Goal: Information Seeking & Learning: Learn about a topic

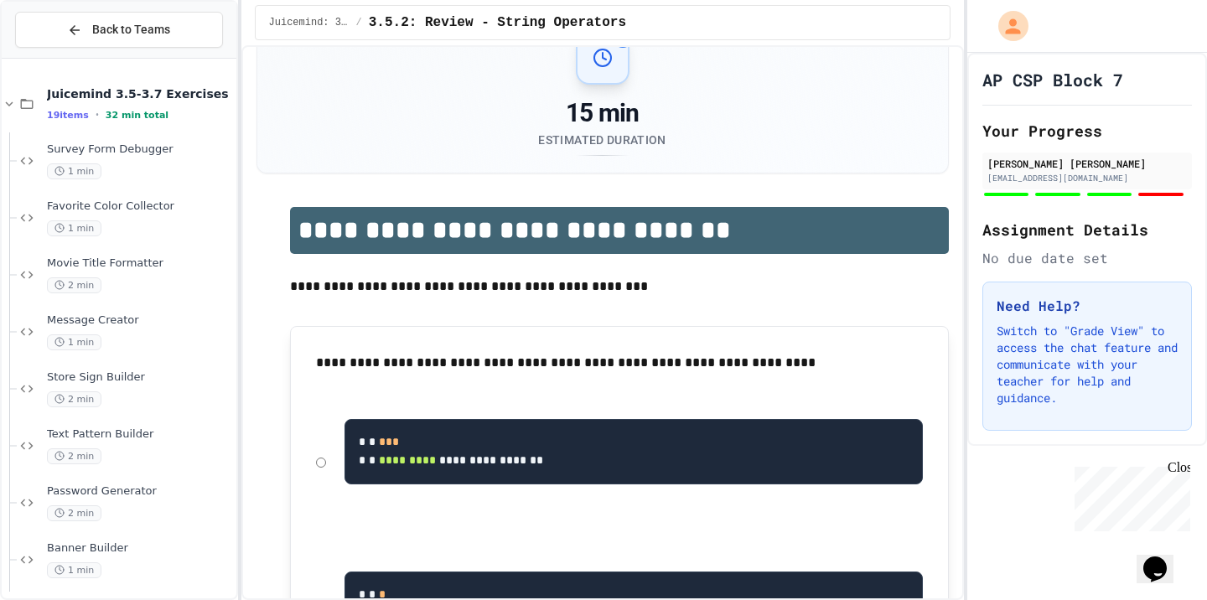
click at [460, 3] on div "Juicemind: 3.5.1-3.8.4 / 3.5.2: Review - String Operators" at bounding box center [602, 22] width 723 height 45
click at [168, 177] on div "1 min" at bounding box center [140, 172] width 186 height 16
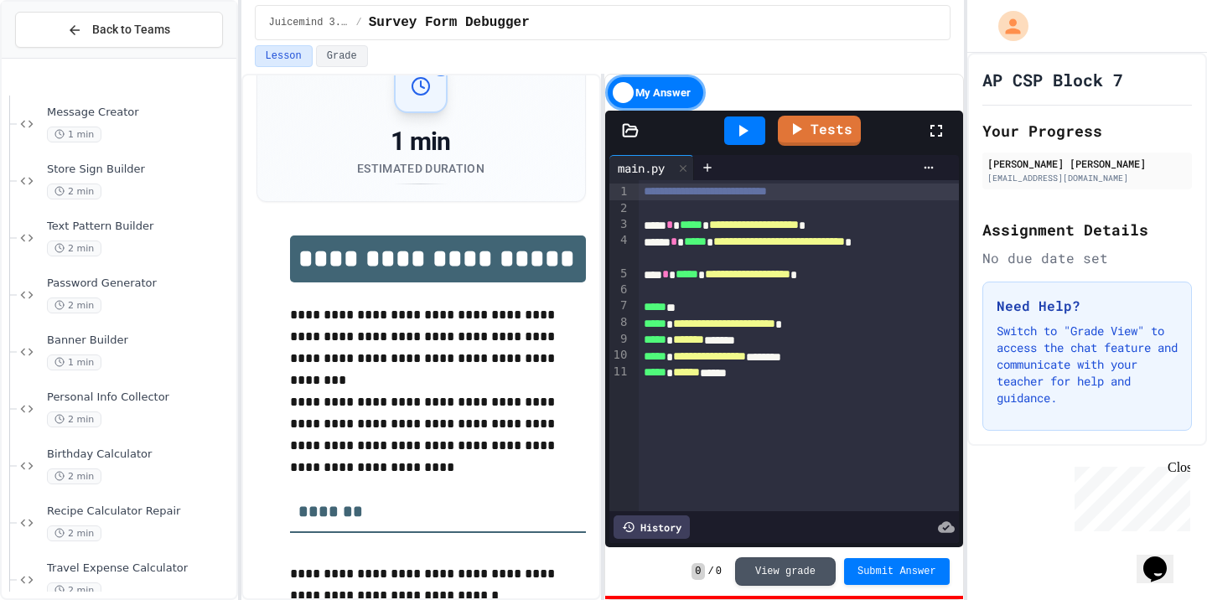
scroll to position [321, 0]
click at [161, 418] on div "2 min" at bounding box center [140, 421] width 186 height 16
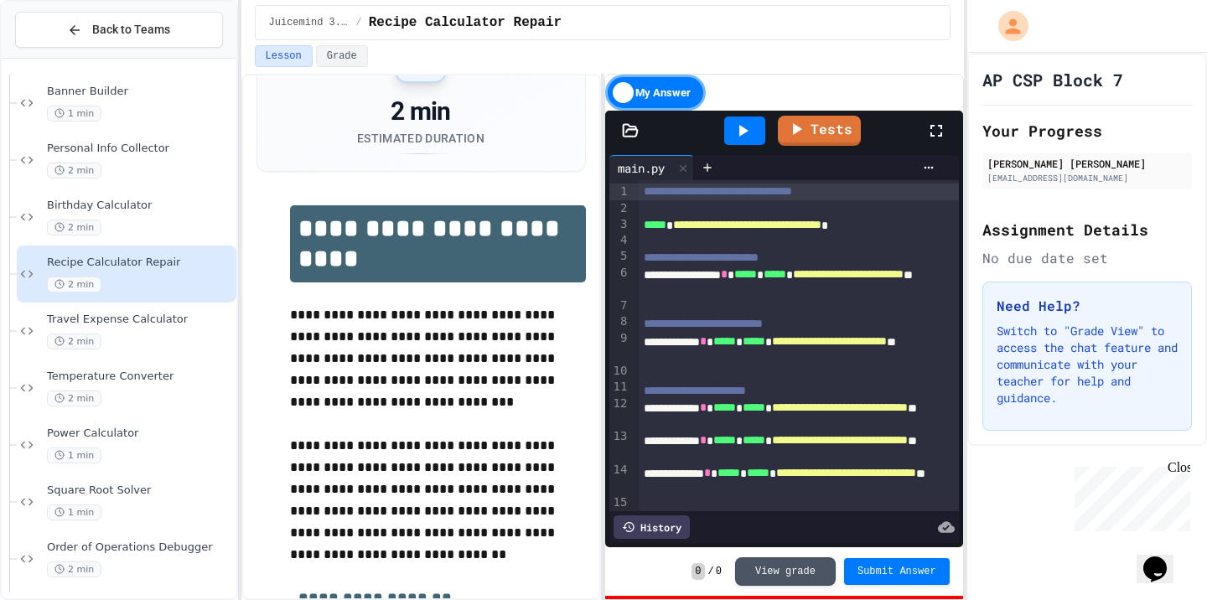
scroll to position [586, 0]
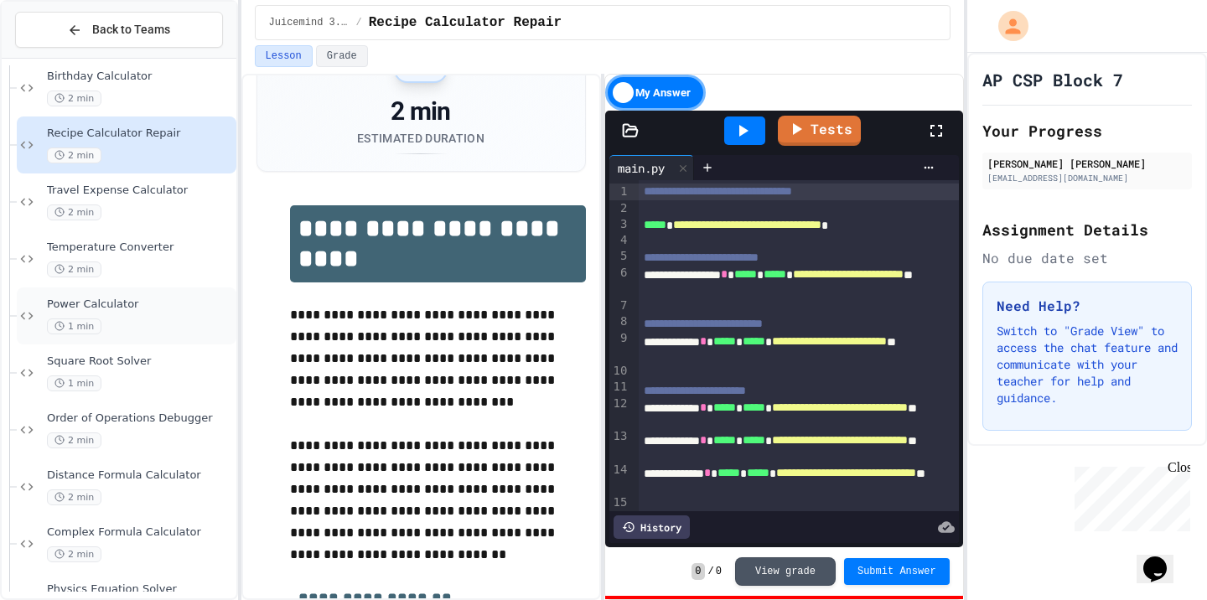
click at [175, 324] on div "1 min" at bounding box center [140, 327] width 186 height 16
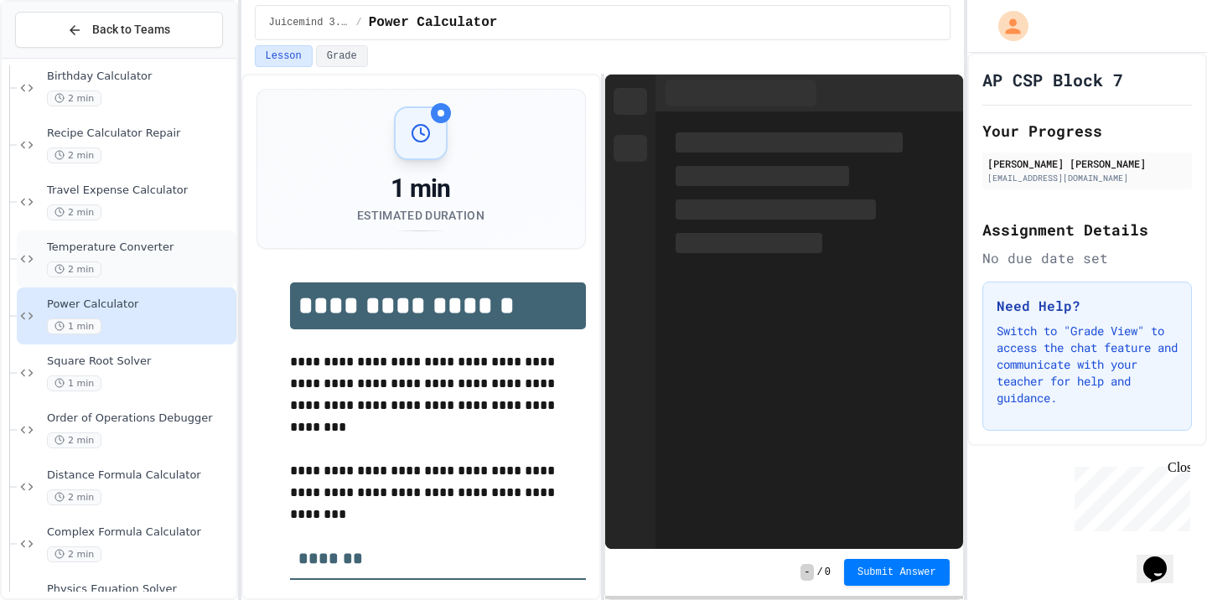
scroll to position [47, 0]
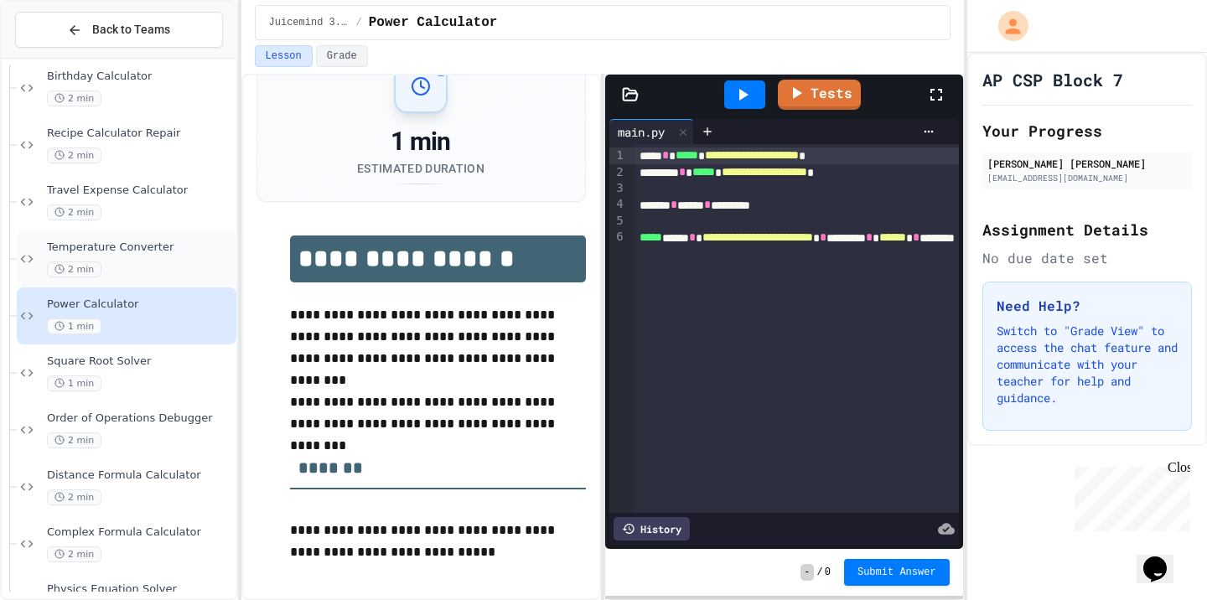
click at [165, 271] on div "2 min" at bounding box center [140, 270] width 186 height 16
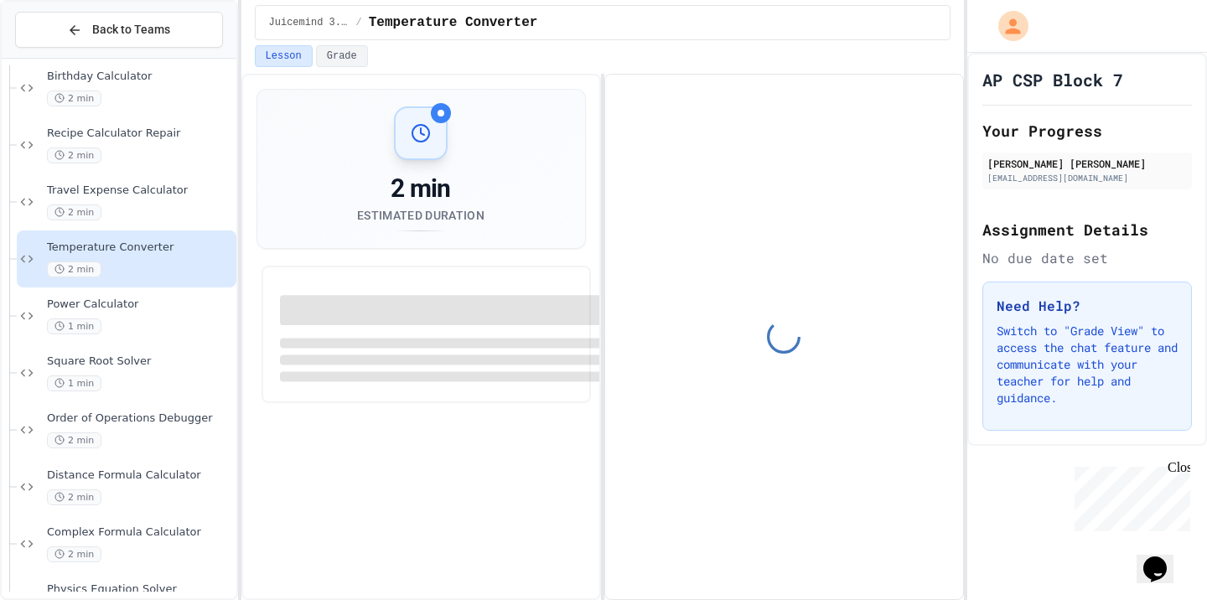
scroll to position [47, 0]
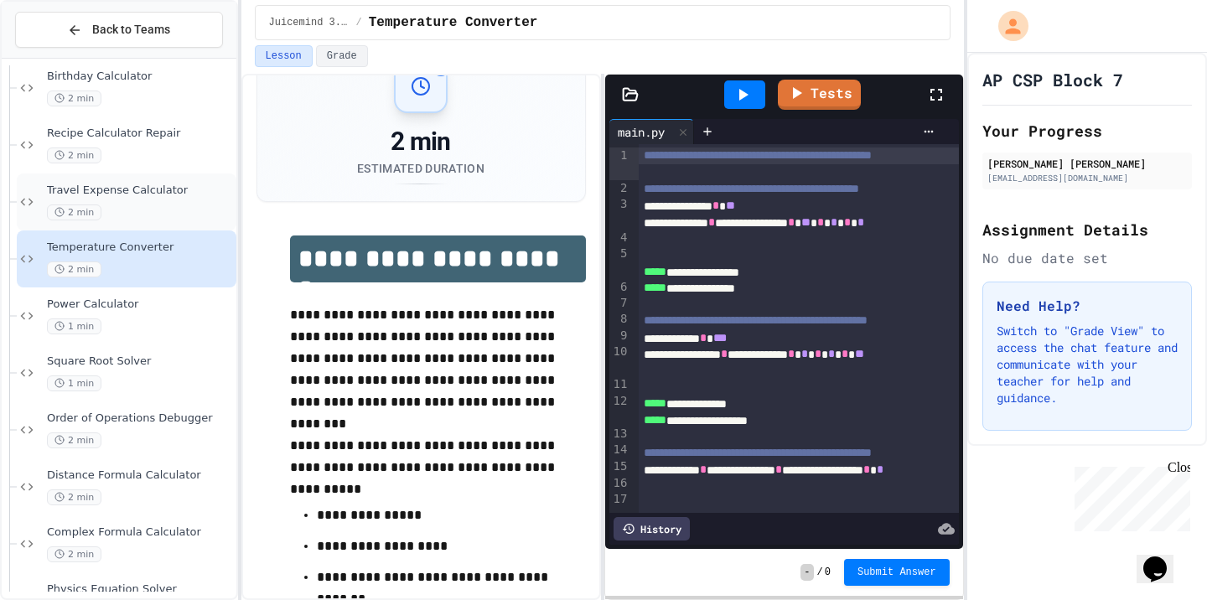
click at [168, 211] on div "2 min" at bounding box center [140, 213] width 186 height 16
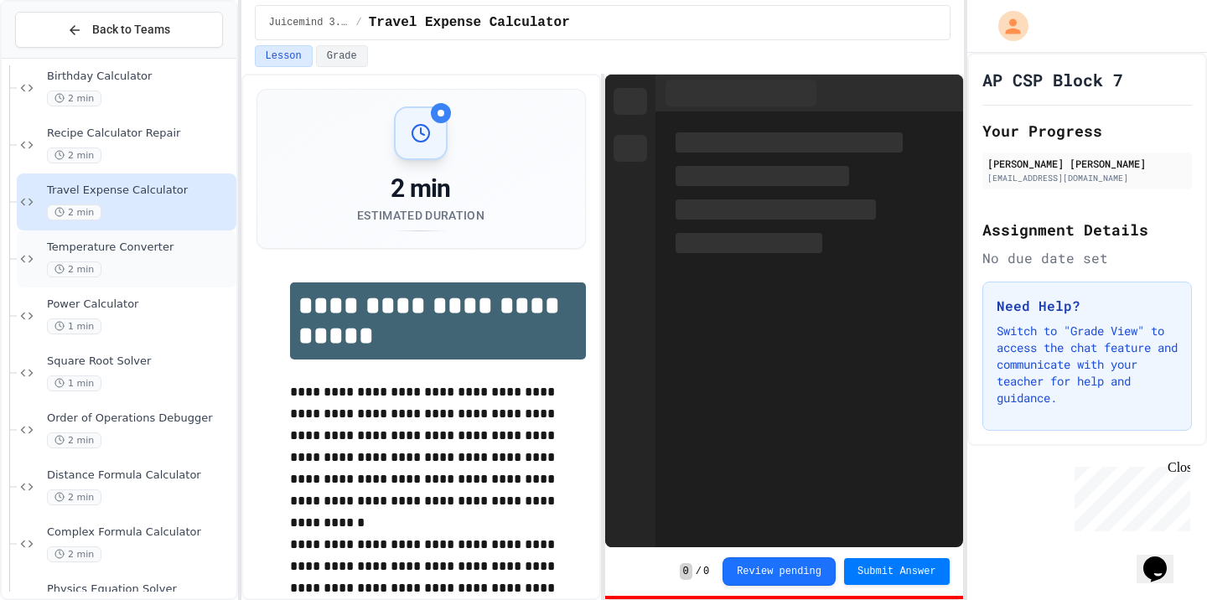
scroll to position [77, 0]
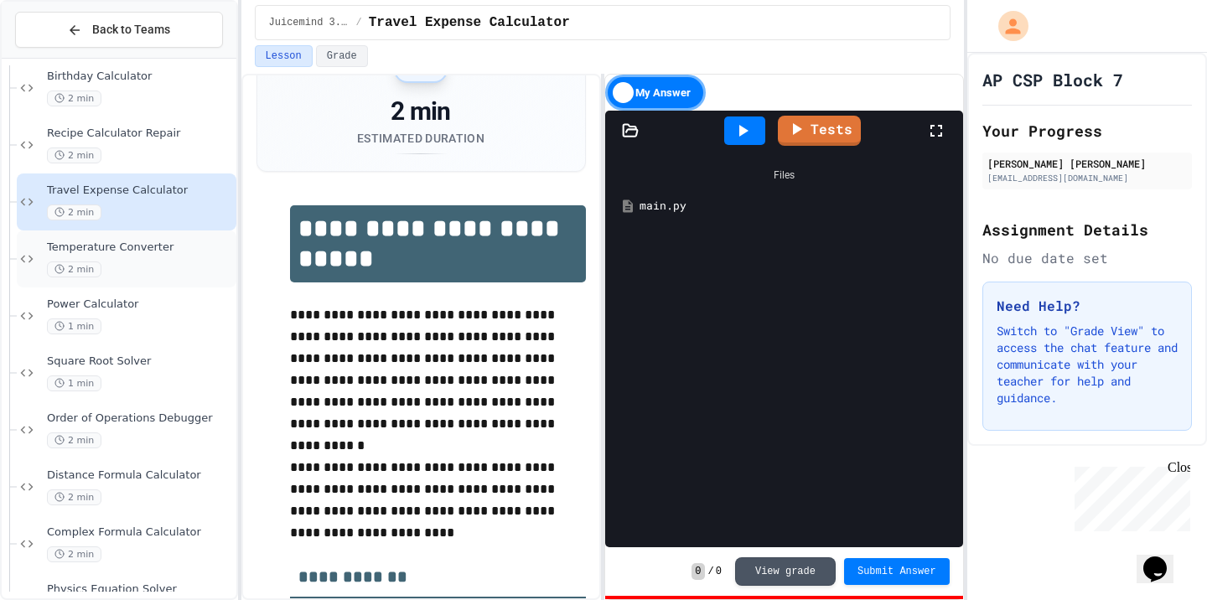
click at [168, 266] on div "2 min" at bounding box center [140, 270] width 186 height 16
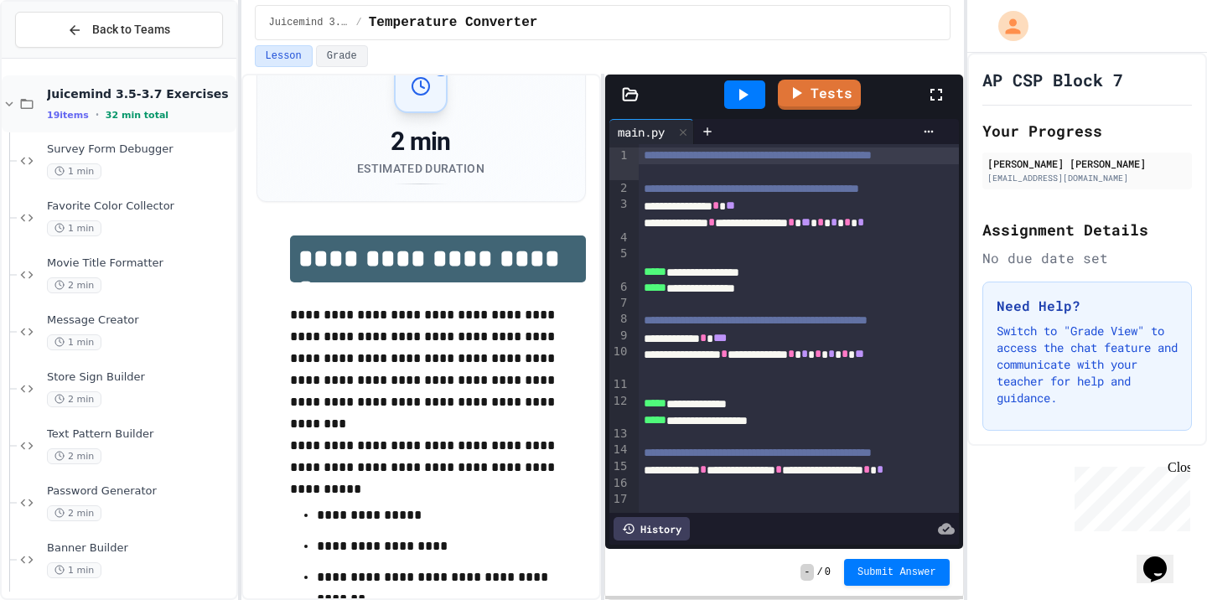
click at [145, 95] on span "Juicemind 3.5-3.7 Exercises" at bounding box center [140, 93] width 186 height 15
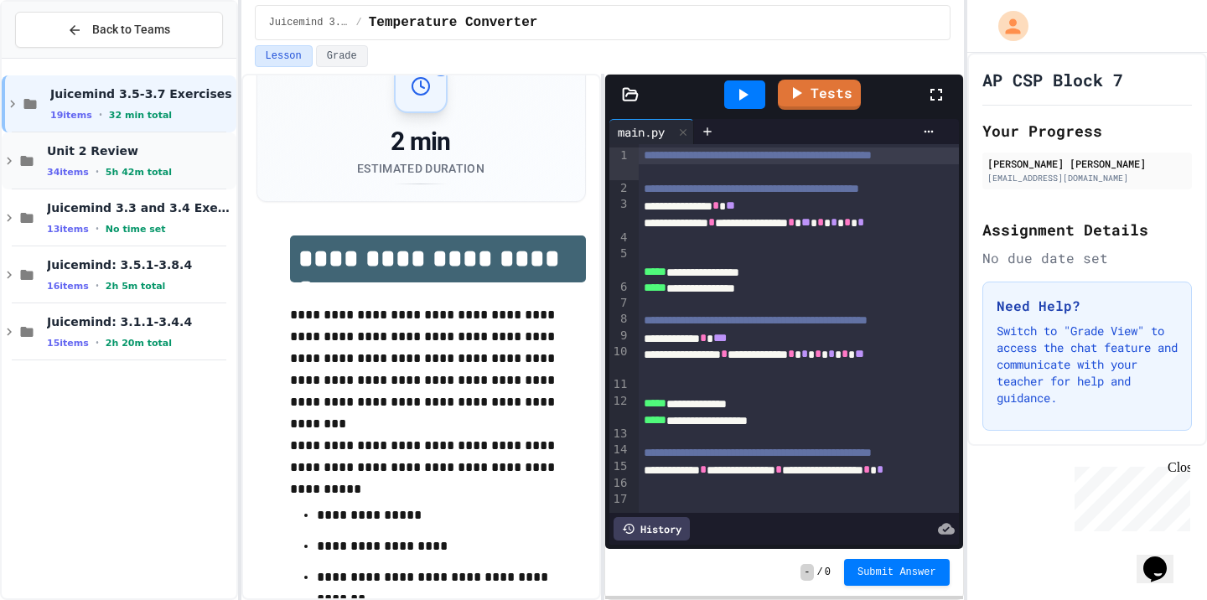
click at [127, 174] on span "5h 42m total" at bounding box center [139, 172] width 66 height 11
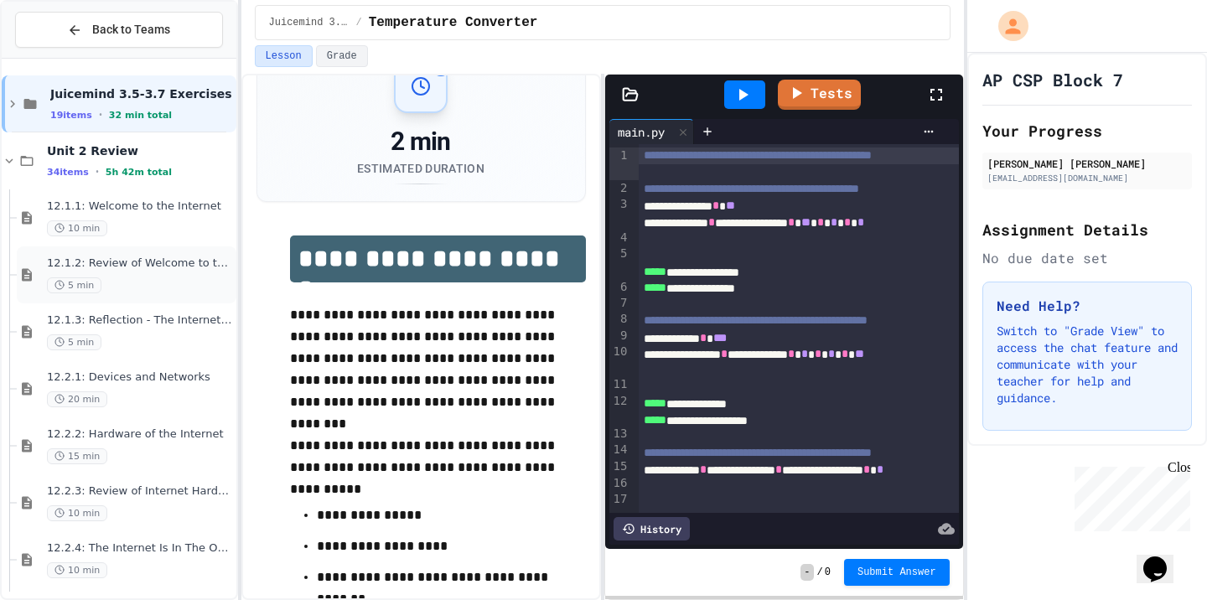
click at [165, 257] on span "12.1.2: Review of Welcome to the Internet" at bounding box center [140, 264] width 186 height 14
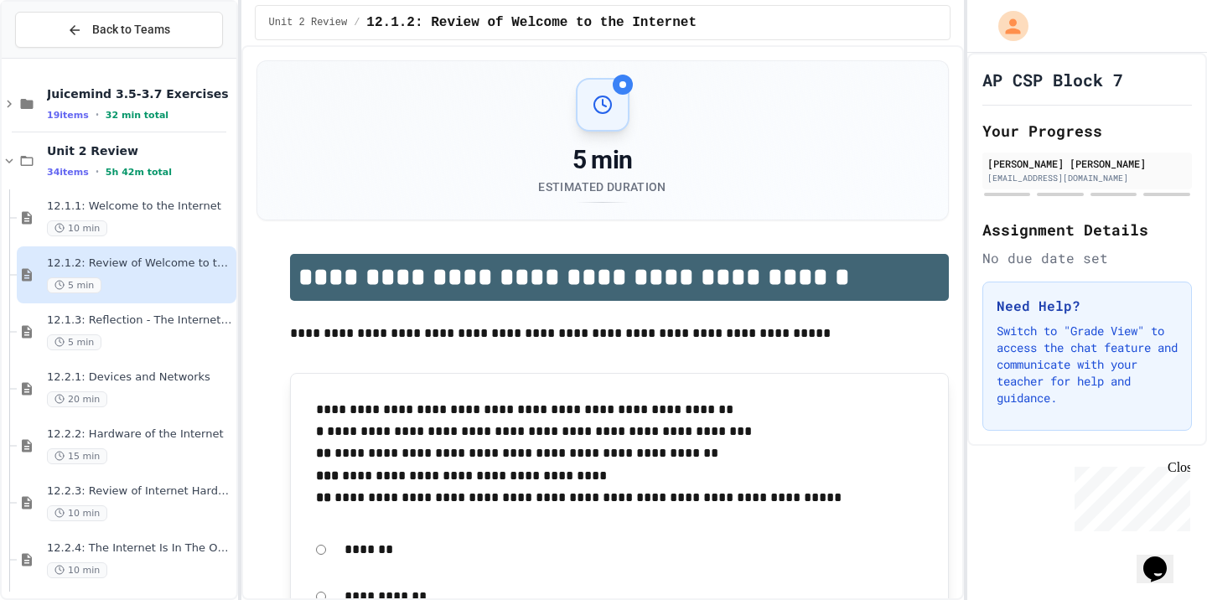
scroll to position [214, 0]
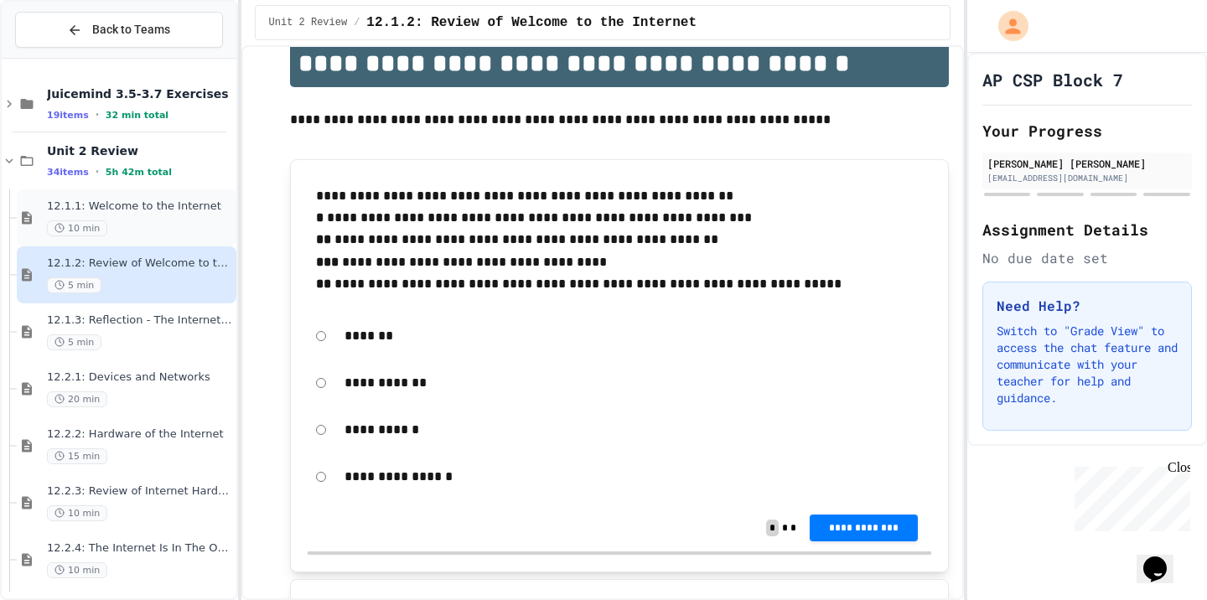
click at [122, 219] on div "12.1.1: Welcome to the Internet 10 min" at bounding box center [140, 218] width 186 height 37
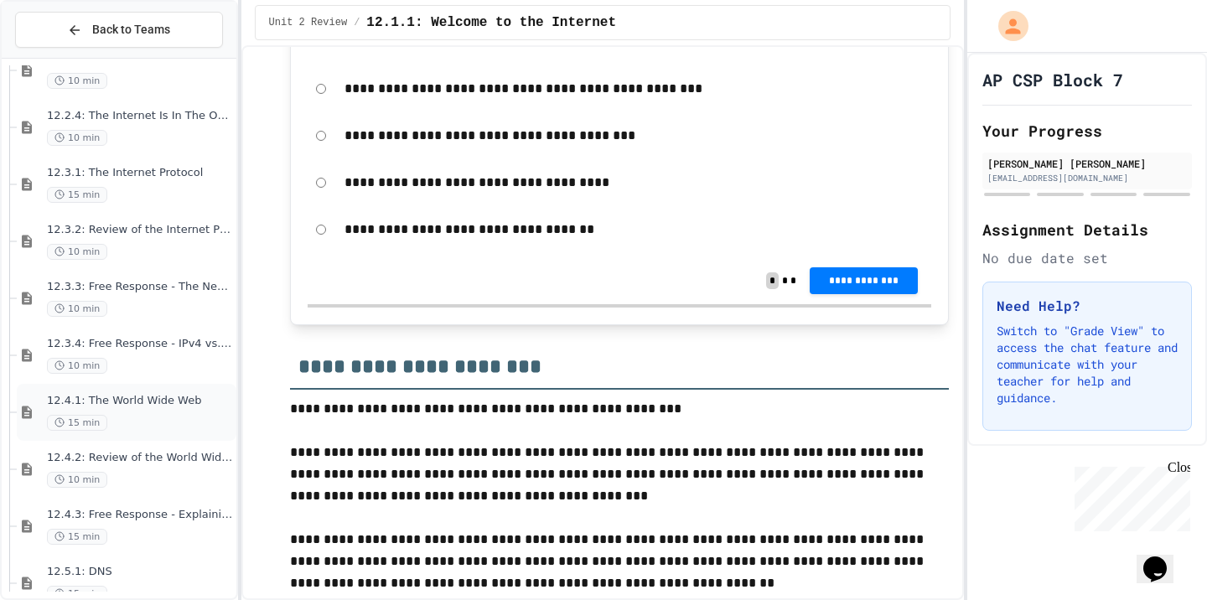
scroll to position [611, 0]
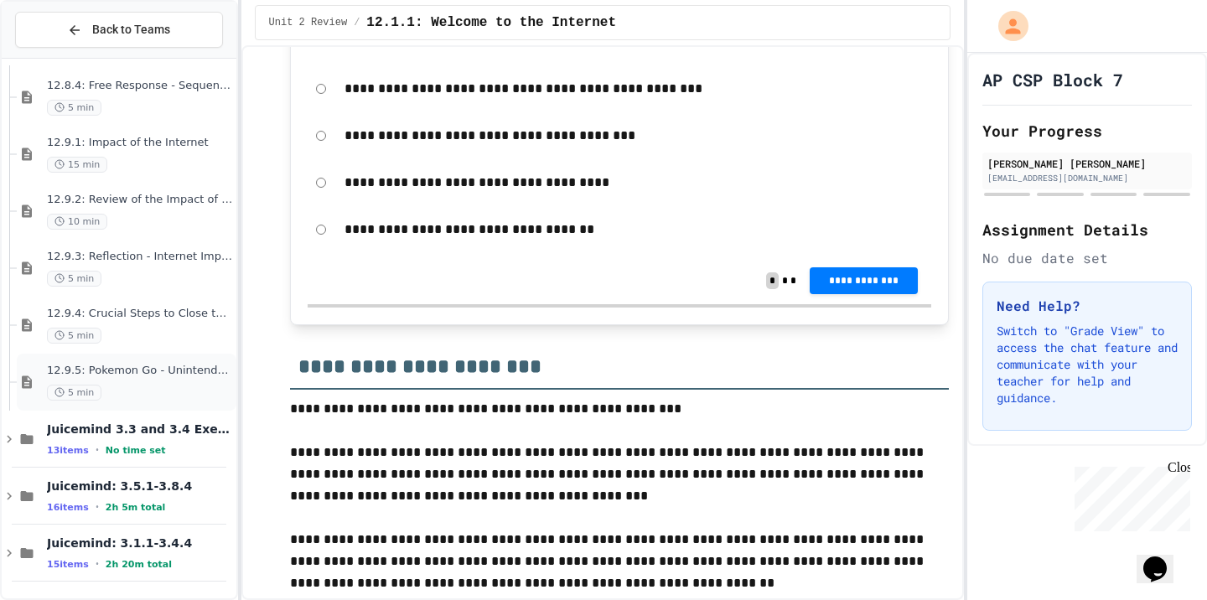
click at [158, 372] on span "12.9.5: Pokemon Go - Unintended Effects" at bounding box center [140, 371] width 186 height 14
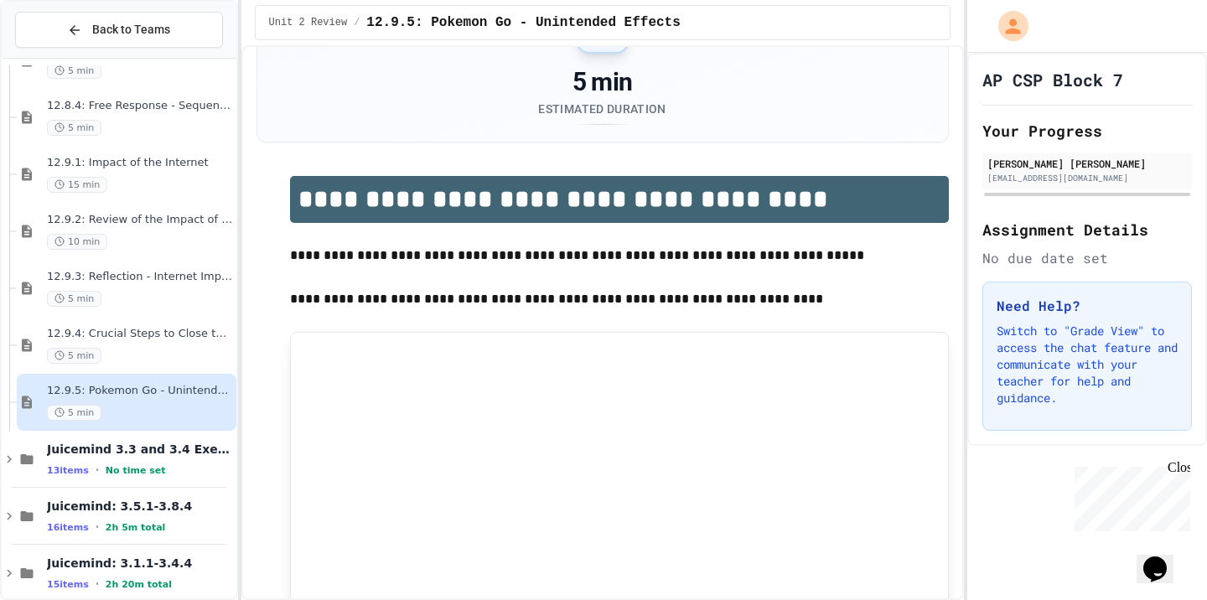
scroll to position [287, 0]
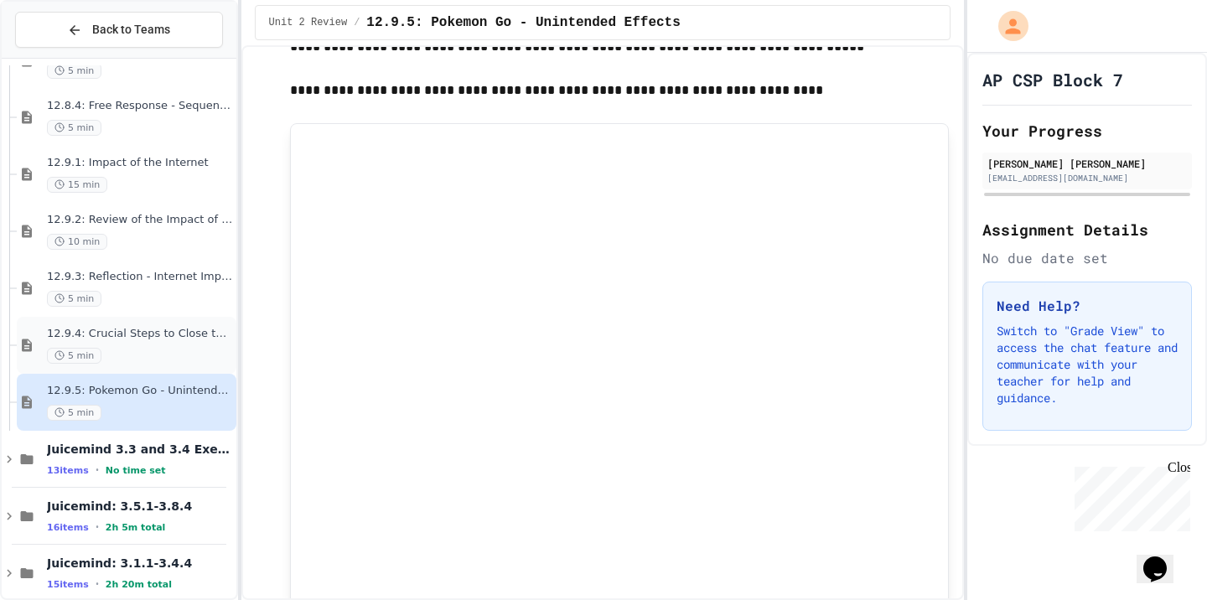
click at [198, 352] on div "5 min" at bounding box center [140, 356] width 186 height 16
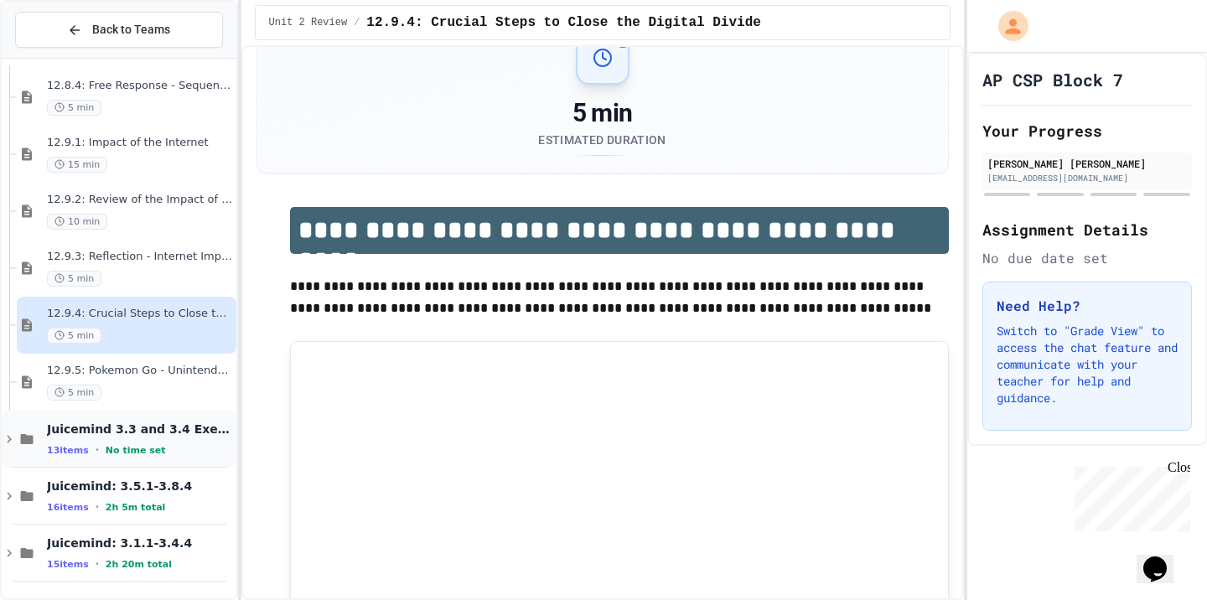
click at [176, 428] on span "Juicemind 3.3 and 3.4 Exercises" at bounding box center [140, 429] width 186 height 15
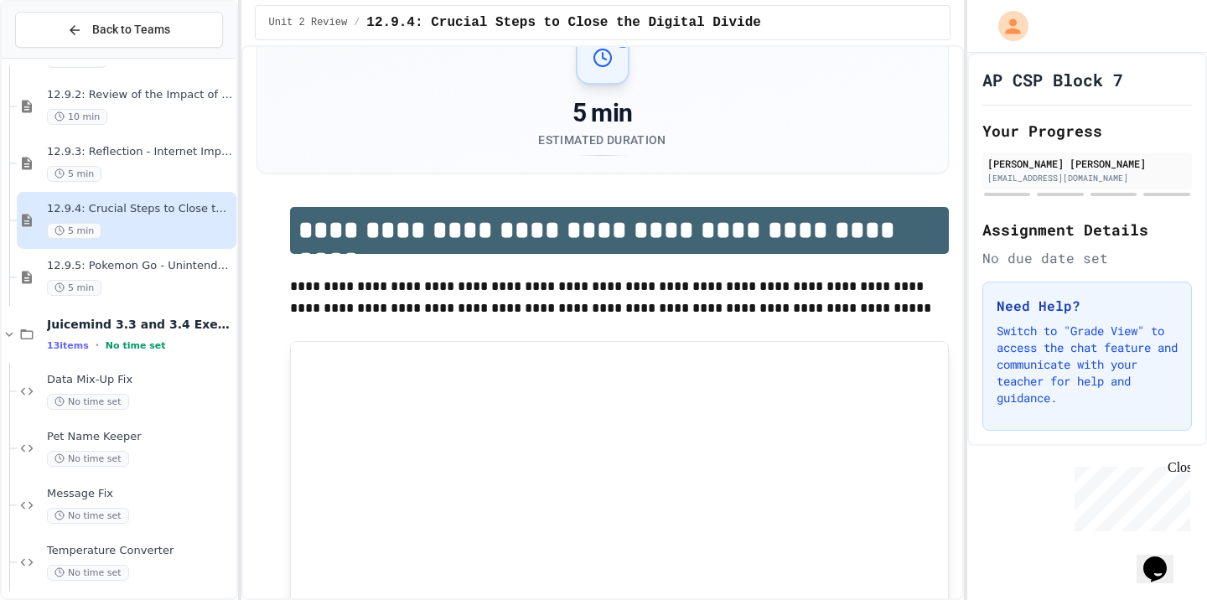
scroll to position [1826, 0]
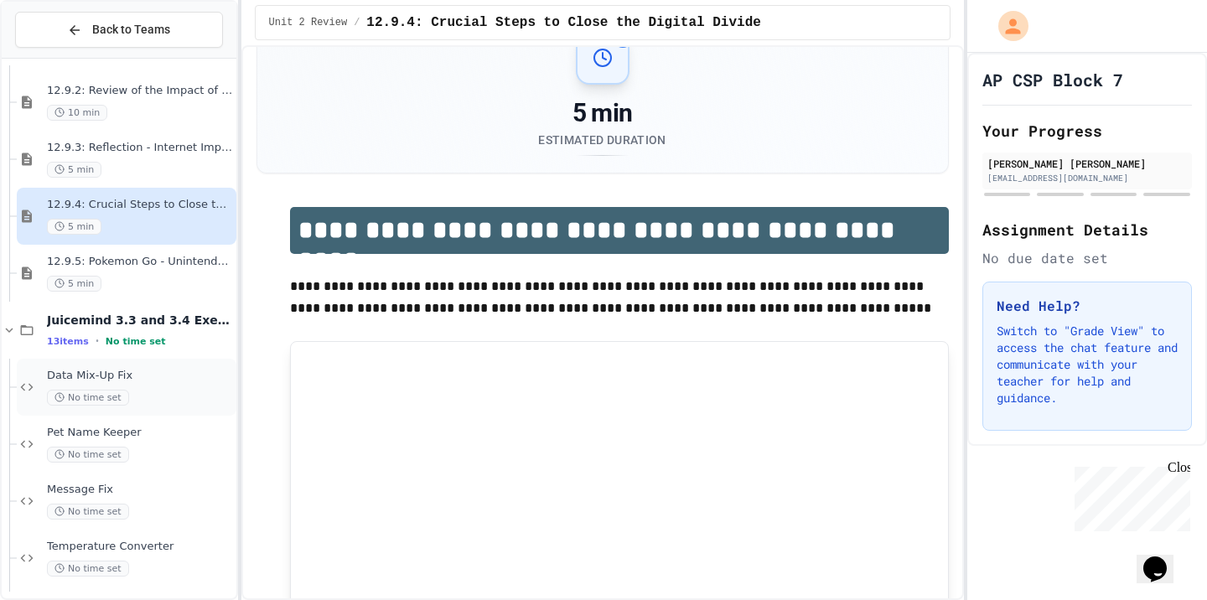
click at [161, 384] on div "Data Mix-Up Fix No time set" at bounding box center [140, 387] width 186 height 37
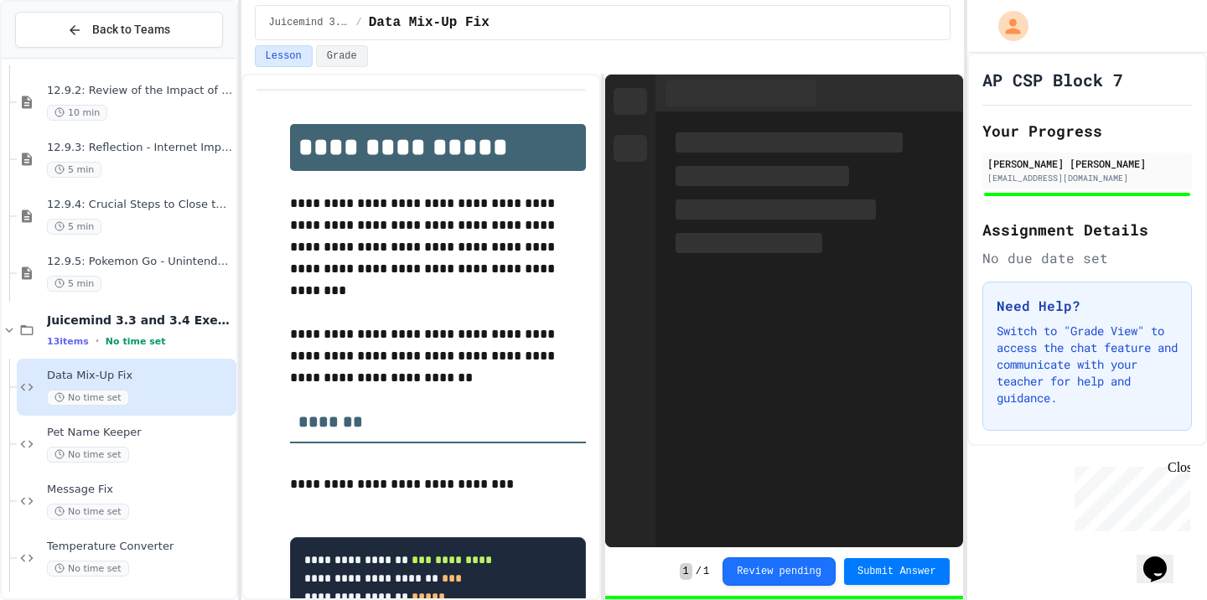
scroll to position [47, 0]
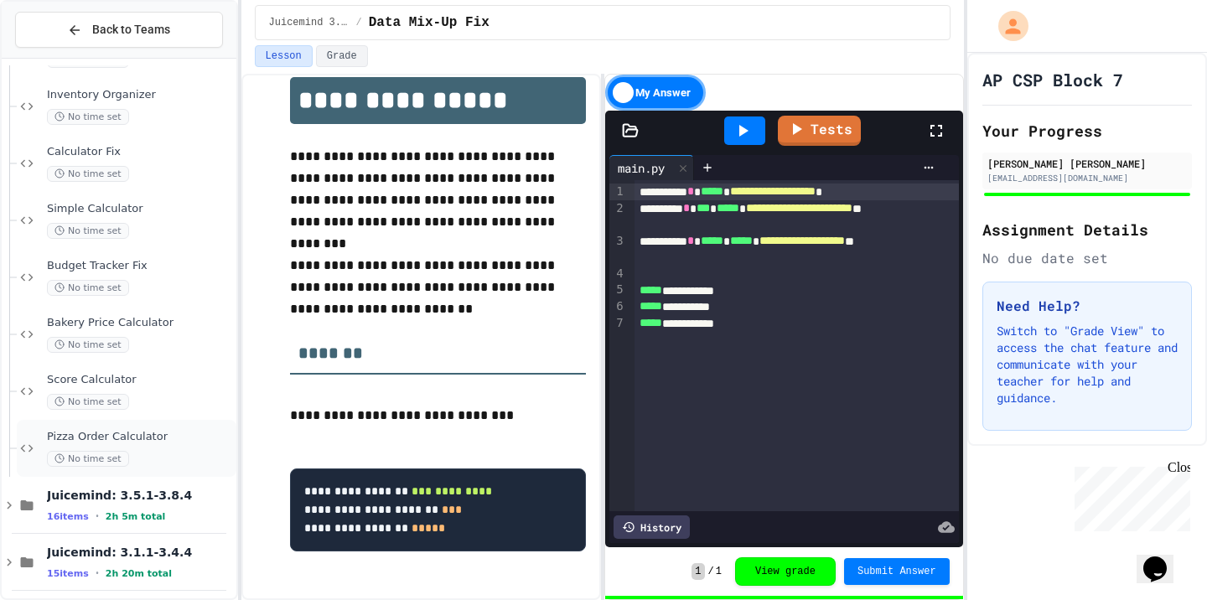
click at [150, 441] on span "Pizza Order Calculator" at bounding box center [140, 437] width 186 height 14
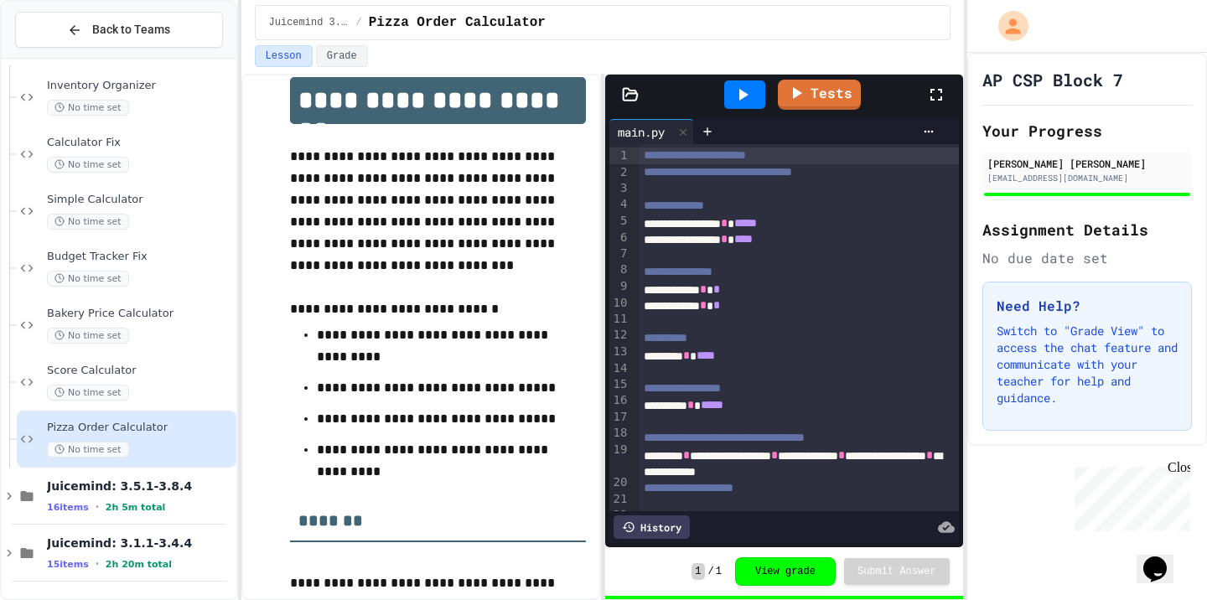
scroll to position [2458, 0]
click at [145, 510] on div "Student ID Scanner No time set Inventory Organizer No time set Calculator Fix N…" at bounding box center [119, 328] width 235 height 527
click at [154, 500] on div "Juicemind: 3.5.1-3.8.4 16 items • 2h 5m total" at bounding box center [140, 496] width 186 height 35
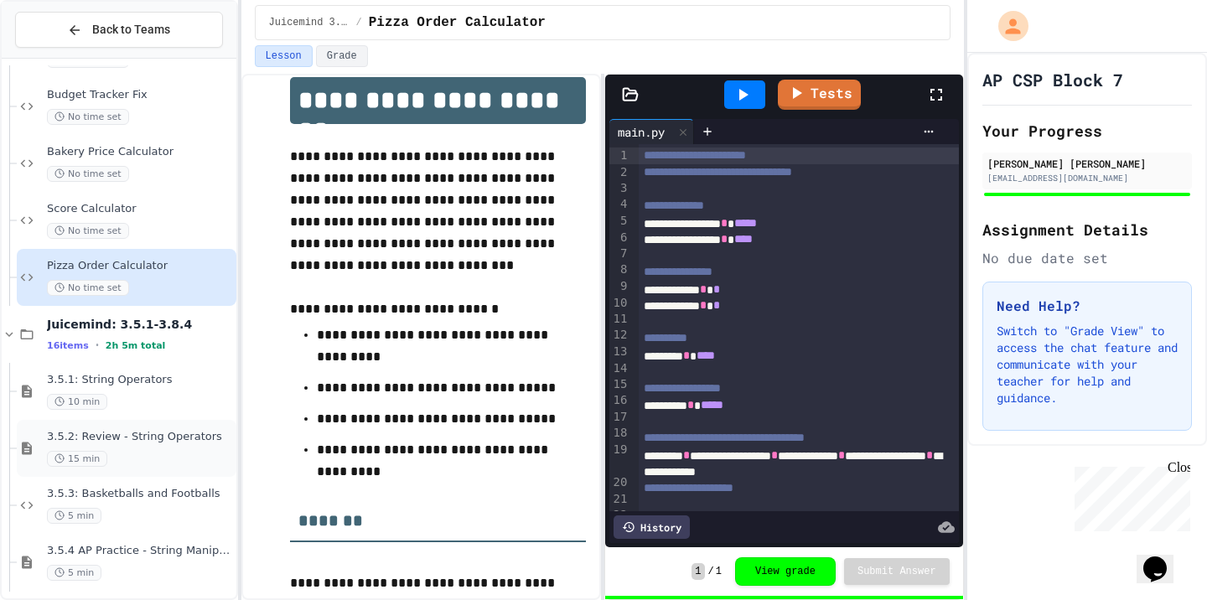
scroll to position [2622, 0]
click at [159, 378] on span "3.5.1: String Operators" at bounding box center [140, 378] width 186 height 14
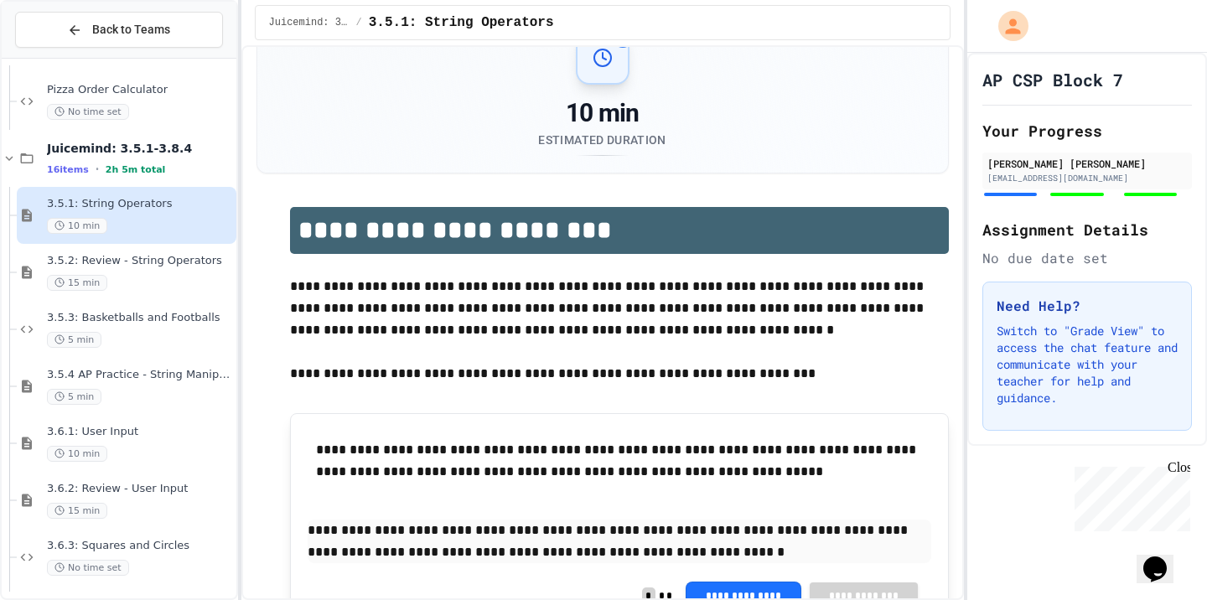
scroll to position [2806, 0]
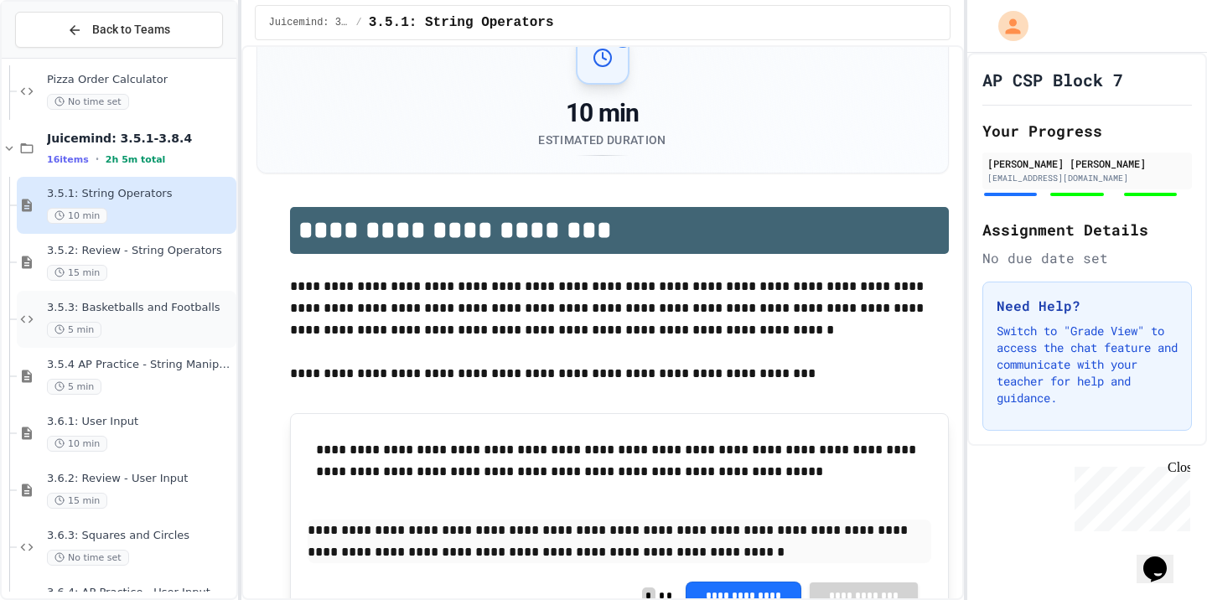
click at [159, 315] on div "3.5.3: Basketballs and Footballs 5 min" at bounding box center [140, 319] width 186 height 37
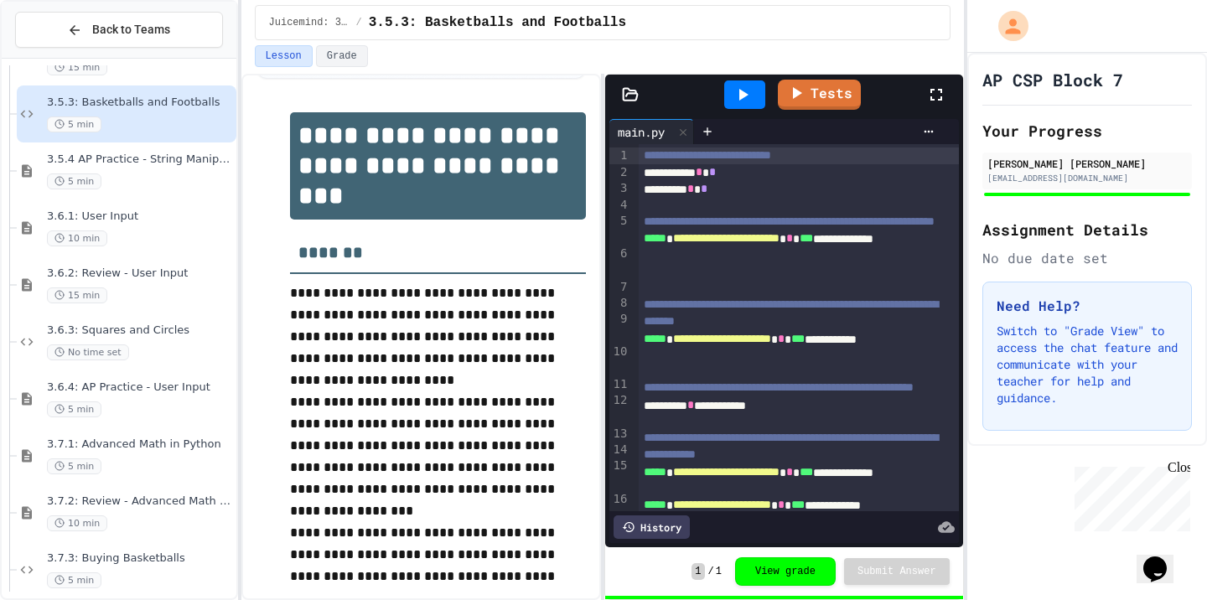
scroll to position [3060, 0]
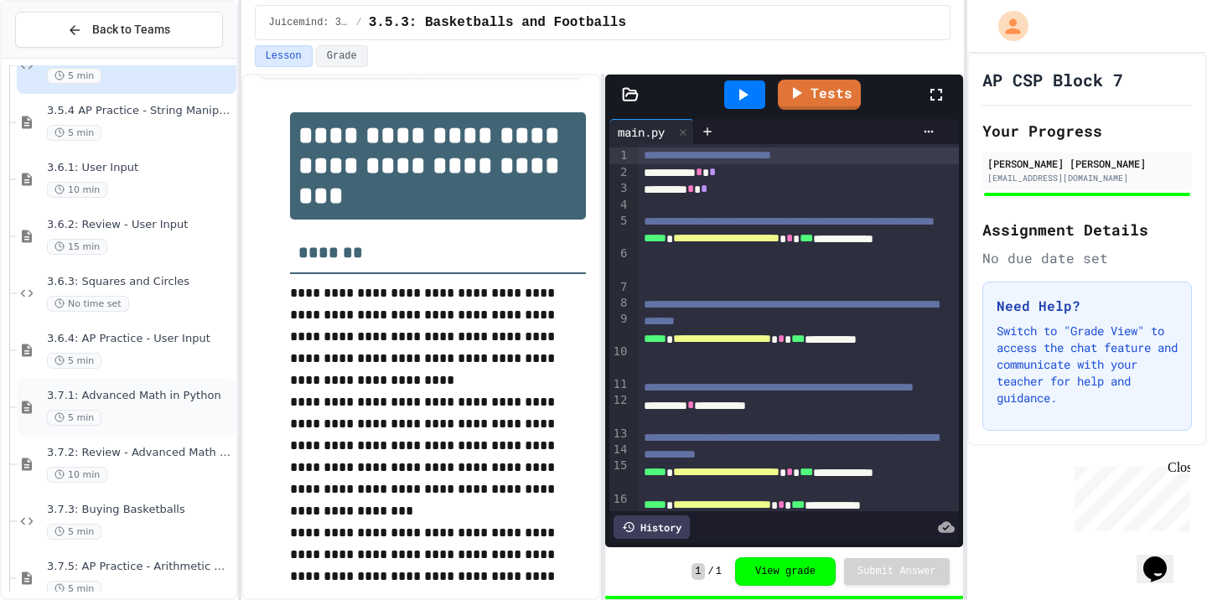
click at [157, 380] on div "3.7.1: Advanced Math in Python 5 min" at bounding box center [127, 407] width 220 height 57
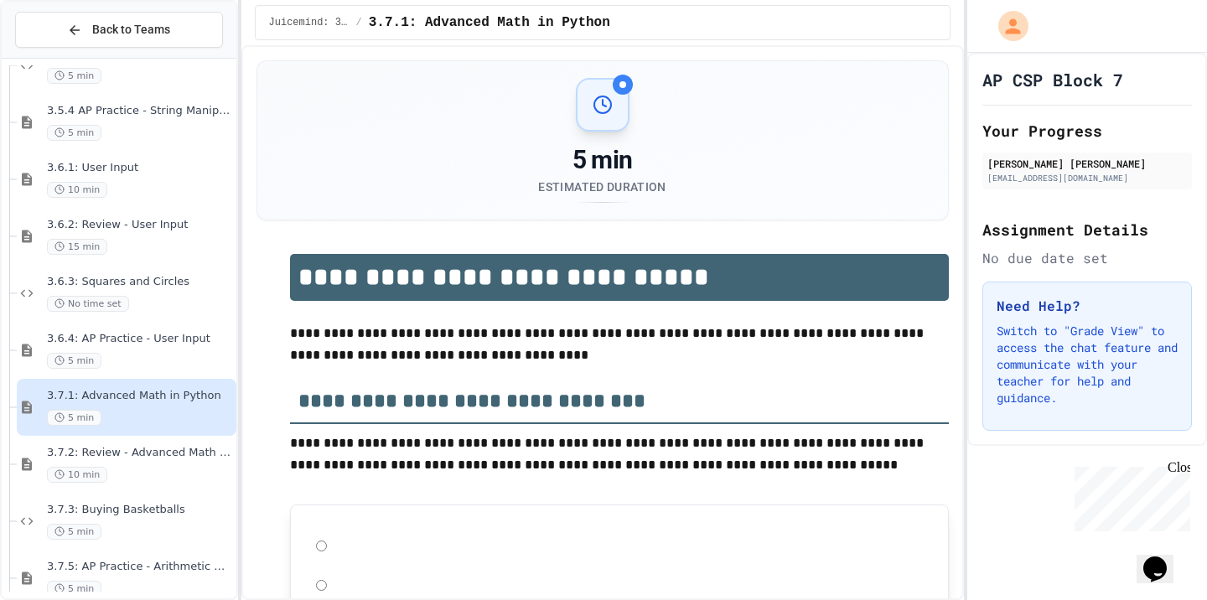
scroll to position [47, 0]
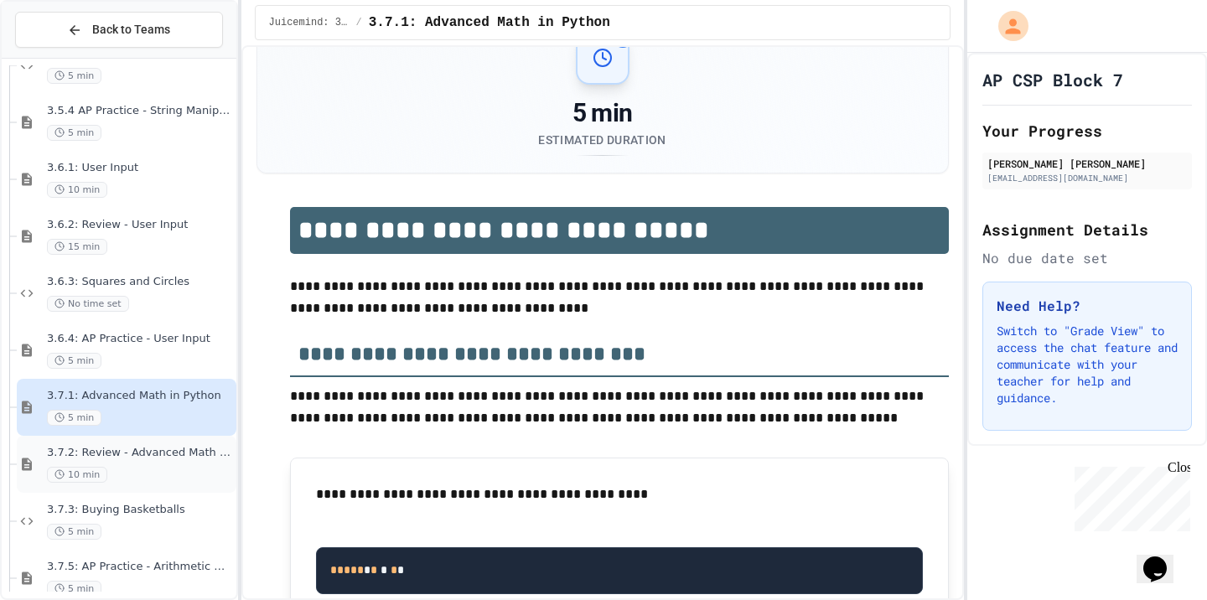
click at [150, 470] on div "10 min" at bounding box center [140, 475] width 186 height 16
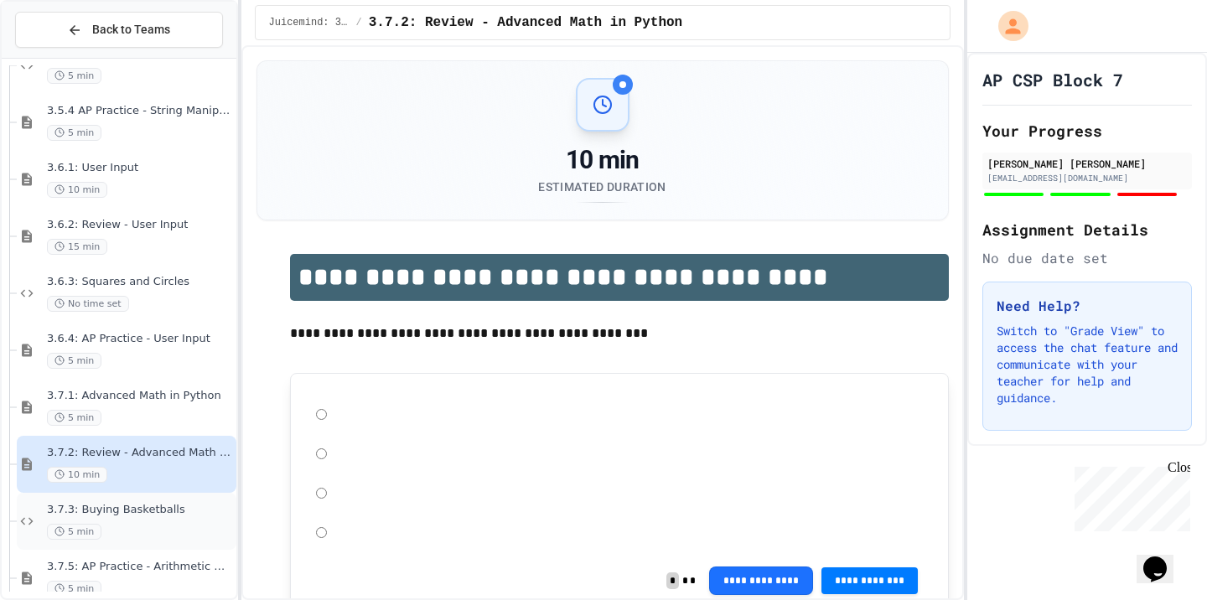
scroll to position [47, 0]
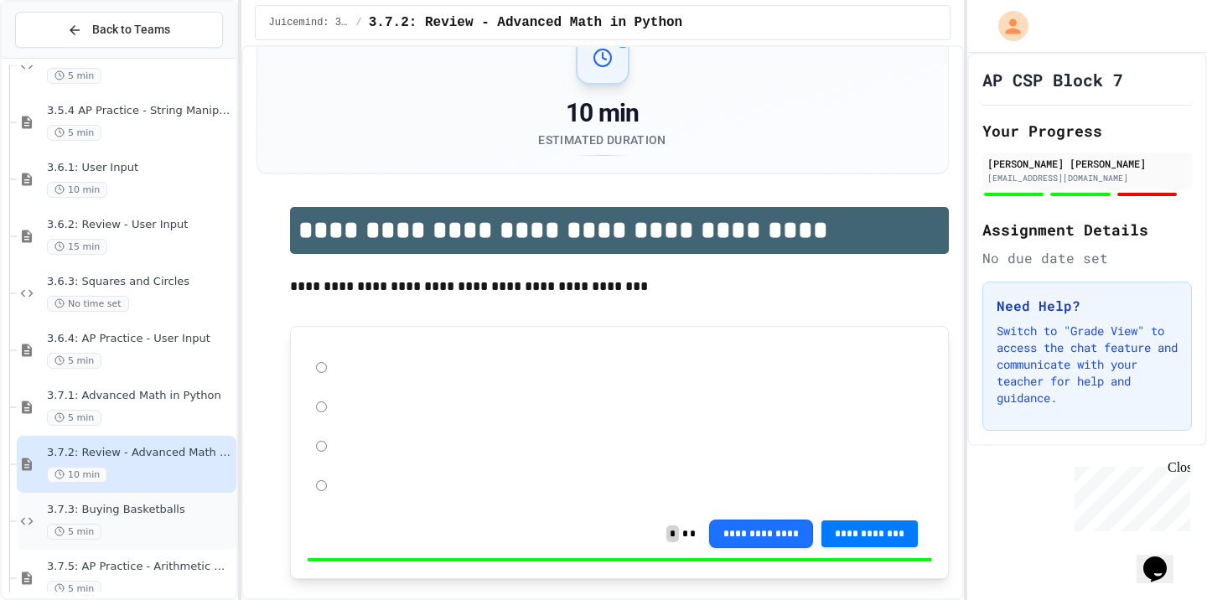
click at [152, 540] on div "3.7.3: Buying Basketballs 5 min" at bounding box center [127, 521] width 220 height 57
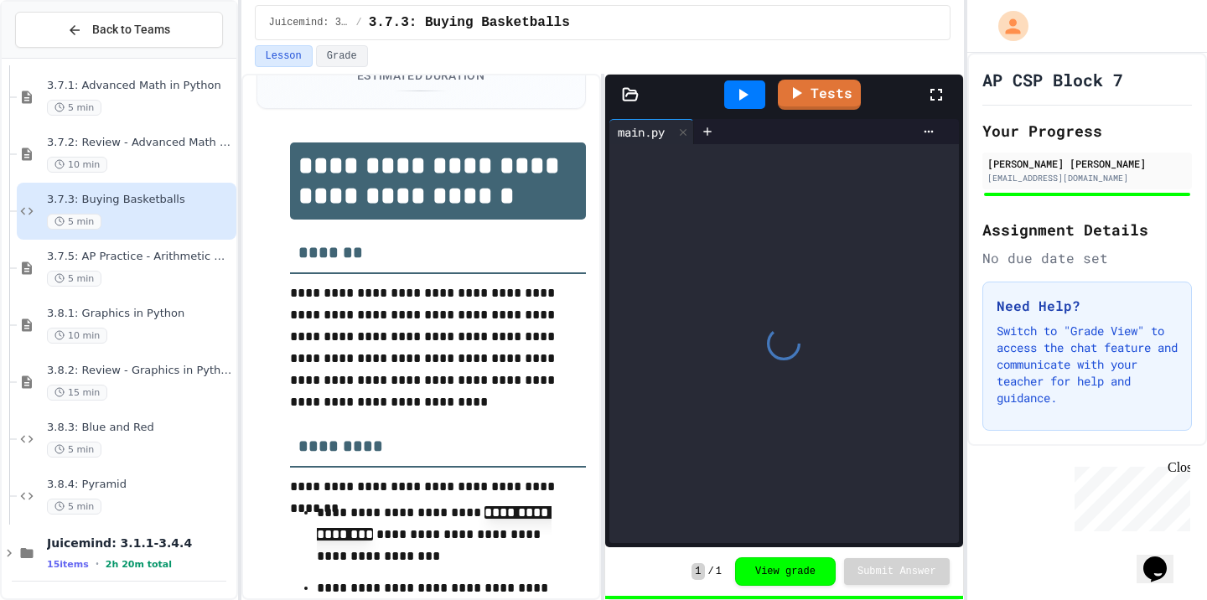
scroll to position [3371, 0]
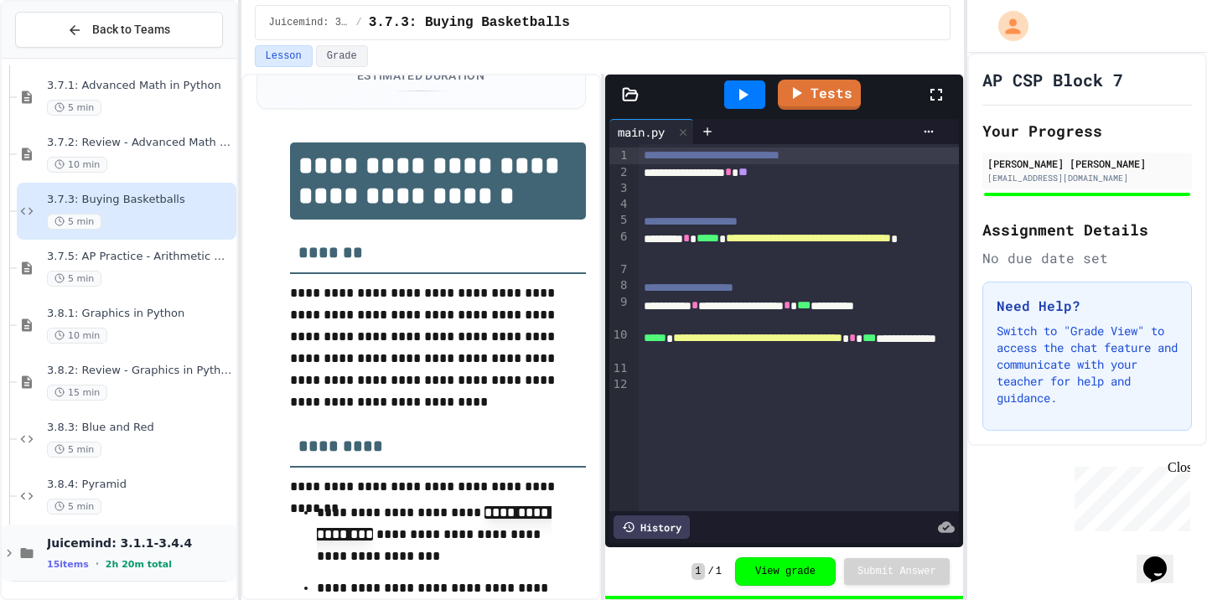
click at [137, 544] on span "Juicemind: 3.1.1-3.4.4" at bounding box center [140, 543] width 186 height 15
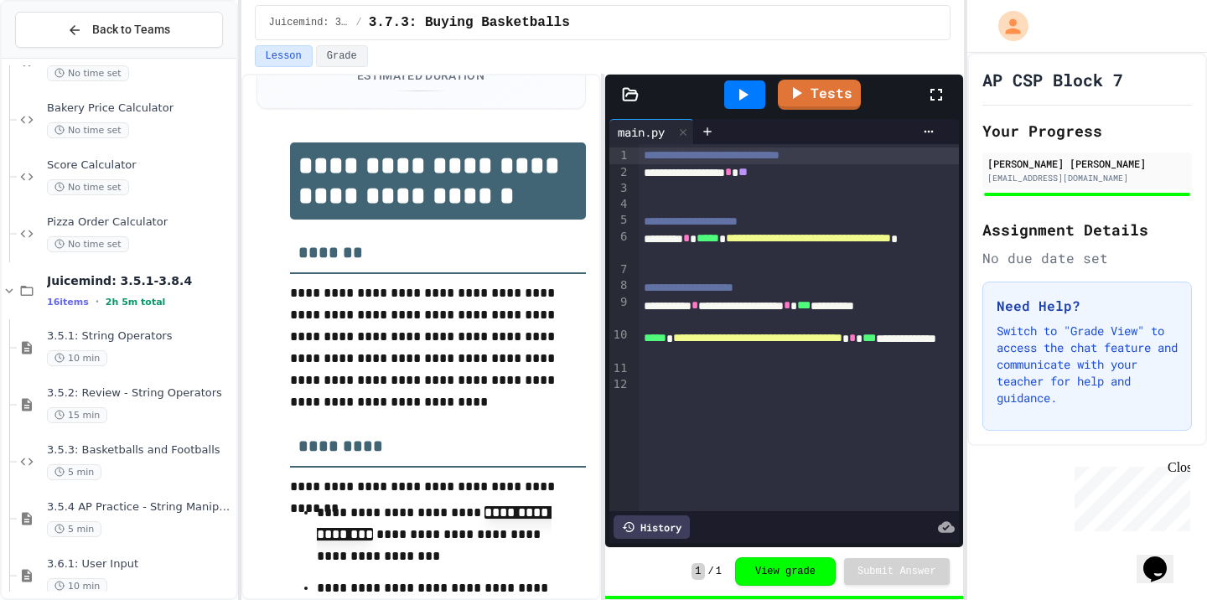
scroll to position [2665, 0]
click at [102, 333] on span "3.5.1: String Operators" at bounding box center [140, 336] width 186 height 14
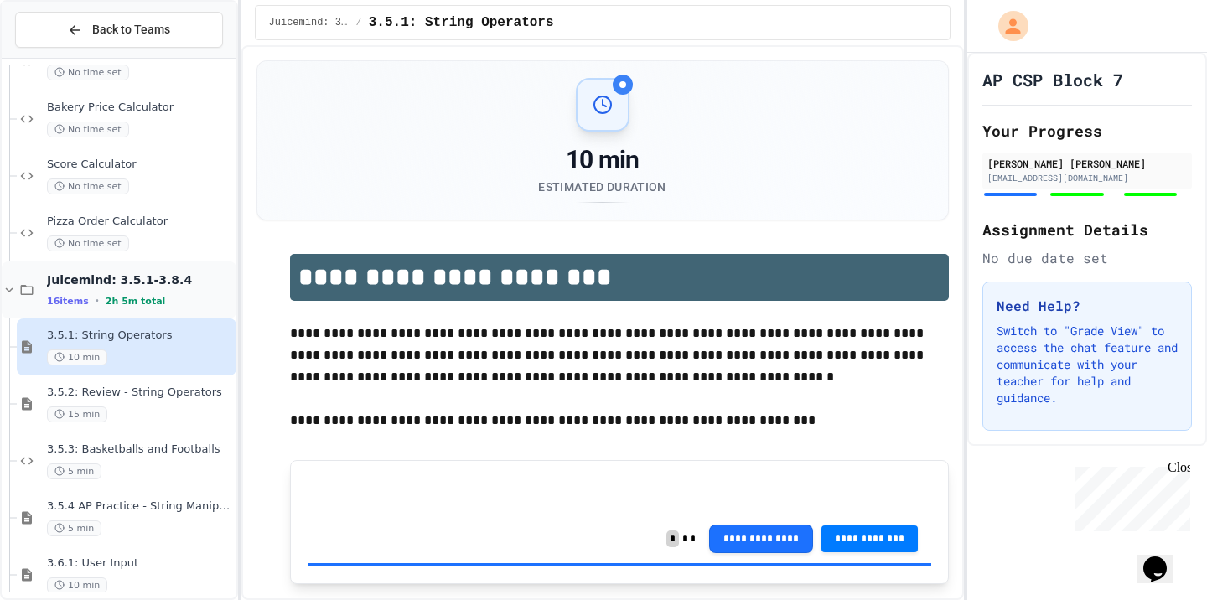
click at [122, 283] on span "Juicemind: 3.5.1-3.8.4" at bounding box center [140, 280] width 186 height 15
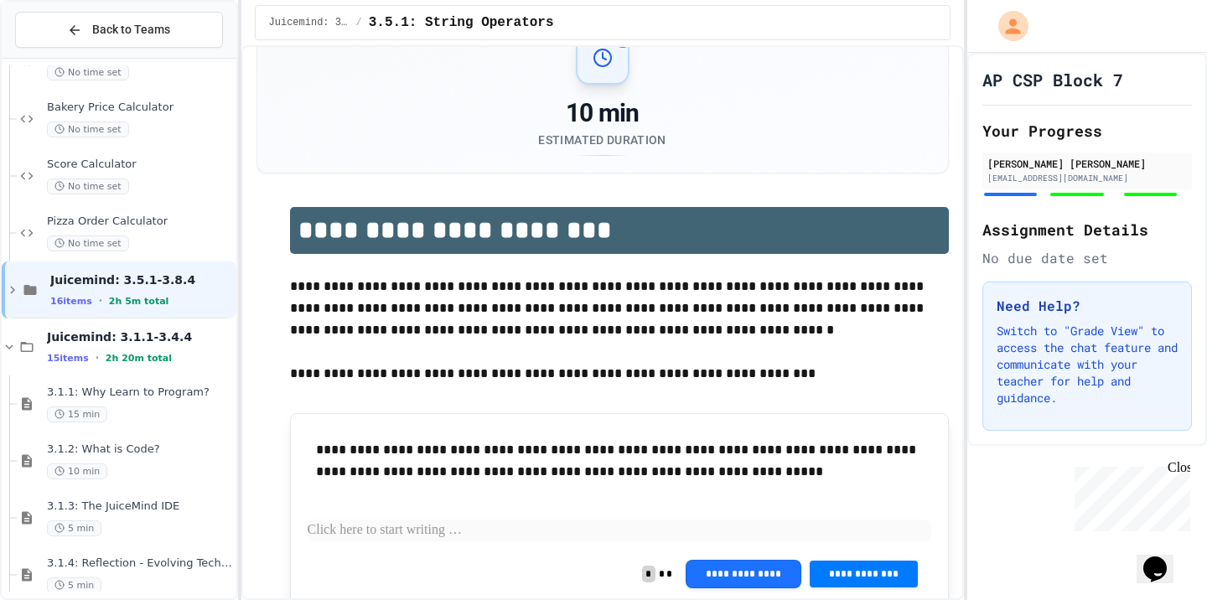
scroll to position [47, 0]
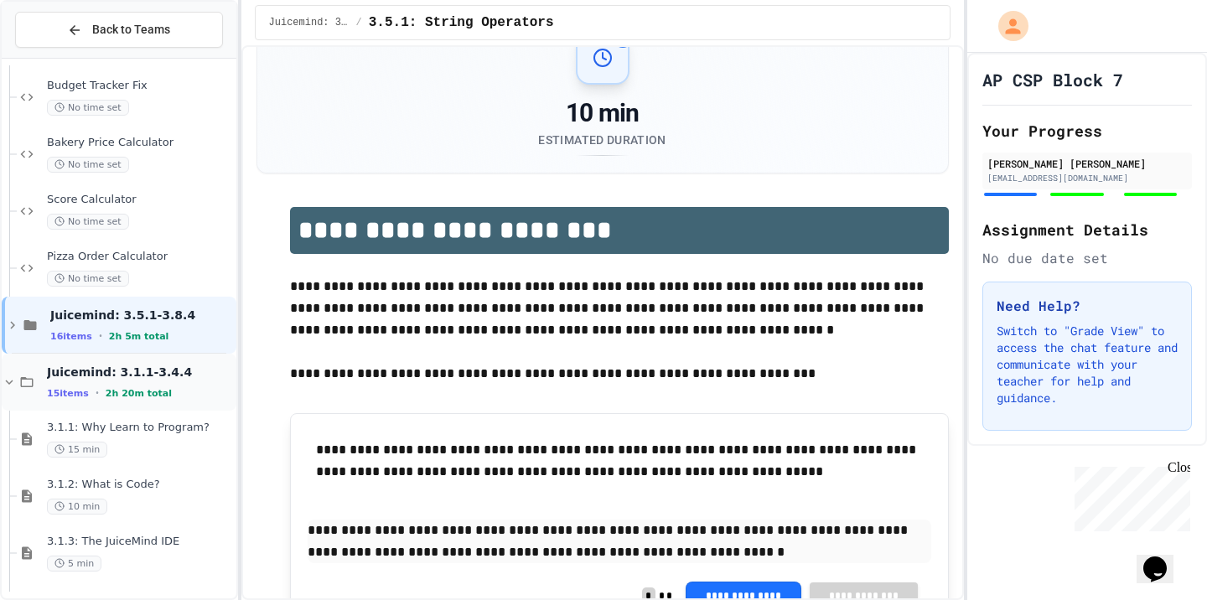
click at [126, 375] on span "Juicemind: 3.1.1-3.4.4" at bounding box center [140, 372] width 186 height 15
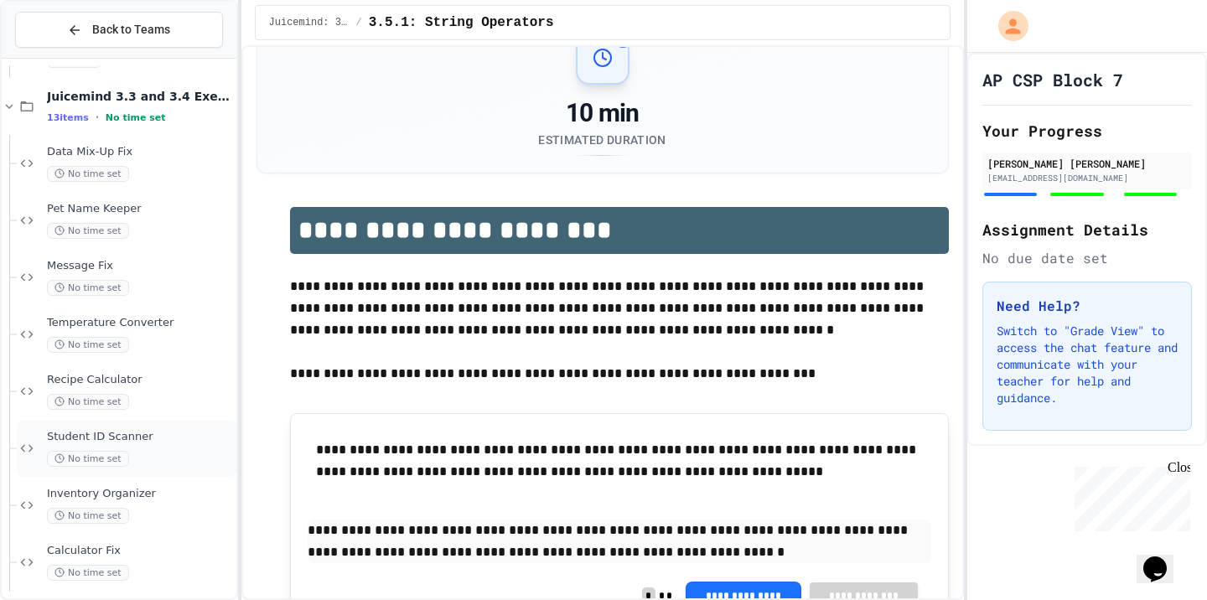
scroll to position [2012, 0]
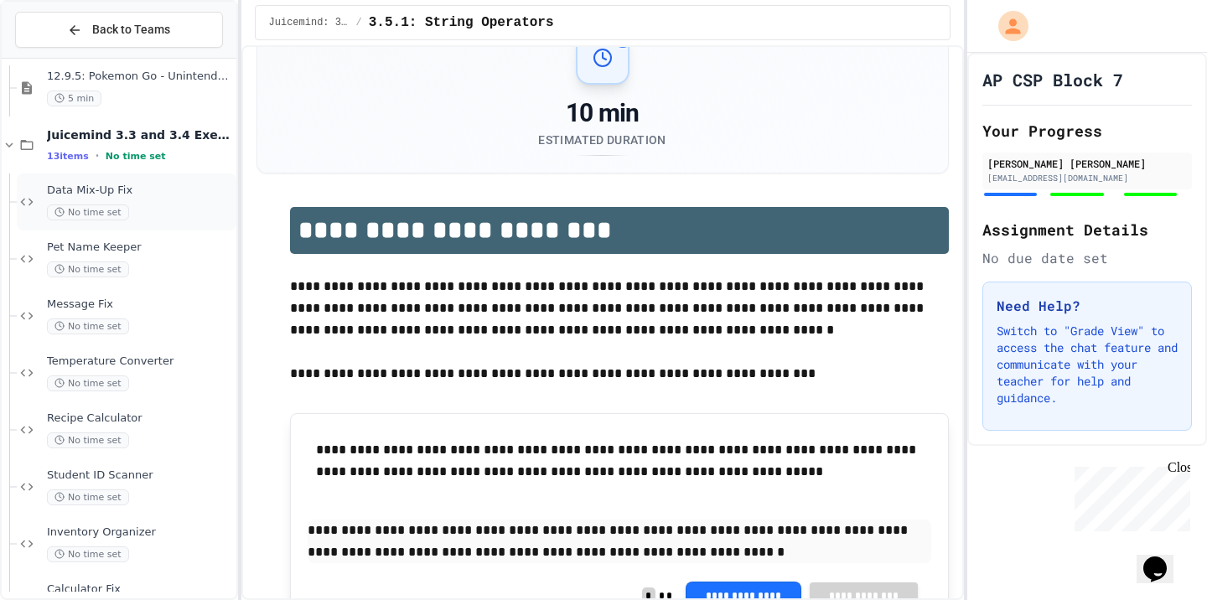
click at [127, 205] on div "No time set" at bounding box center [140, 213] width 186 height 16
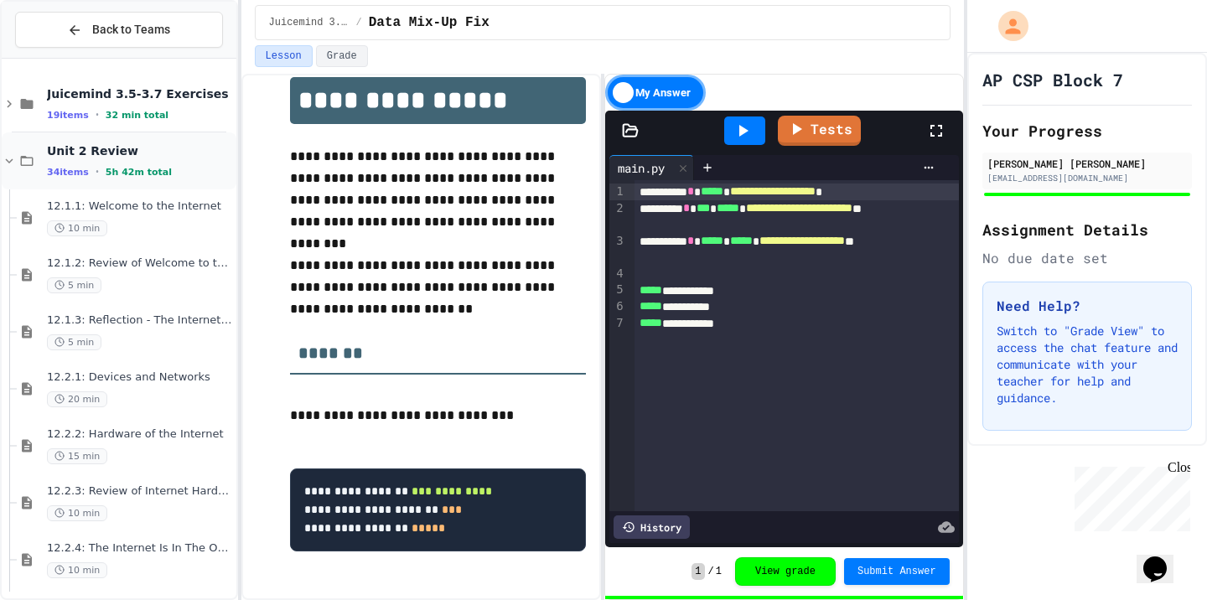
click at [131, 155] on span "Unit 2 Review" at bounding box center [140, 150] width 186 height 15
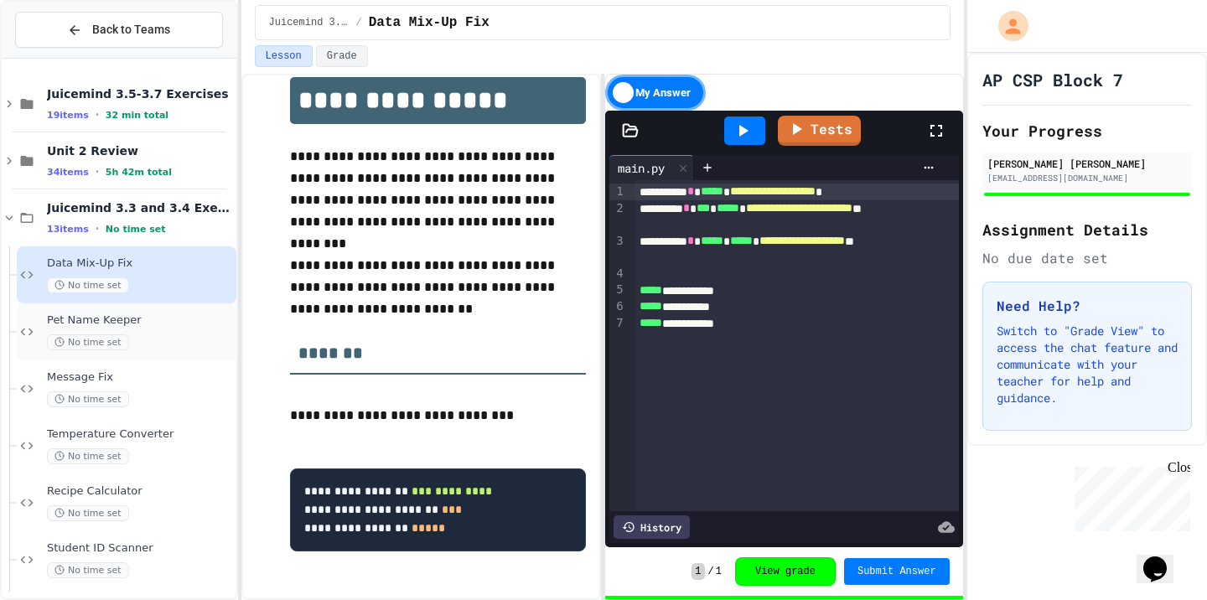
click at [132, 337] on div "No time set" at bounding box center [140, 343] width 186 height 16
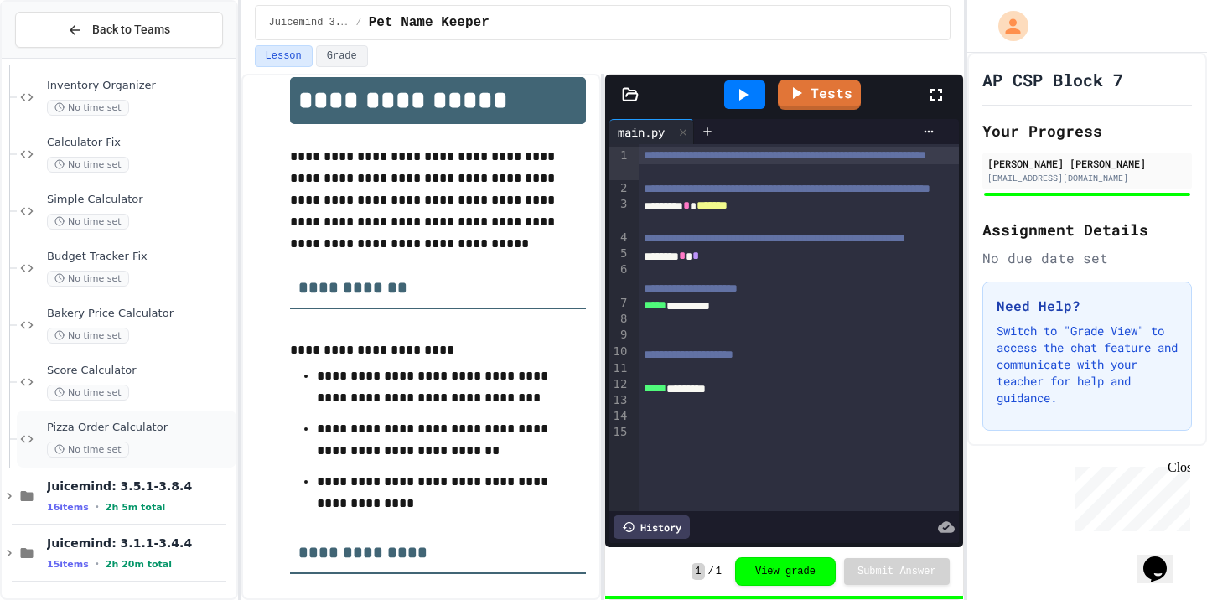
click at [138, 443] on div "No time set" at bounding box center [140, 450] width 186 height 16
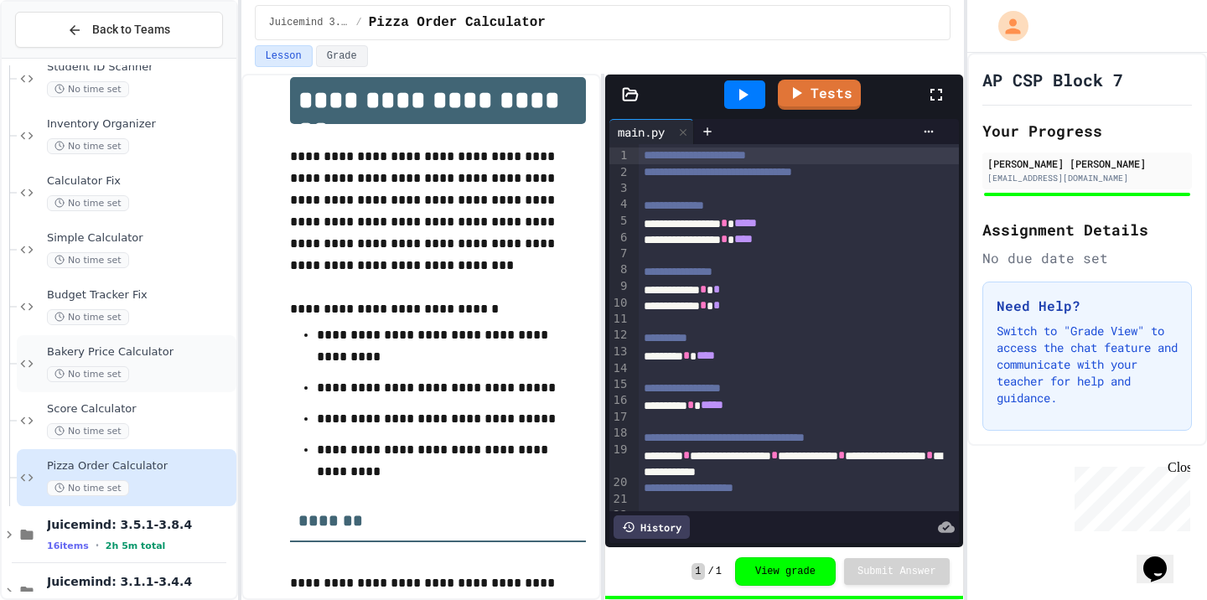
click at [146, 347] on span "Bakery Price Calculator" at bounding box center [140, 352] width 186 height 14
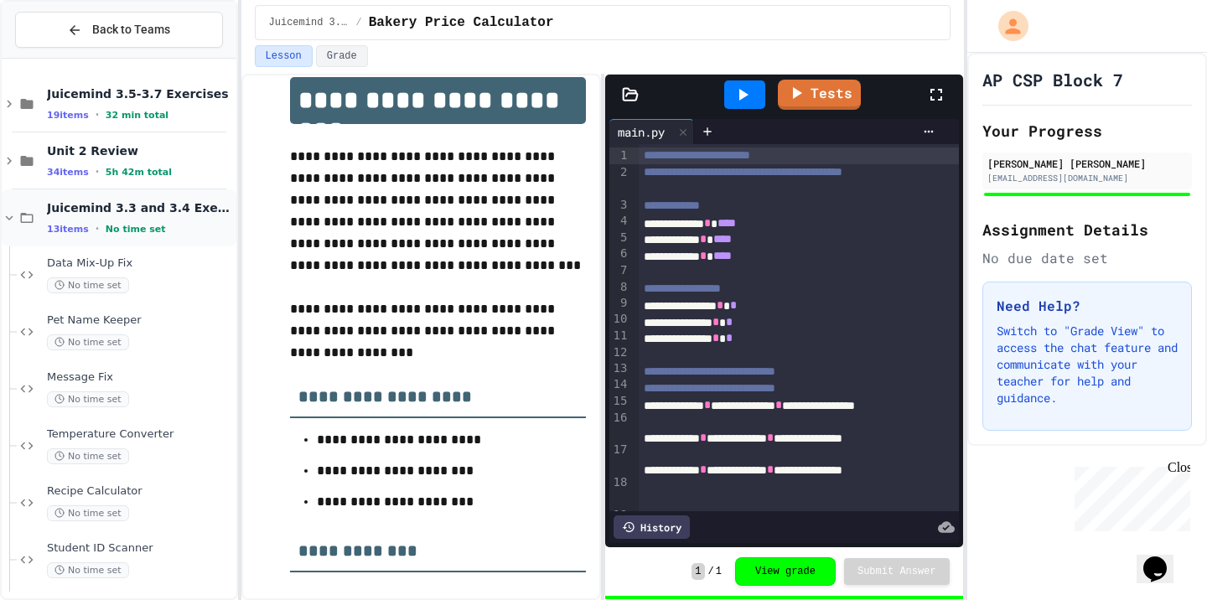
click at [149, 217] on div "Juicemind 3.3 and 3.4 Exercises 13 items • No time set" at bounding box center [140, 217] width 186 height 35
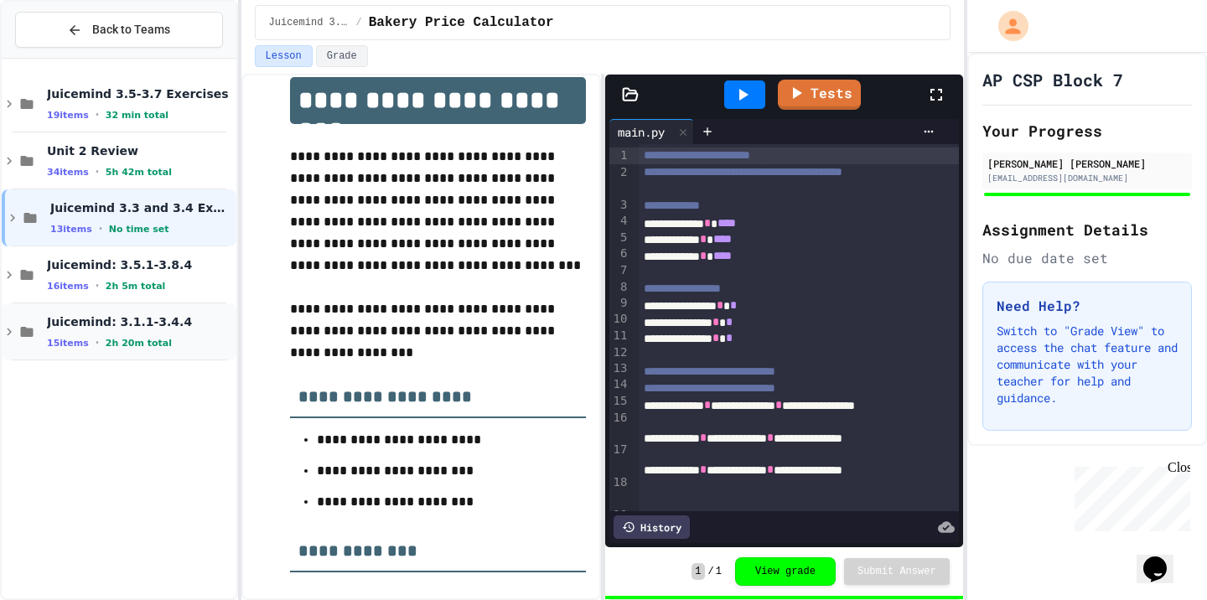
click at [153, 340] on span "2h 20m total" at bounding box center [139, 343] width 66 height 11
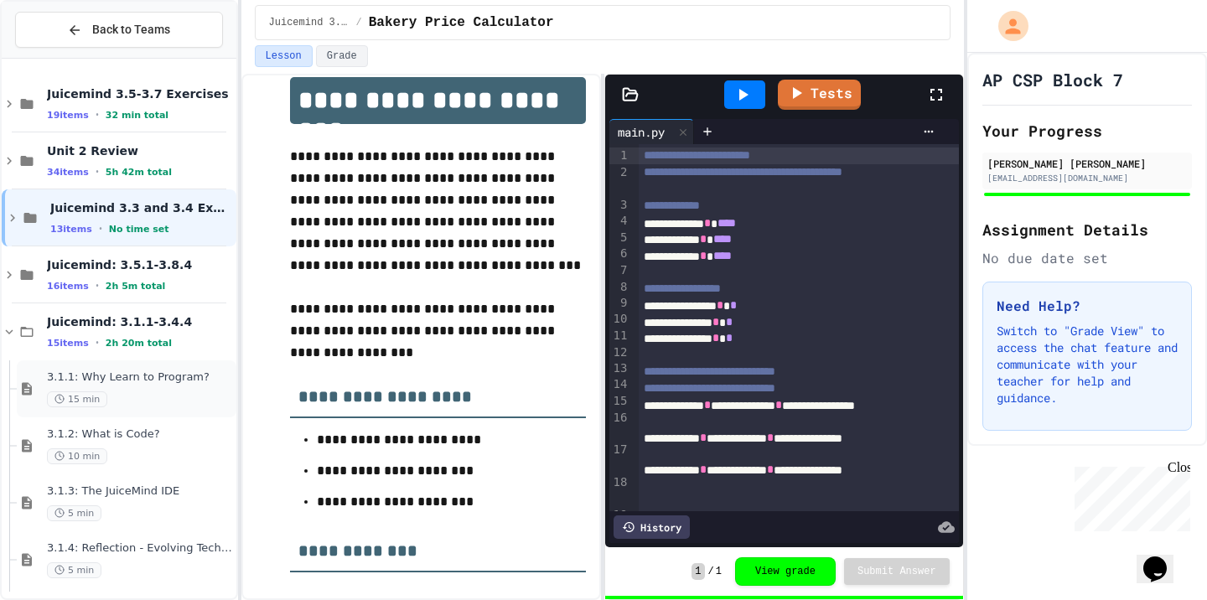
click at [157, 407] on div "3.1.1: Why Learn to Program? 15 min" at bounding box center [127, 389] width 220 height 57
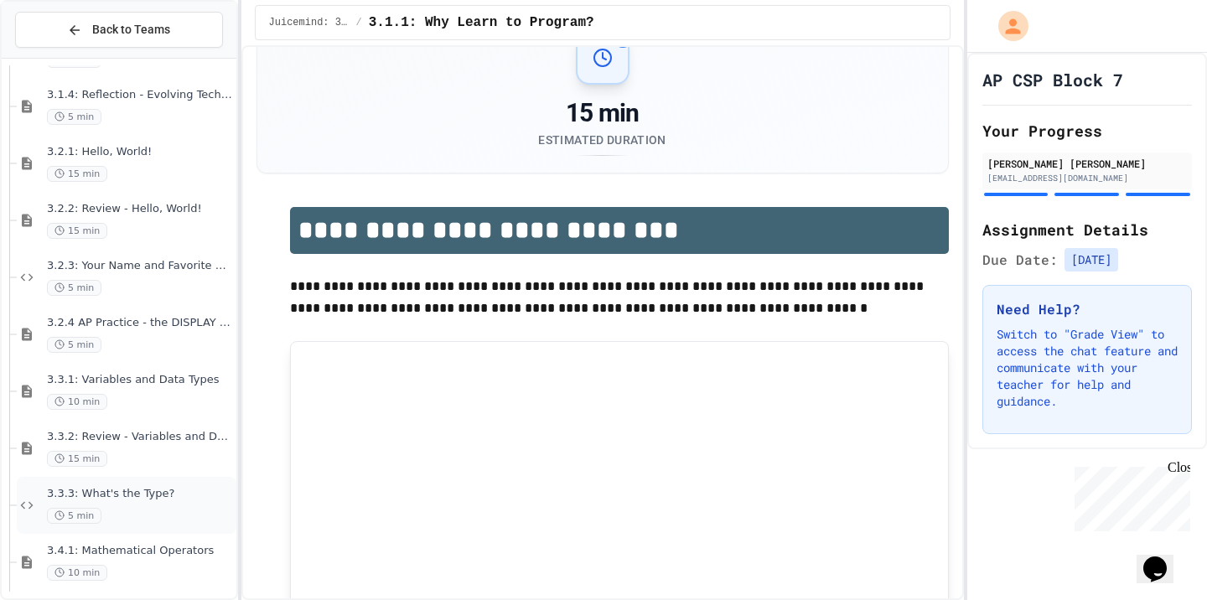
click at [161, 498] on span "3.3.3: What's the Type?" at bounding box center [140, 494] width 186 height 14
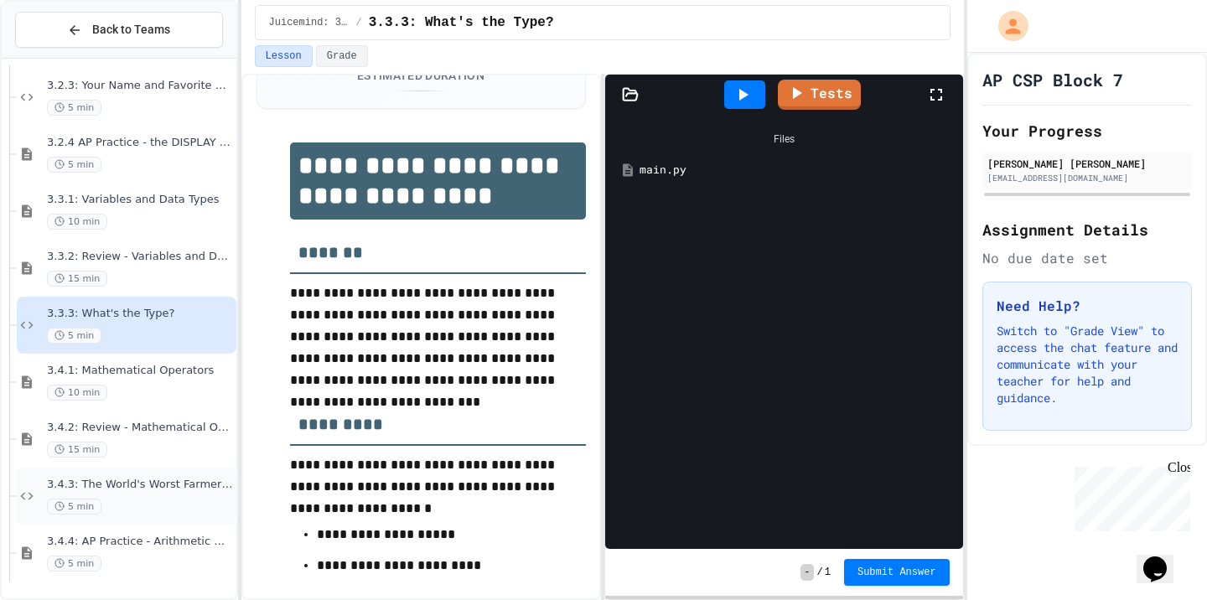
click at [153, 506] on div "5 min" at bounding box center [140, 507] width 186 height 16
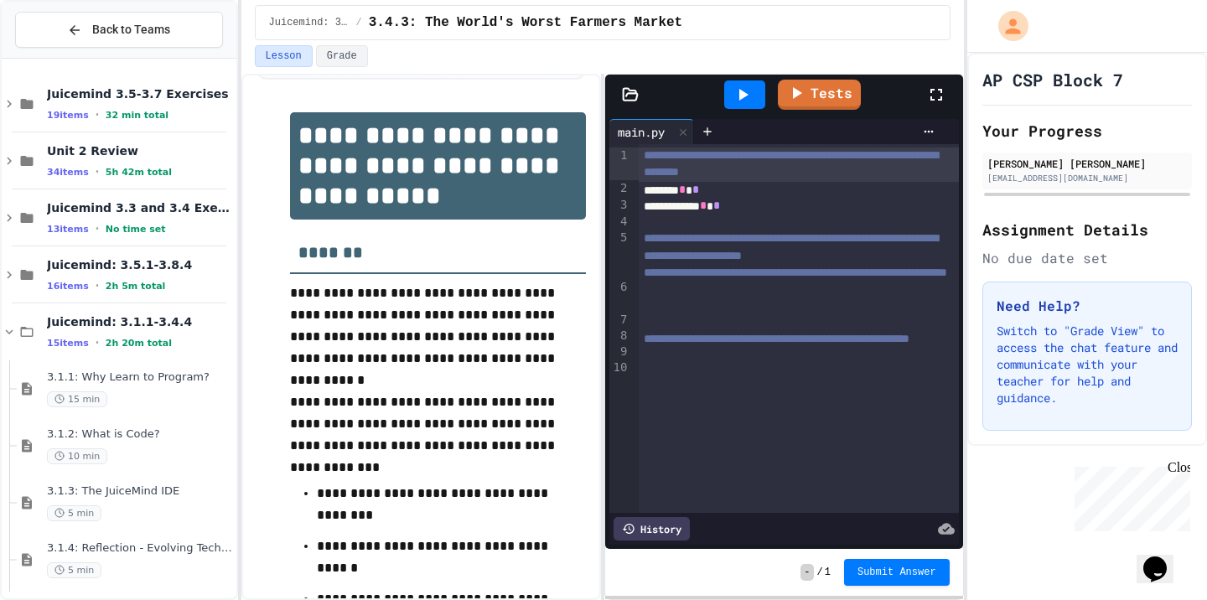
click at [138, 335] on div "Juicemind: 3.1.1-3.4.4 15 items • 2h 20m total" at bounding box center [140, 331] width 186 height 35
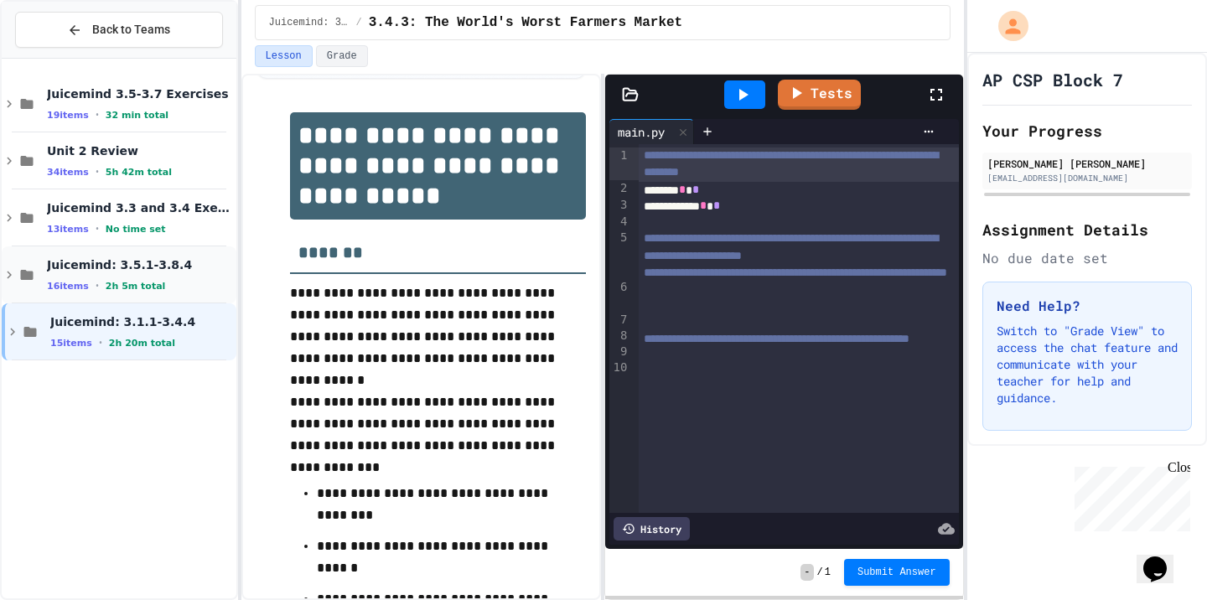
click at [143, 273] on div "Juicemind: 3.5.1-3.8.4 16 items • 2h 5m total" at bounding box center [140, 274] width 186 height 35
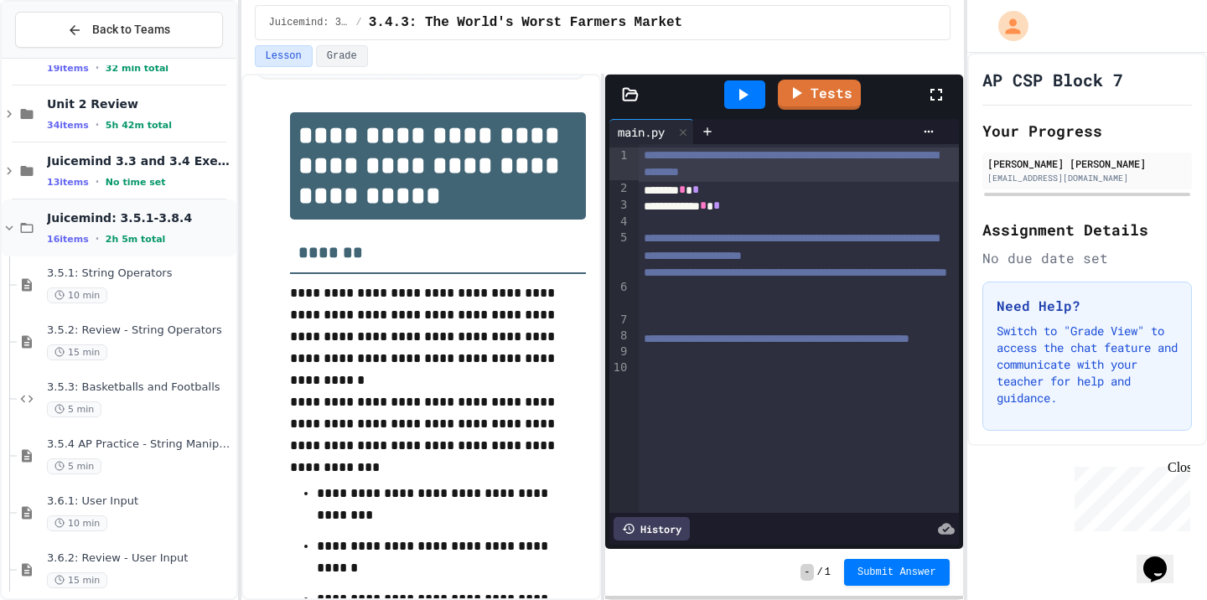
click at [131, 219] on span "Juicemind: 3.5.1-3.8.4" at bounding box center [140, 217] width 186 height 15
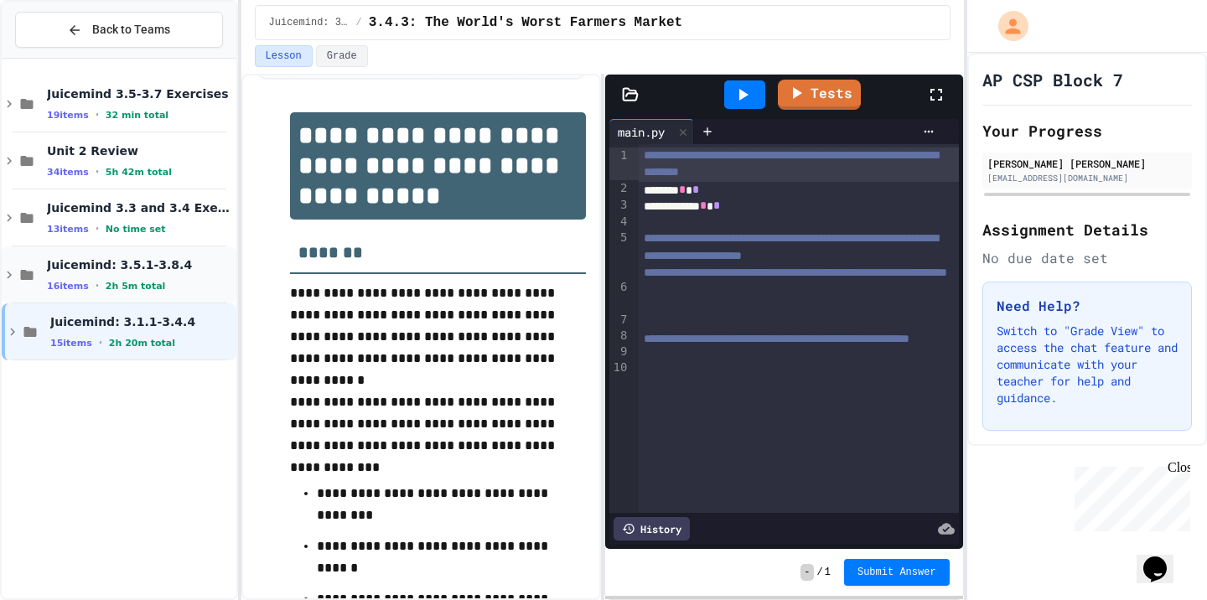
click at [131, 285] on span "2h 5m total" at bounding box center [136, 286] width 60 height 11
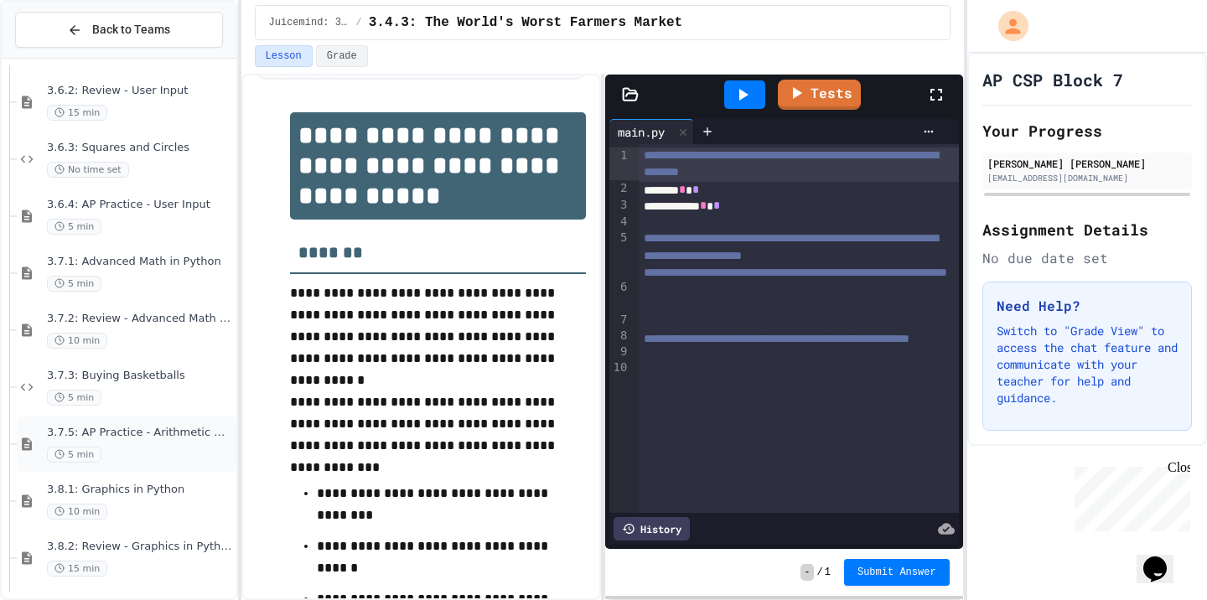
click at [169, 444] on div "3.7.5: AP Practice - Arithmetic Operators 5 min" at bounding box center [140, 444] width 186 height 37
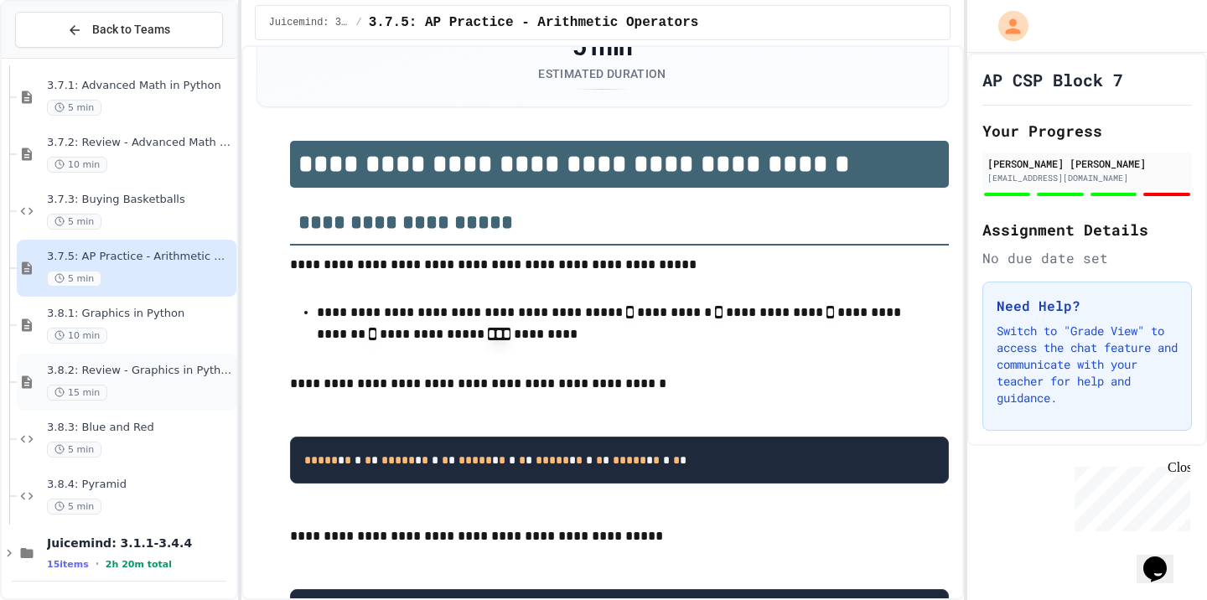
click at [177, 382] on div "3.8.2: Review - Graphics in Python 15 min" at bounding box center [140, 382] width 186 height 37
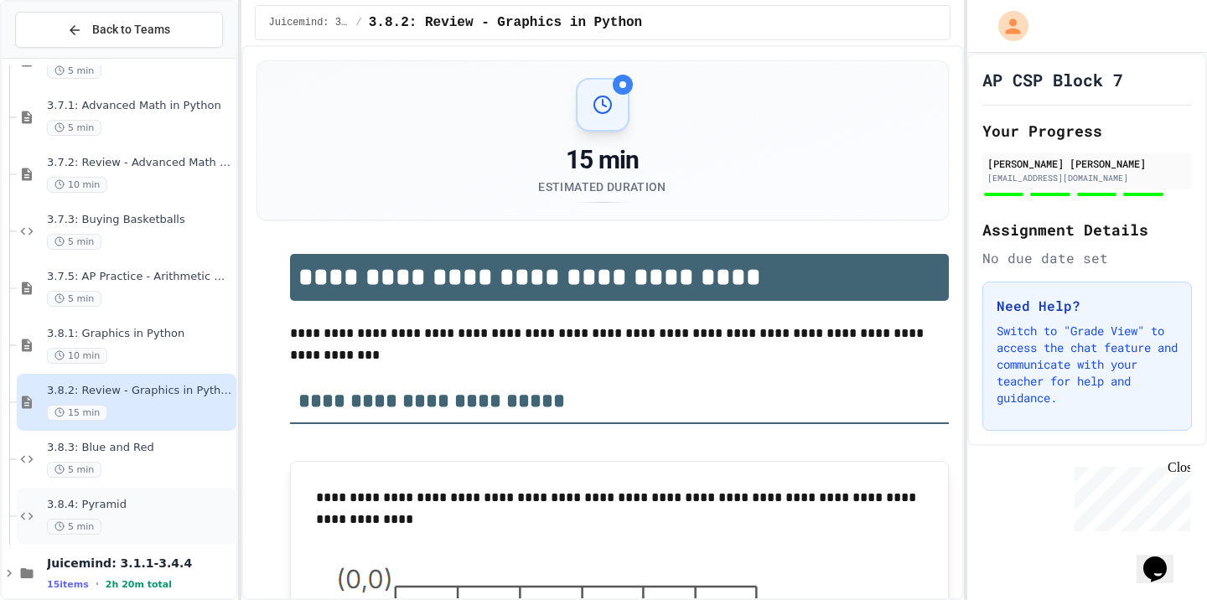
click at [169, 506] on span "3.8.4: Pyramid" at bounding box center [140, 505] width 186 height 14
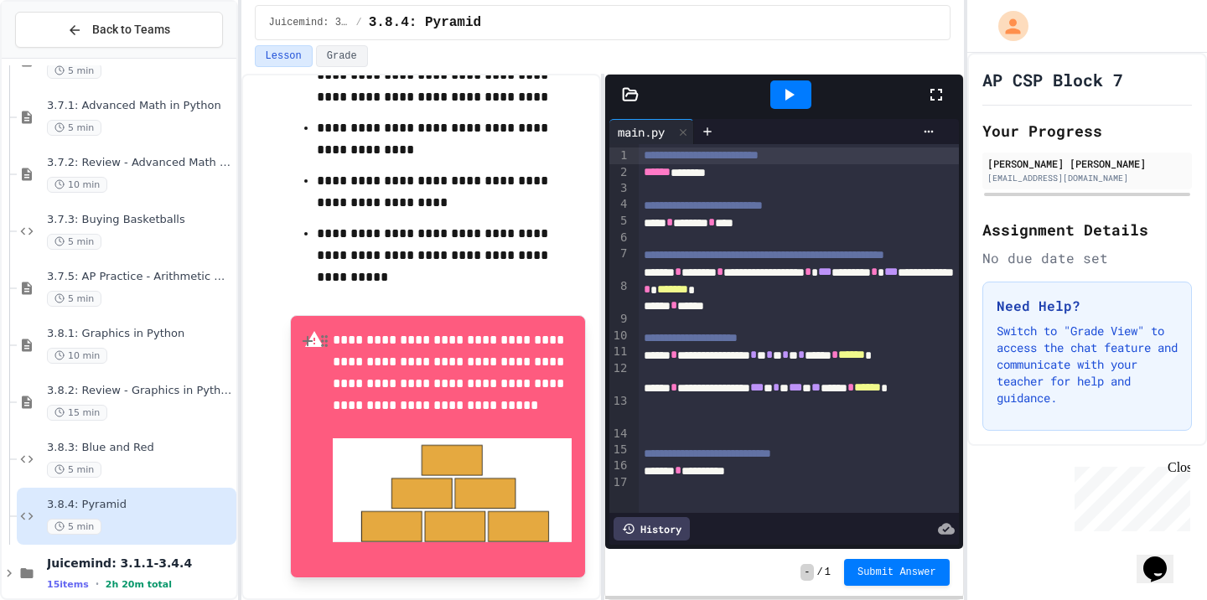
scroll to position [536, 0]
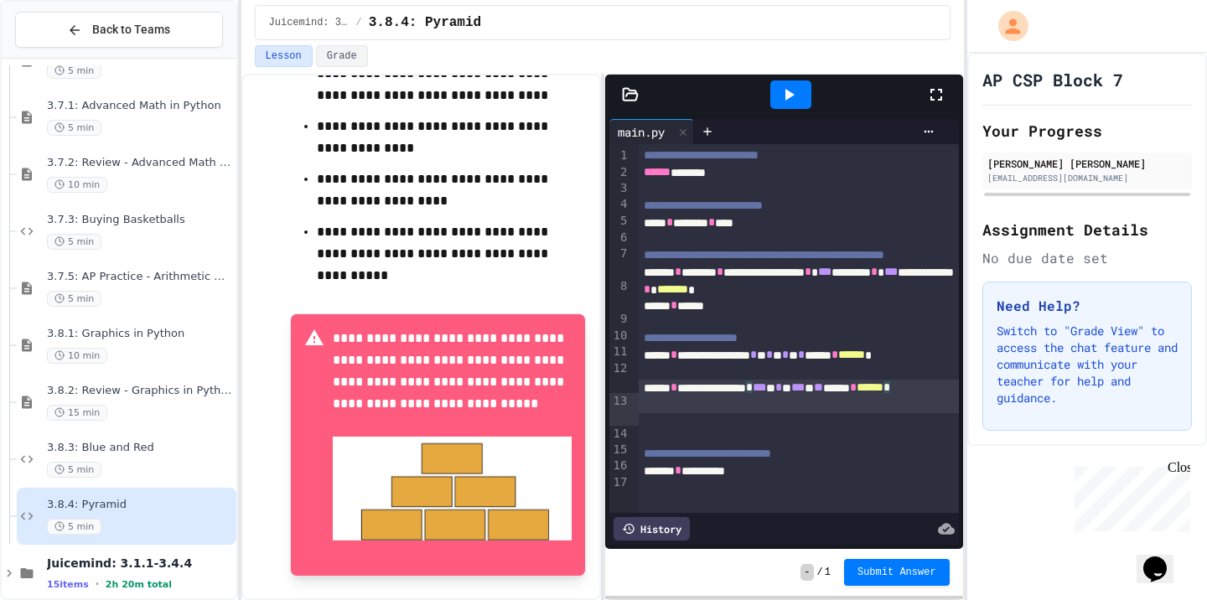
click at [772, 413] on div "**********" at bounding box center [799, 396] width 320 height 33
click at [790, 90] on icon at bounding box center [789, 95] width 20 height 20
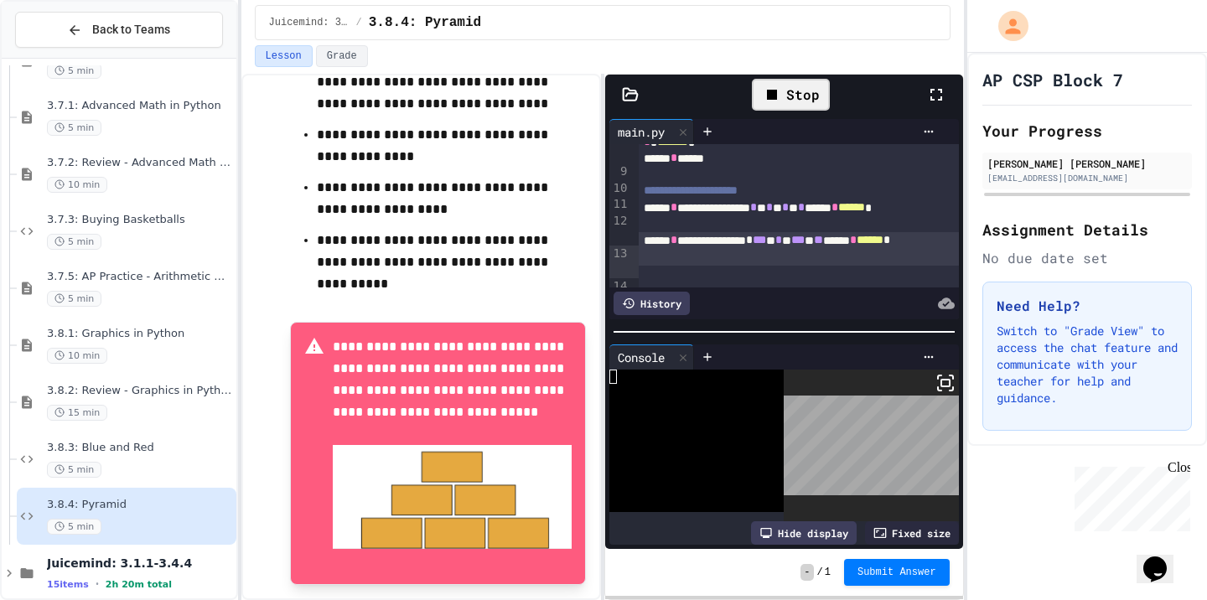
scroll to position [148, 0]
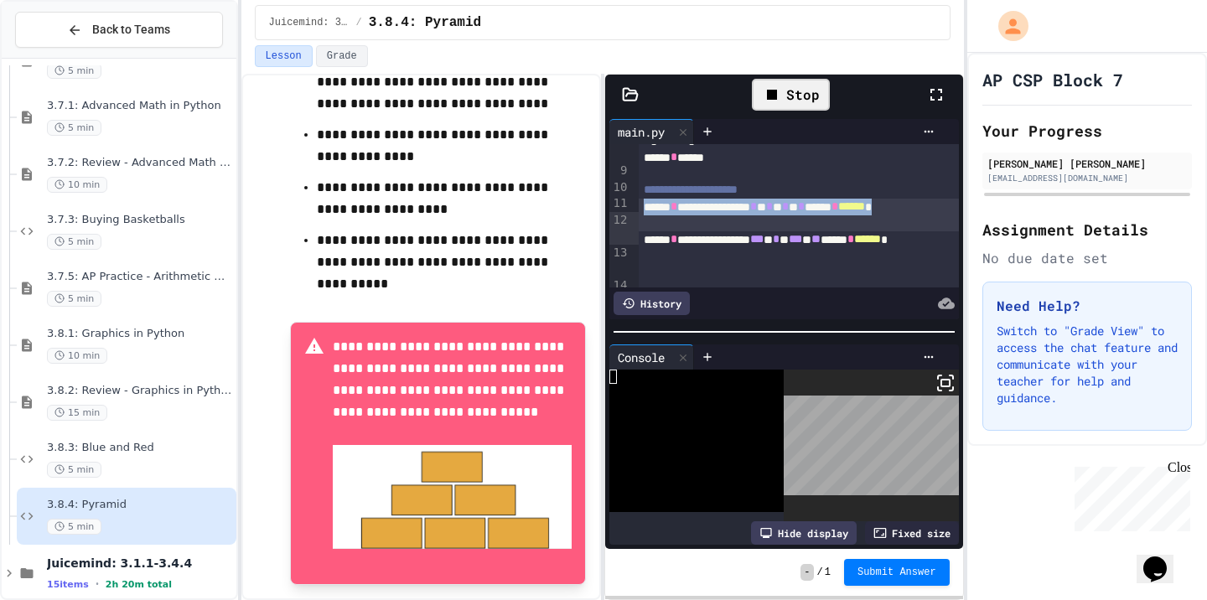
drag, startPoint x: 753, startPoint y: 236, endPoint x: 636, endPoint y: 221, distance: 118.2
click at [636, 221] on div "**********" at bounding box center [785, 215] width 350 height 143
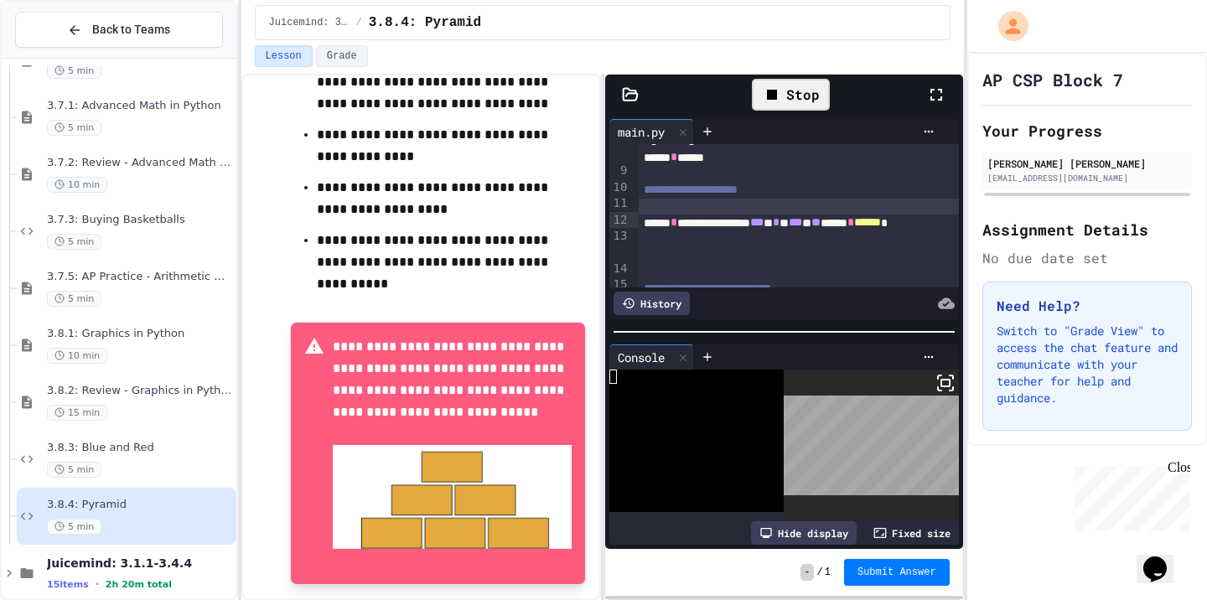
click at [764, 228] on span "***" at bounding box center [756, 222] width 13 height 12
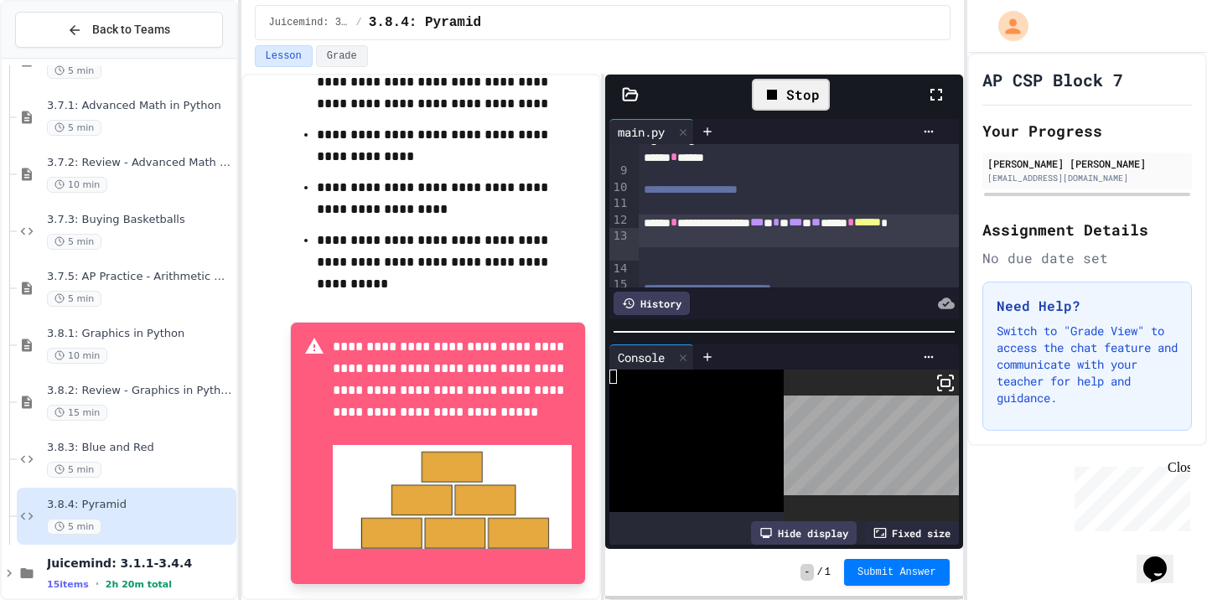
click at [790, 94] on div "Stop" at bounding box center [791, 95] width 78 height 32
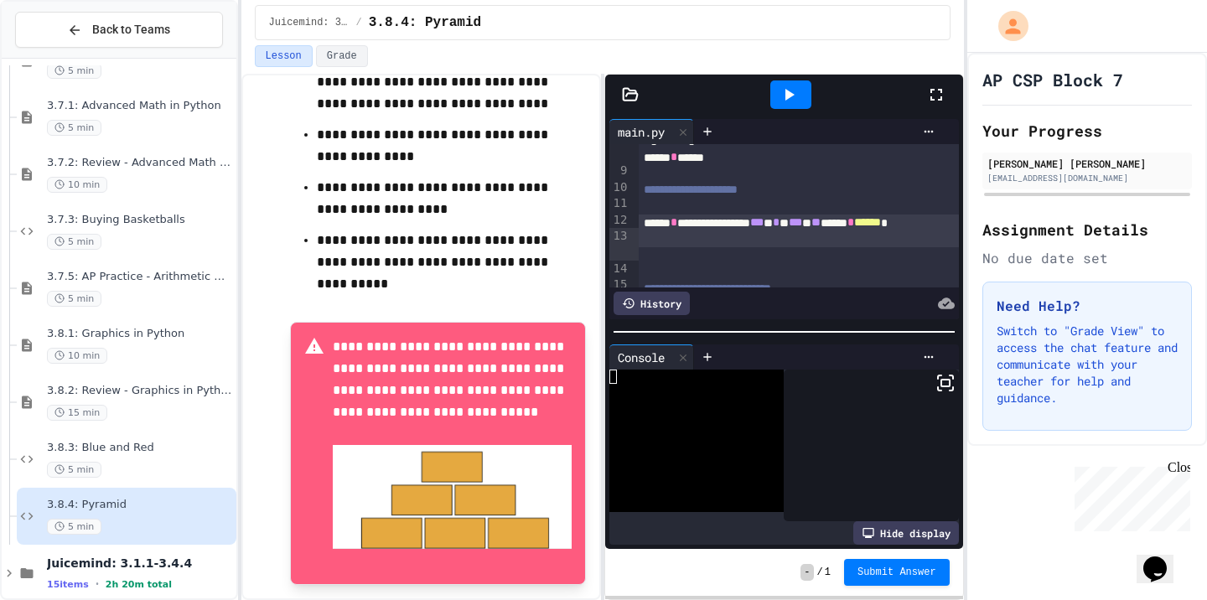
click at [790, 94] on icon at bounding box center [790, 95] width 9 height 12
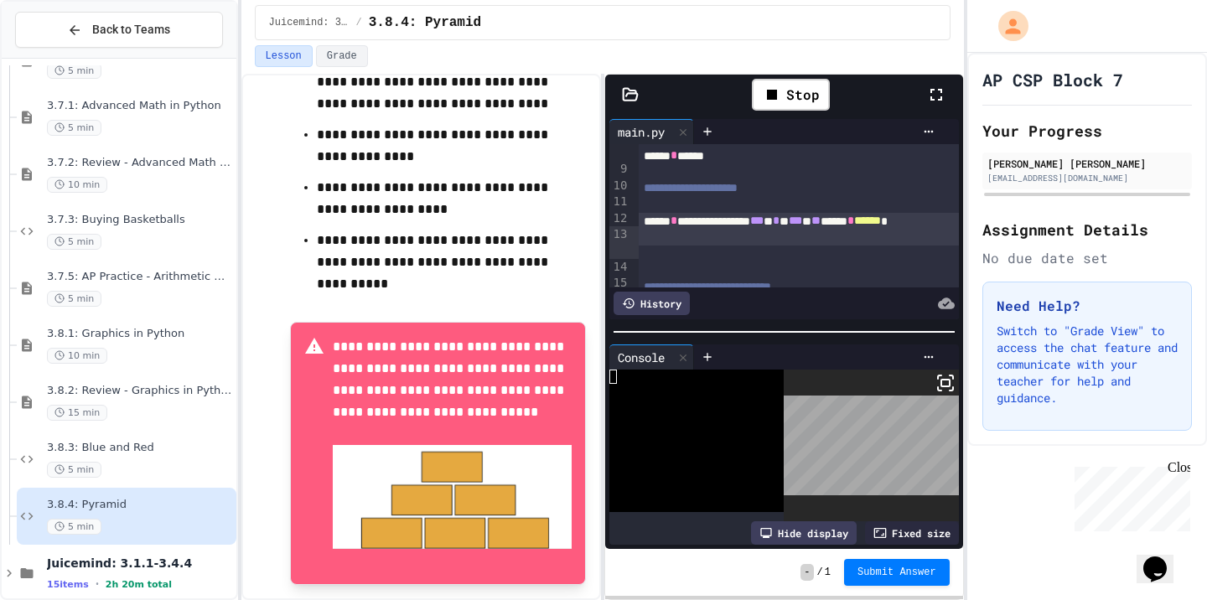
scroll to position [164, 0]
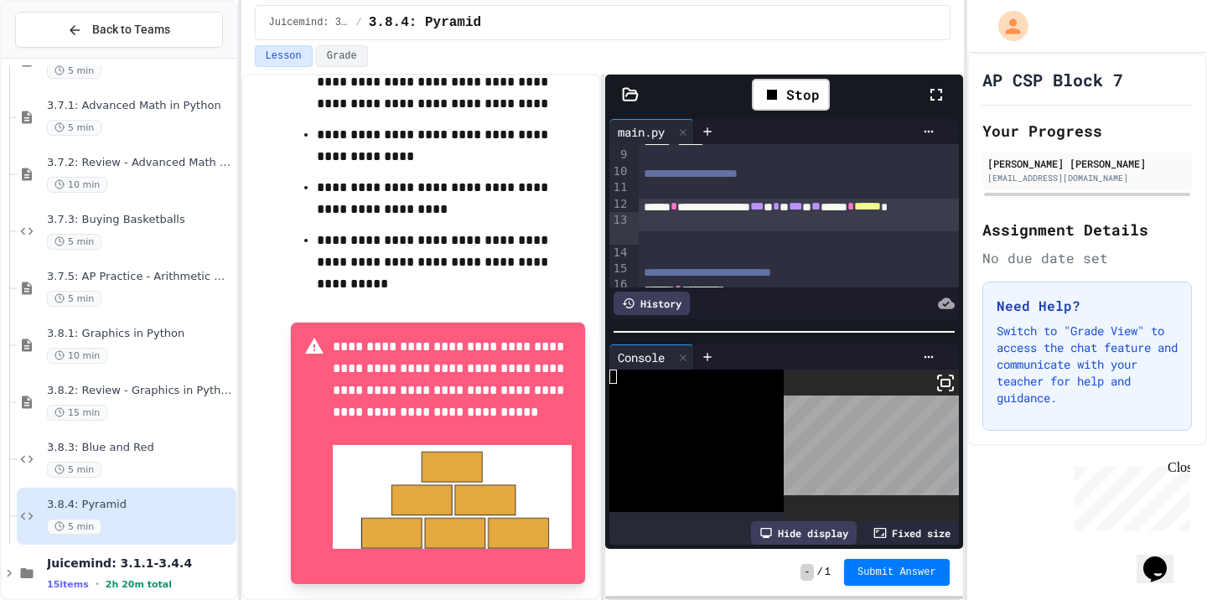
click at [842, 221] on div "**********" at bounding box center [799, 215] width 320 height 33
click at [802, 212] on span "***" at bounding box center [795, 206] width 13 height 12
click at [796, 90] on div "Stop" at bounding box center [791, 95] width 78 height 32
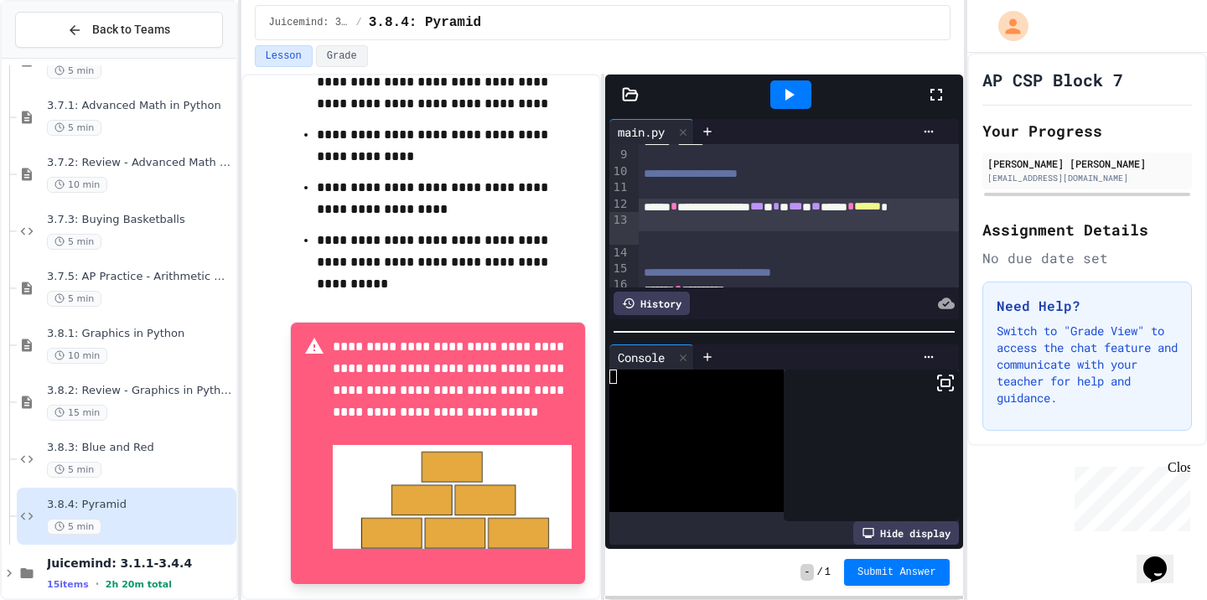
click at [796, 90] on icon at bounding box center [789, 95] width 20 height 20
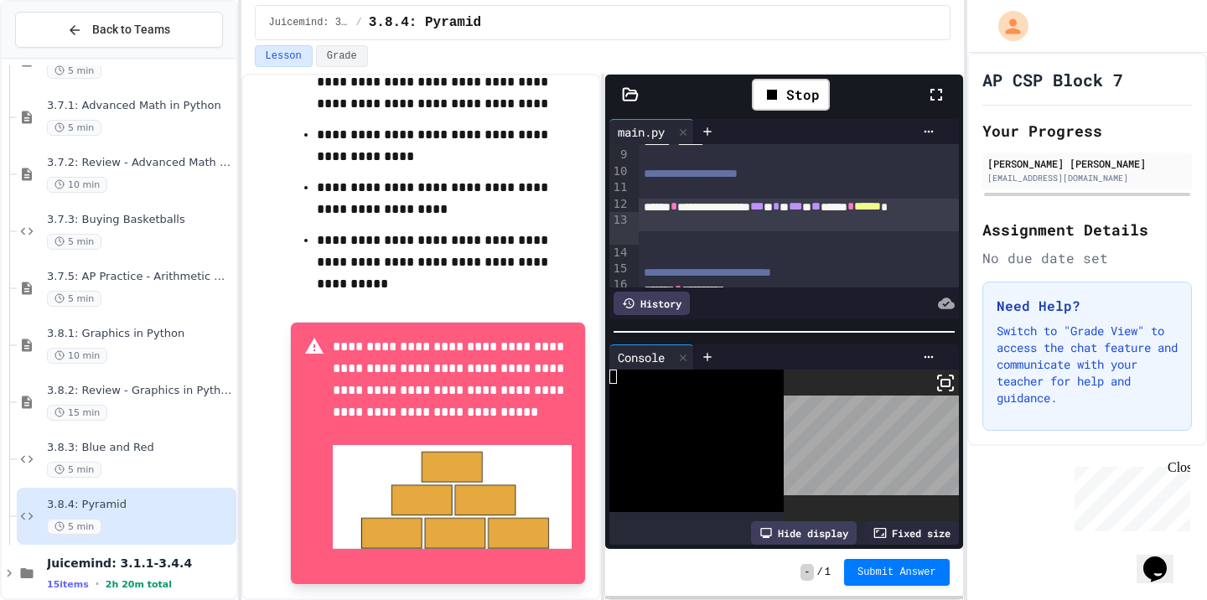
click at [802, 212] on span "***" at bounding box center [795, 206] width 13 height 12
click at [817, 97] on div "Stop" at bounding box center [791, 95] width 78 height 32
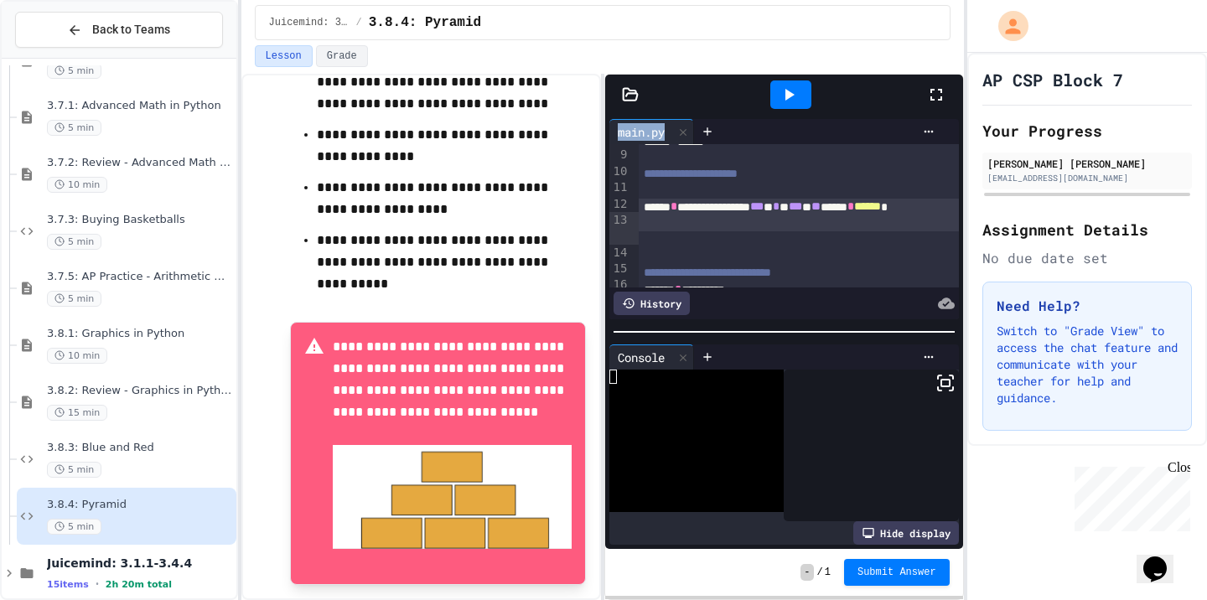
click at [817, 97] on div at bounding box center [791, 94] width 58 height 45
click at [916, 199] on div at bounding box center [799, 191] width 320 height 16
click at [821, 212] on span "**" at bounding box center [816, 206] width 9 height 12
click at [812, 95] on div at bounding box center [791, 94] width 58 height 45
click at [805, 95] on div at bounding box center [791, 94] width 41 height 29
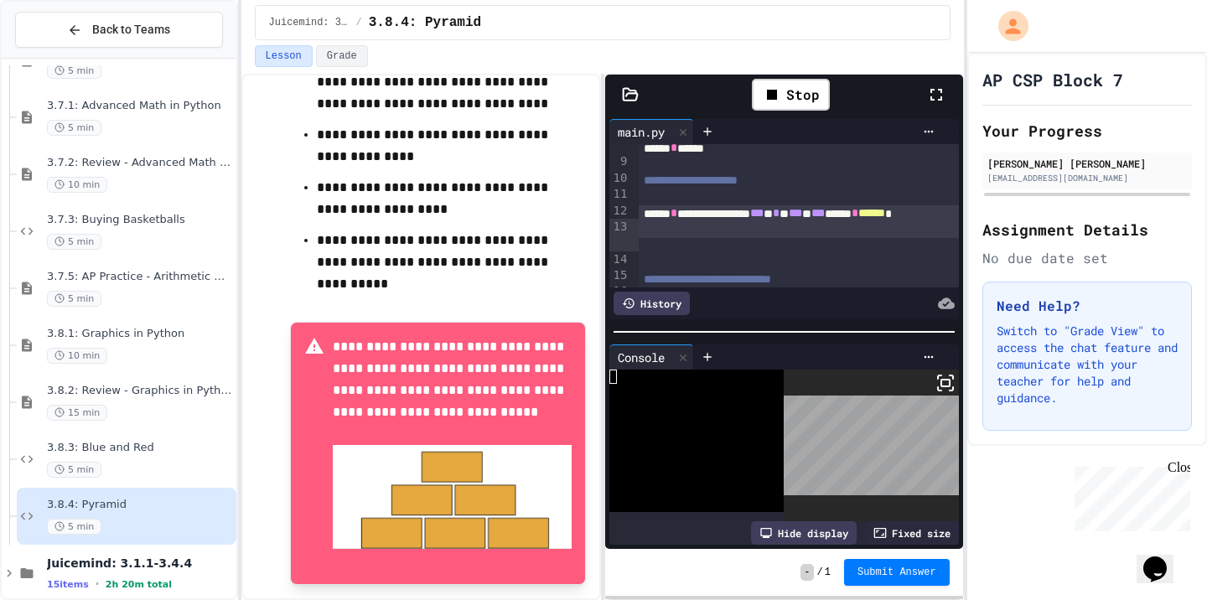
scroll to position [159, 0]
click at [150, 455] on div "3.8.3: Blue and Red 5 min" at bounding box center [140, 459] width 186 height 37
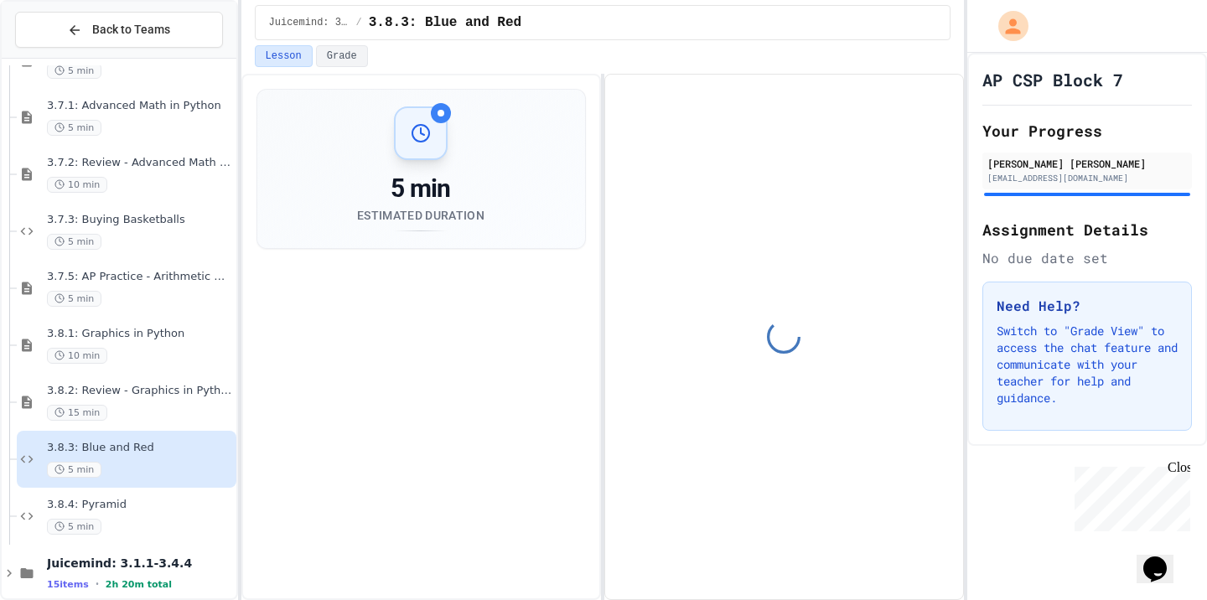
scroll to position [140, 0]
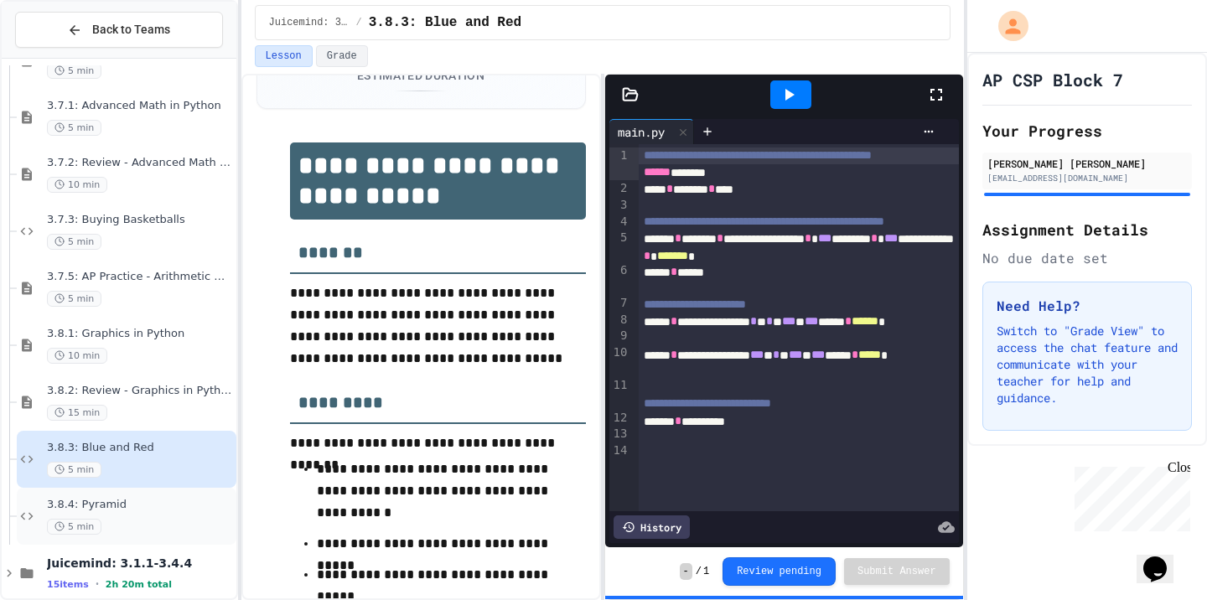
click at [137, 505] on span "3.8.4: Pyramid" at bounding box center [140, 505] width 186 height 14
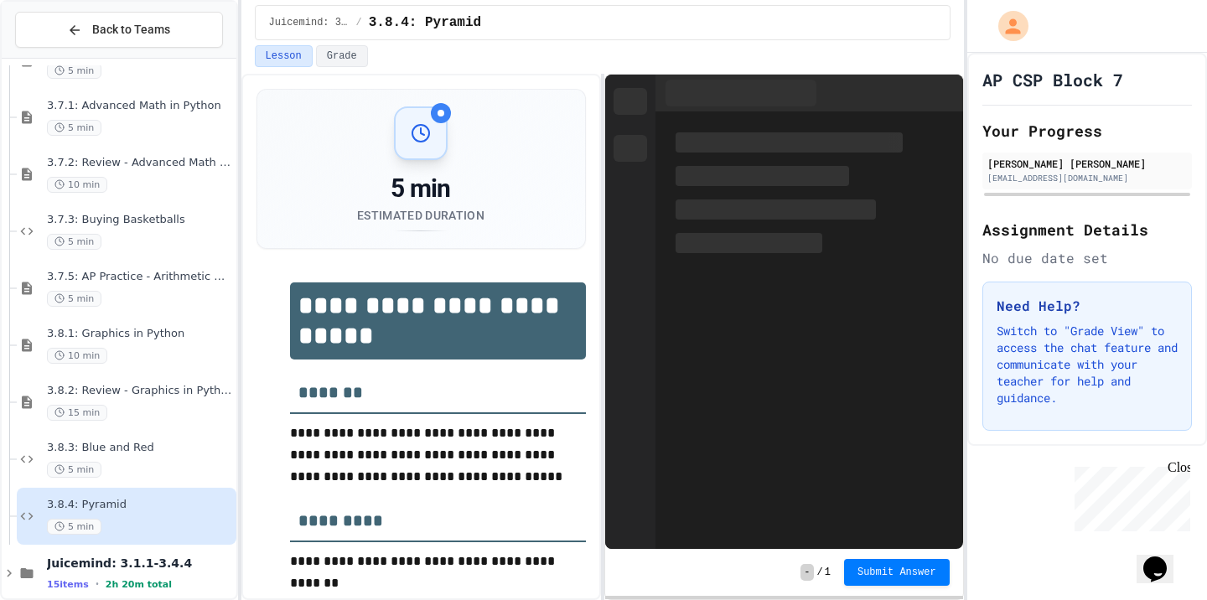
scroll to position [140, 0]
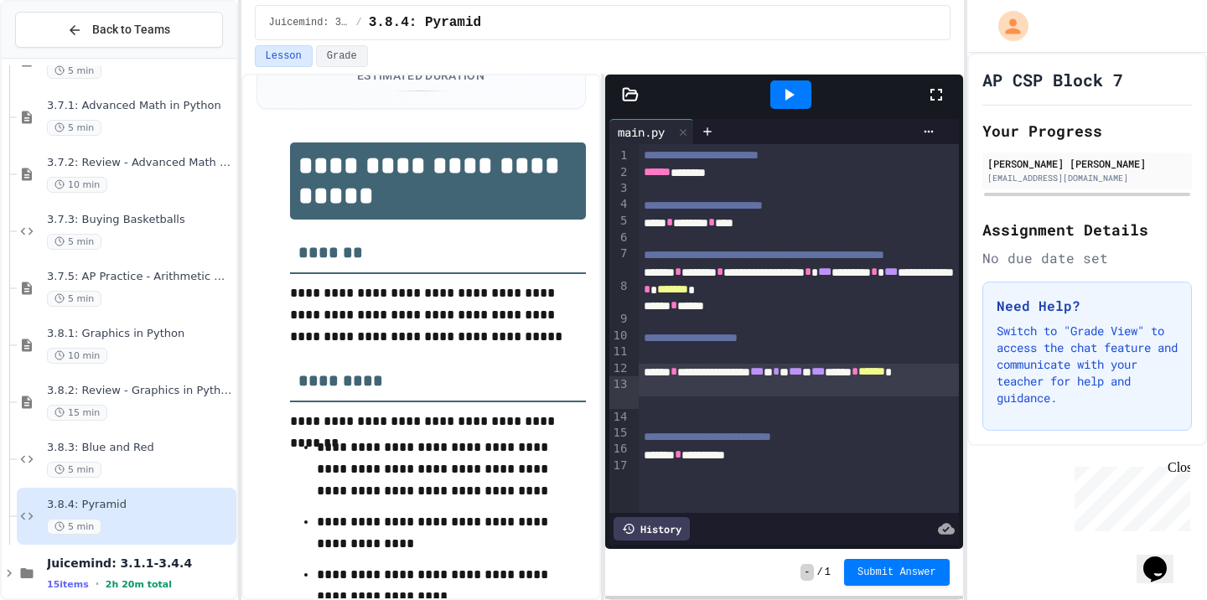
click at [764, 377] on span "***" at bounding box center [756, 372] width 13 height 12
click at [773, 377] on span "*" at bounding box center [769, 372] width 7 height 12
click at [798, 377] on span "***" at bounding box center [791, 372] width 13 height 12
click at [821, 377] on span "***" at bounding box center [813, 372] width 13 height 12
click at [797, 100] on icon at bounding box center [789, 95] width 20 height 20
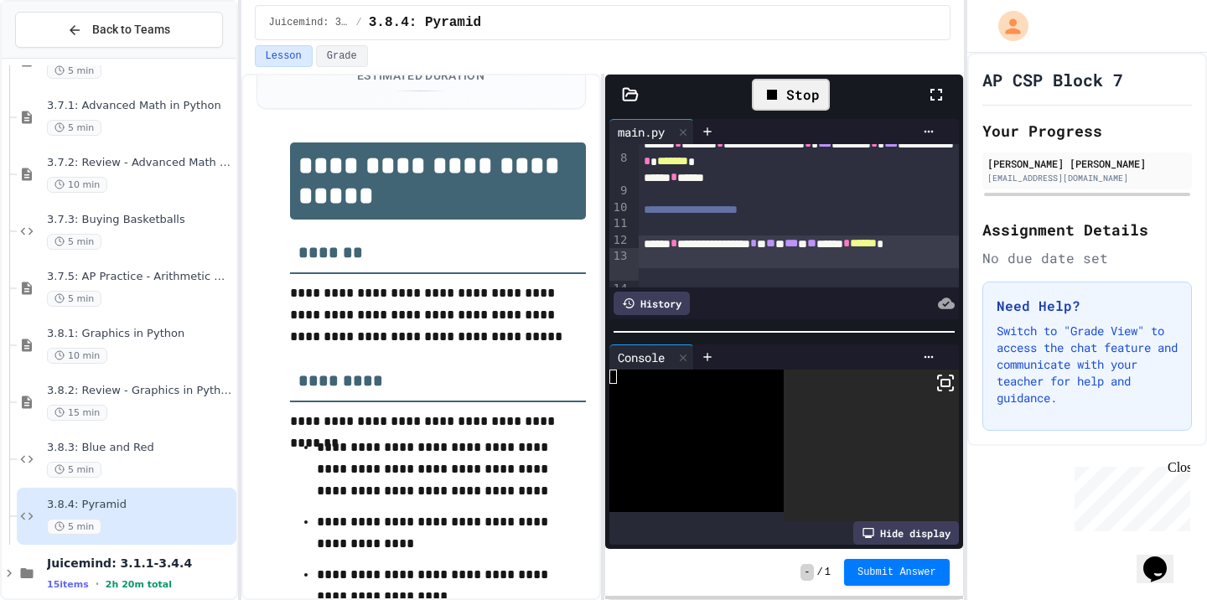
scroll to position [184, 0]
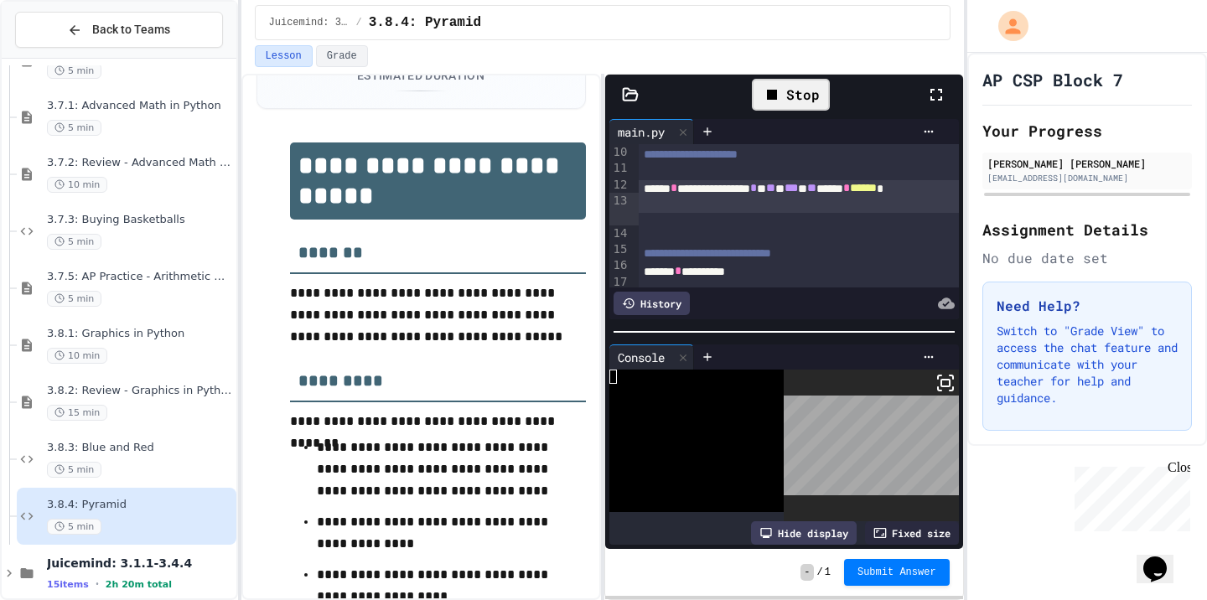
click at [817, 194] on span "**" at bounding box center [811, 188] width 9 height 12
click at [791, 91] on div "Stop" at bounding box center [791, 95] width 78 height 32
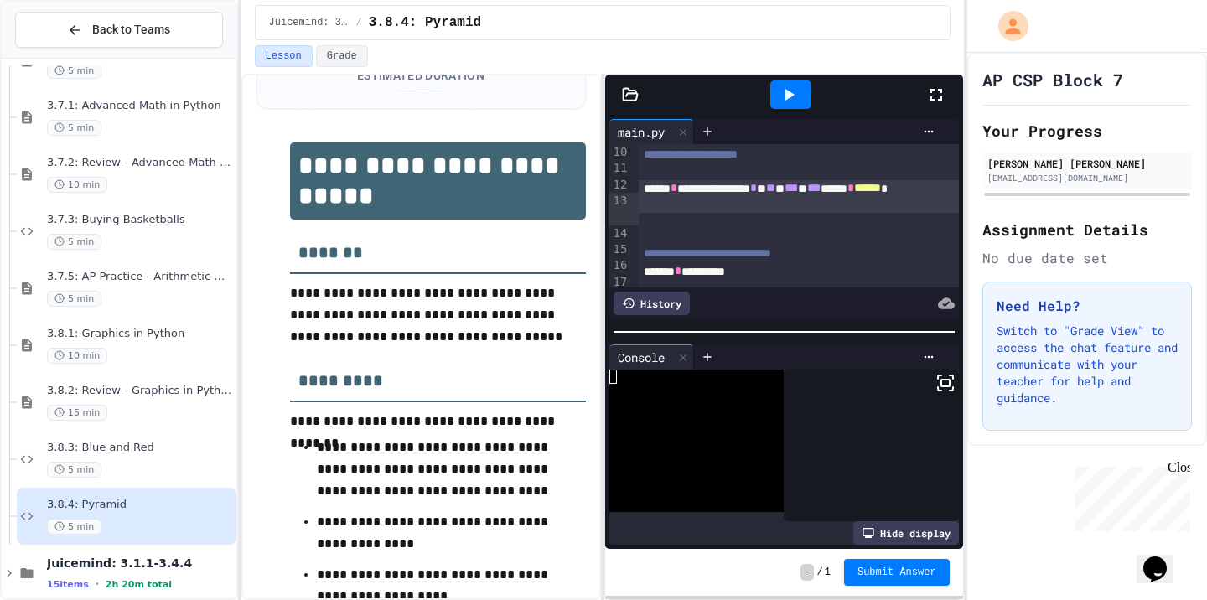
click at [791, 91] on icon at bounding box center [789, 95] width 20 height 20
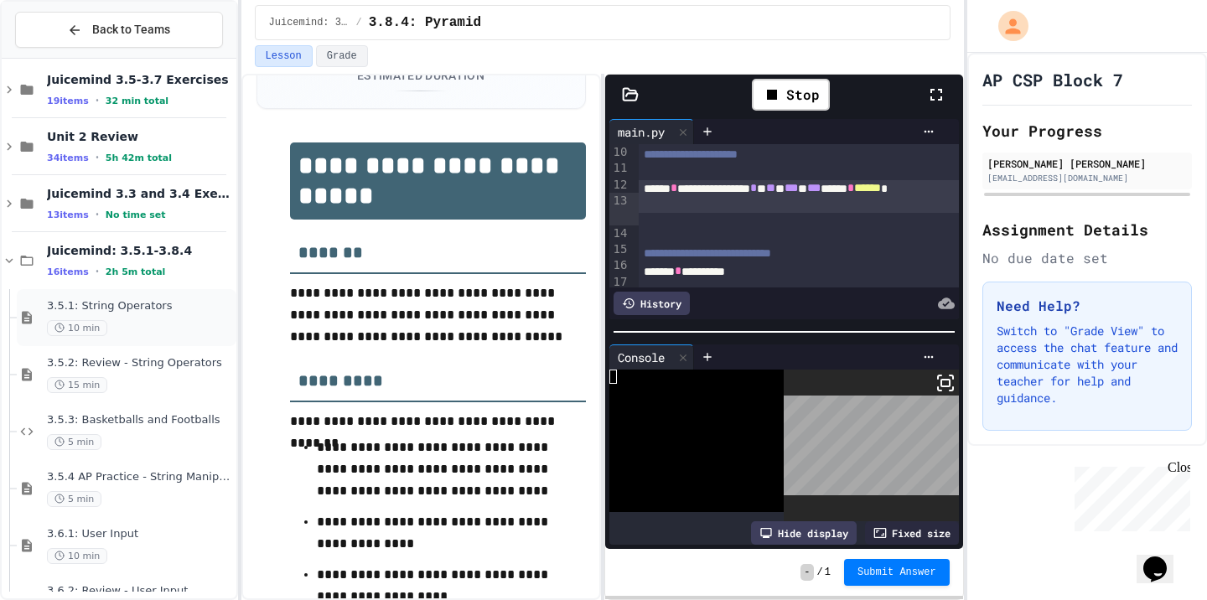
scroll to position [20, 0]
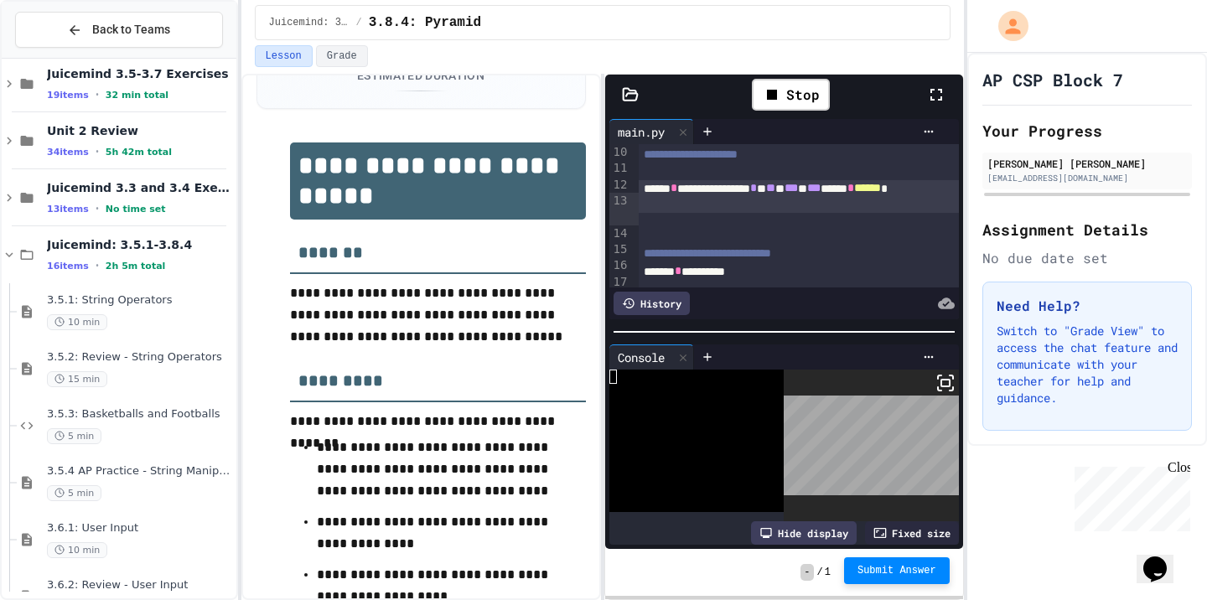
click at [875, 566] on span "Submit Answer" at bounding box center [897, 570] width 79 height 13
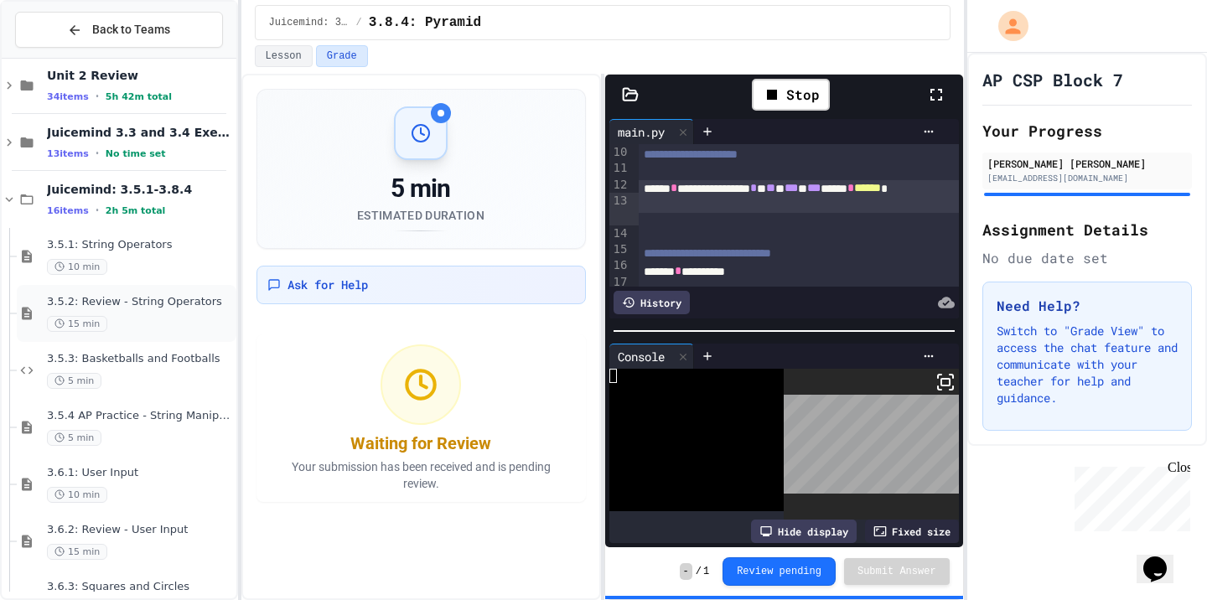
scroll to position [65, 0]
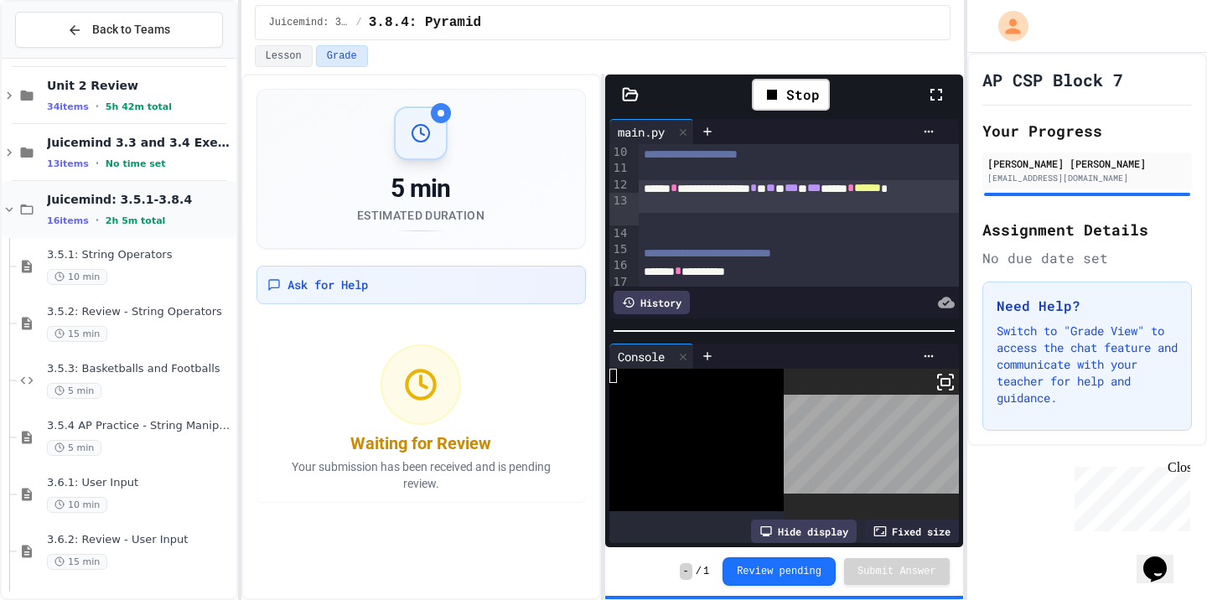
click at [116, 222] on span "2h 5m total" at bounding box center [136, 220] width 60 height 11
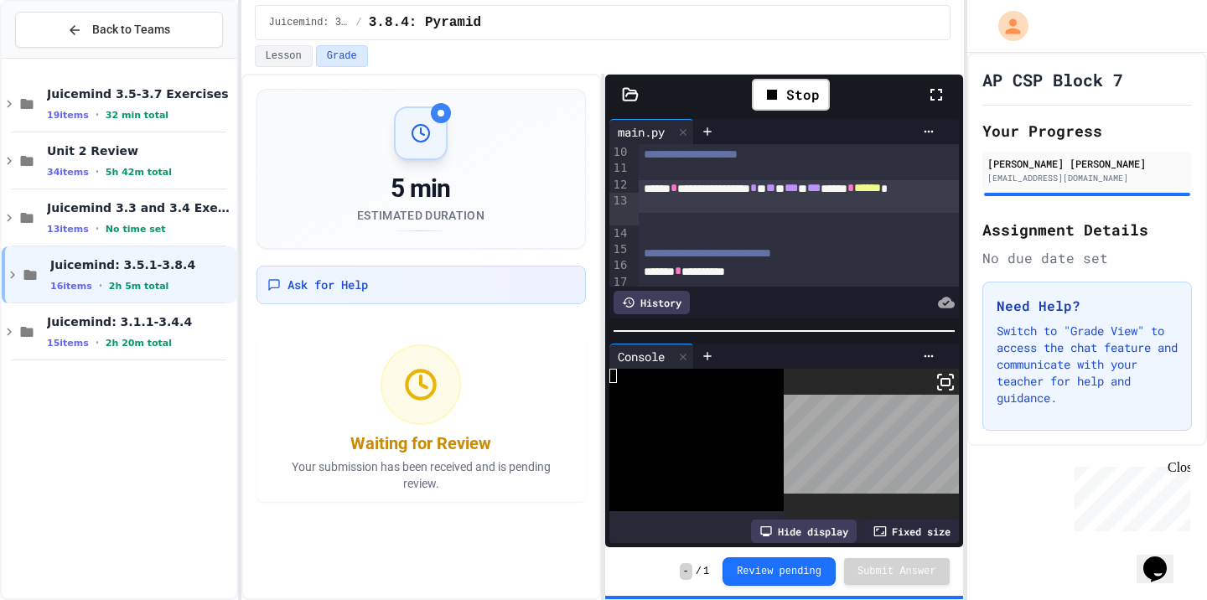
scroll to position [0, 0]
click at [104, 335] on div "Juicemind: 3.1.1-3.4.4 15 items • 2h 20m total" at bounding box center [140, 331] width 186 height 35
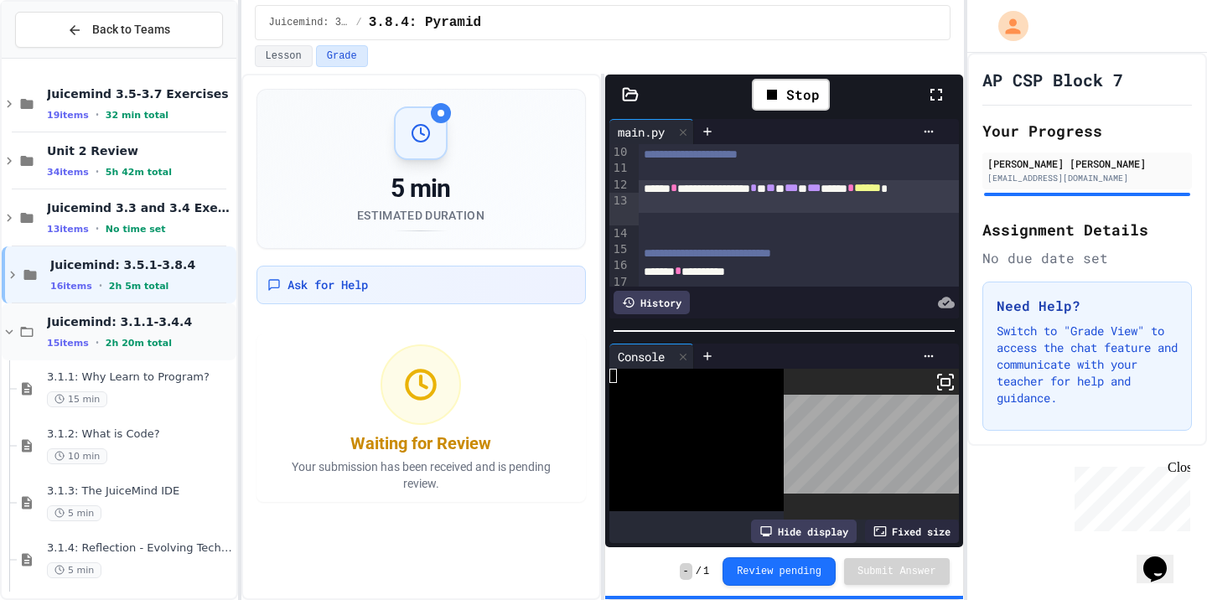
click at [106, 333] on div "Juicemind: 3.1.1-3.4.4 15 items • 2h 20m total" at bounding box center [140, 331] width 186 height 35
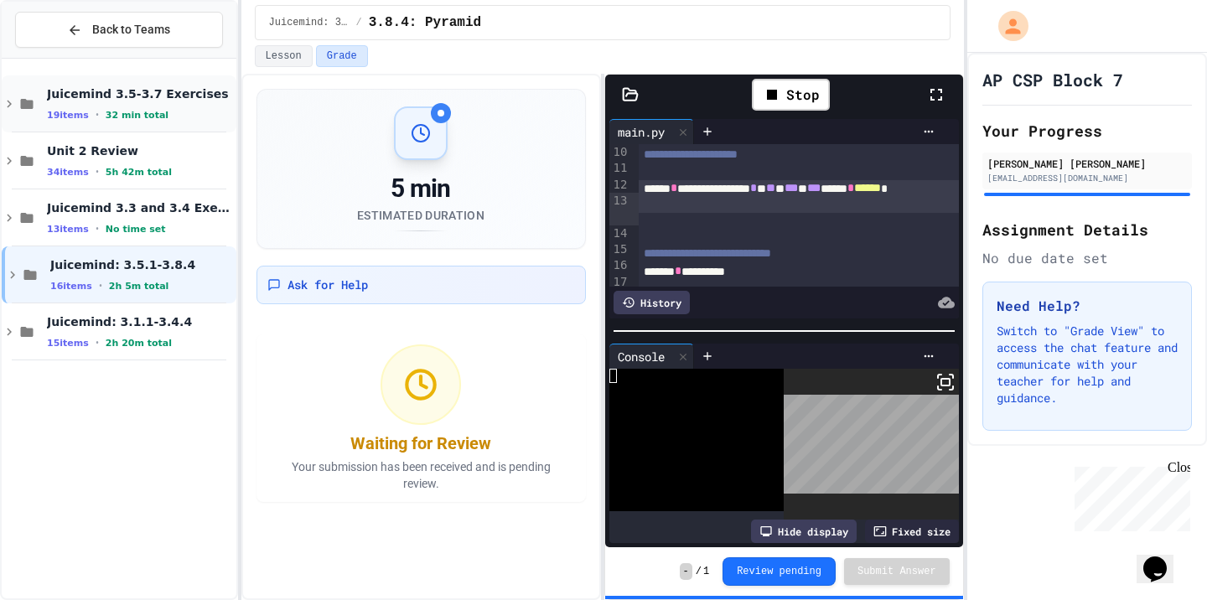
click at [137, 121] on div "19 items • 32 min total" at bounding box center [140, 114] width 186 height 13
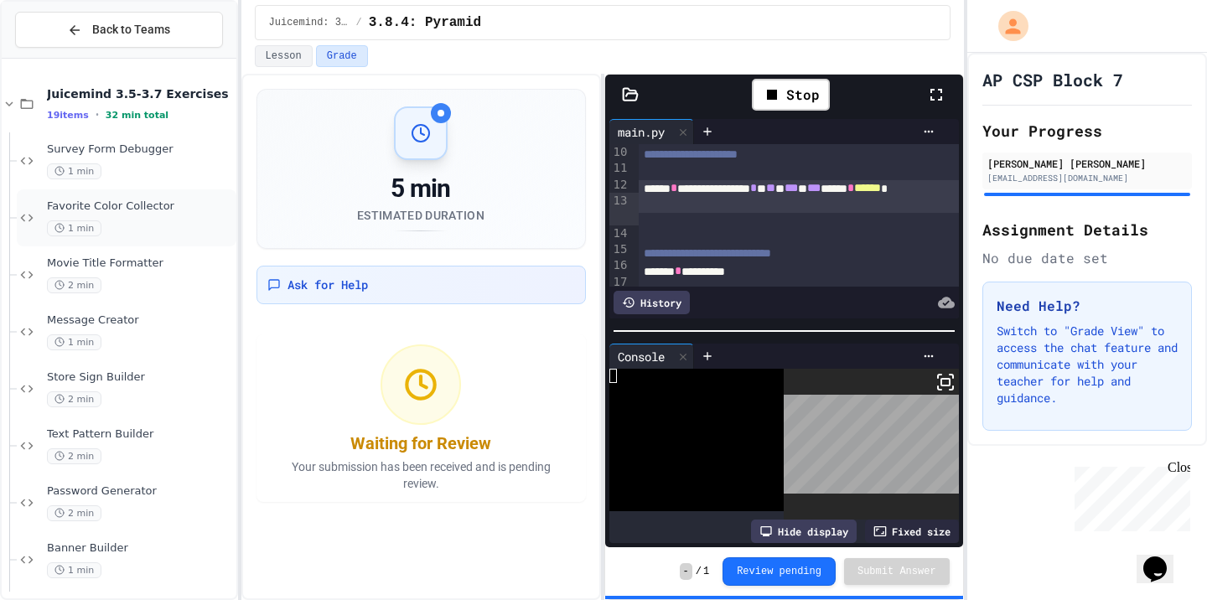
click at [144, 233] on div "1 min" at bounding box center [140, 229] width 186 height 16
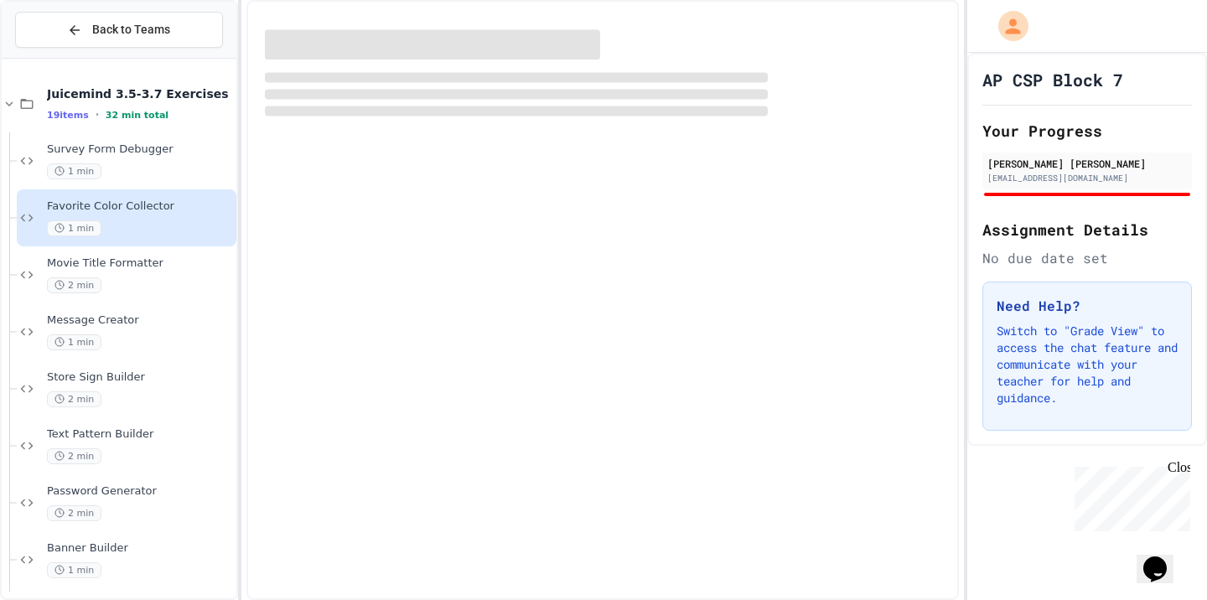
click at [112, 224] on div "1 min" at bounding box center [140, 229] width 186 height 16
click at [148, 155] on span "Survey Form Debugger" at bounding box center [140, 150] width 186 height 14
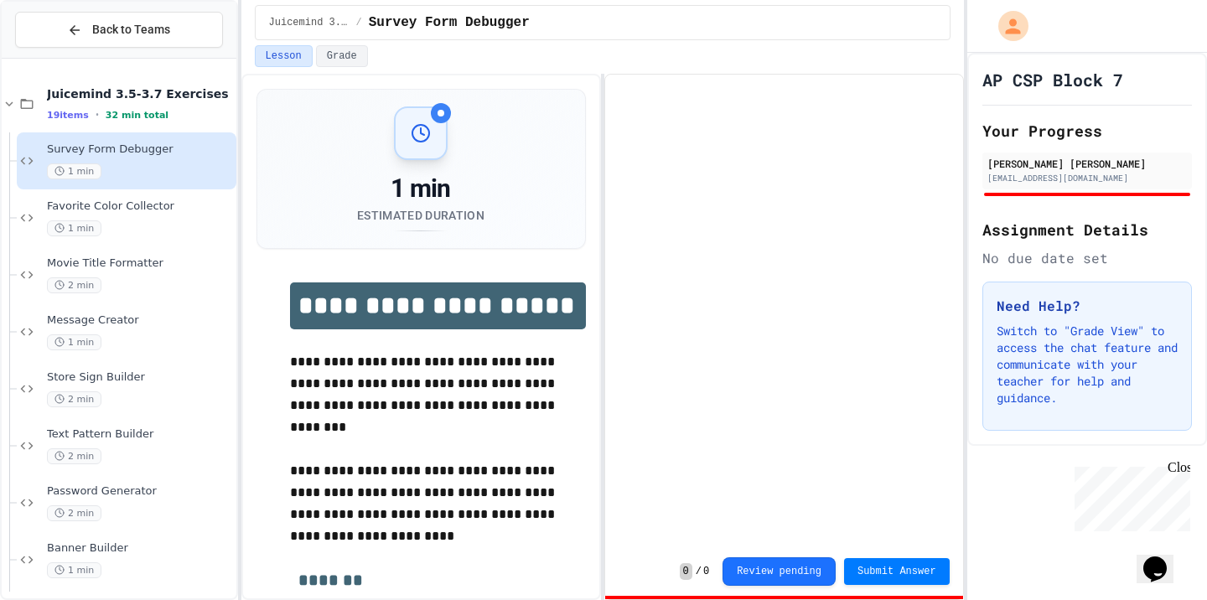
scroll to position [47, 0]
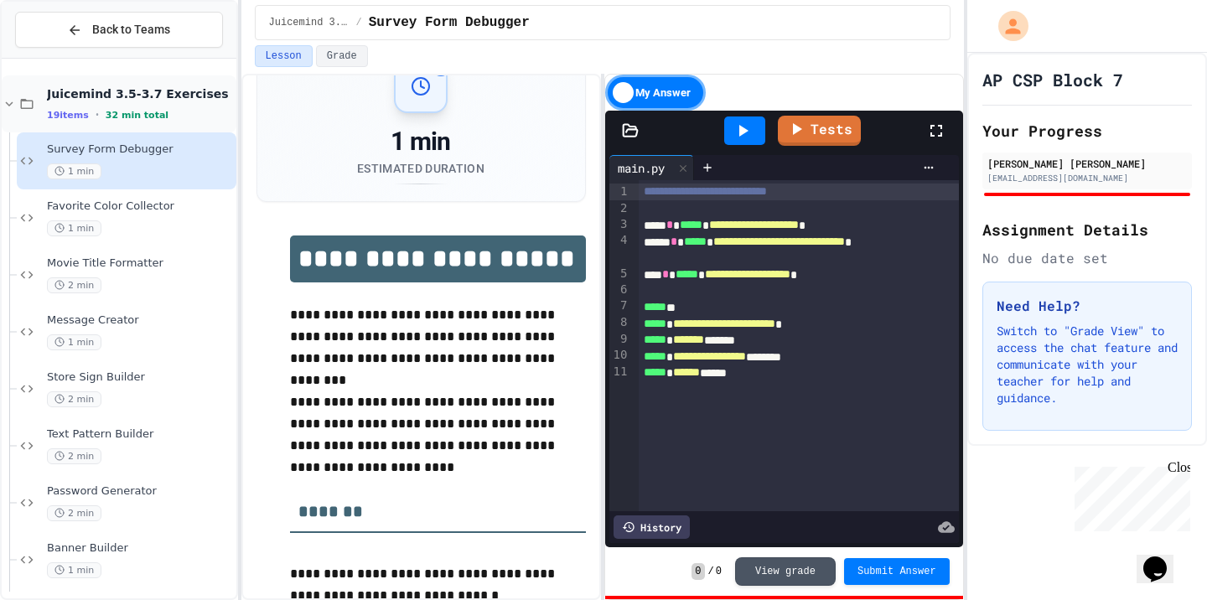
click at [166, 110] on div "19 items • 32 min total" at bounding box center [140, 114] width 186 height 13
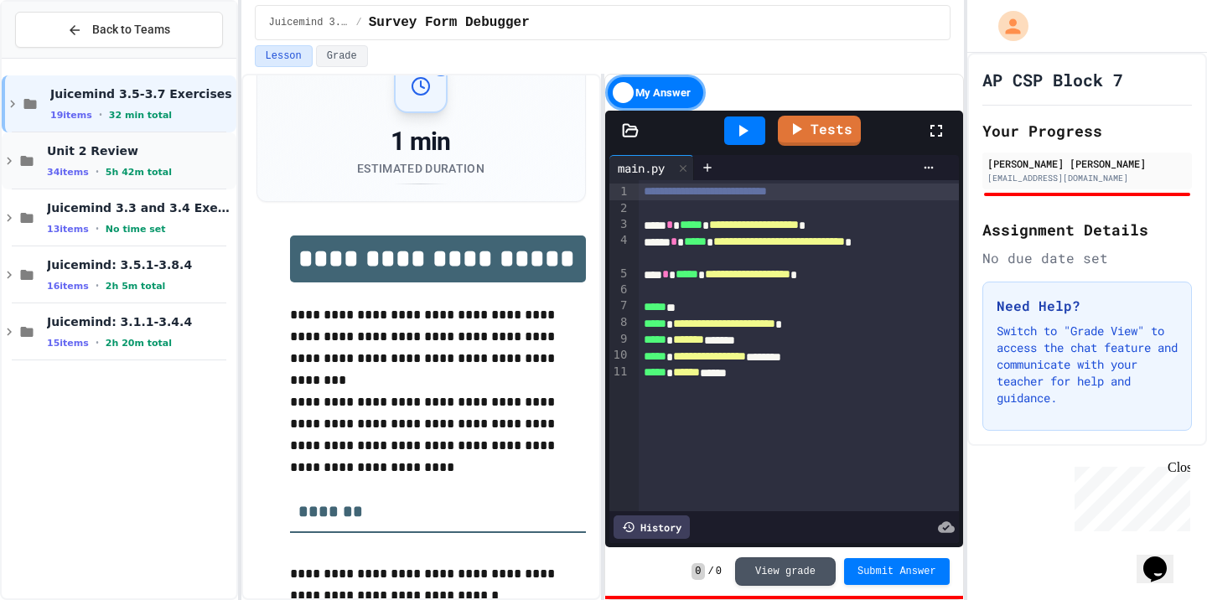
click at [174, 171] on div "34 items • 5h 42m total" at bounding box center [140, 171] width 186 height 13
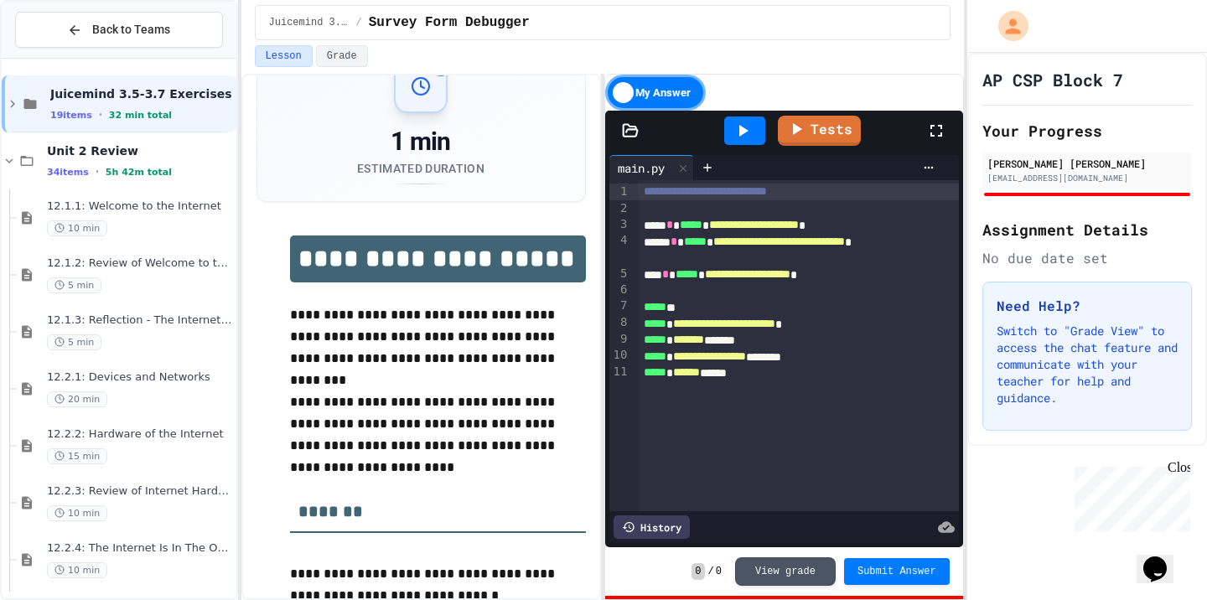
click at [174, 171] on div "34 items • 5h 42m total" at bounding box center [140, 171] width 186 height 13
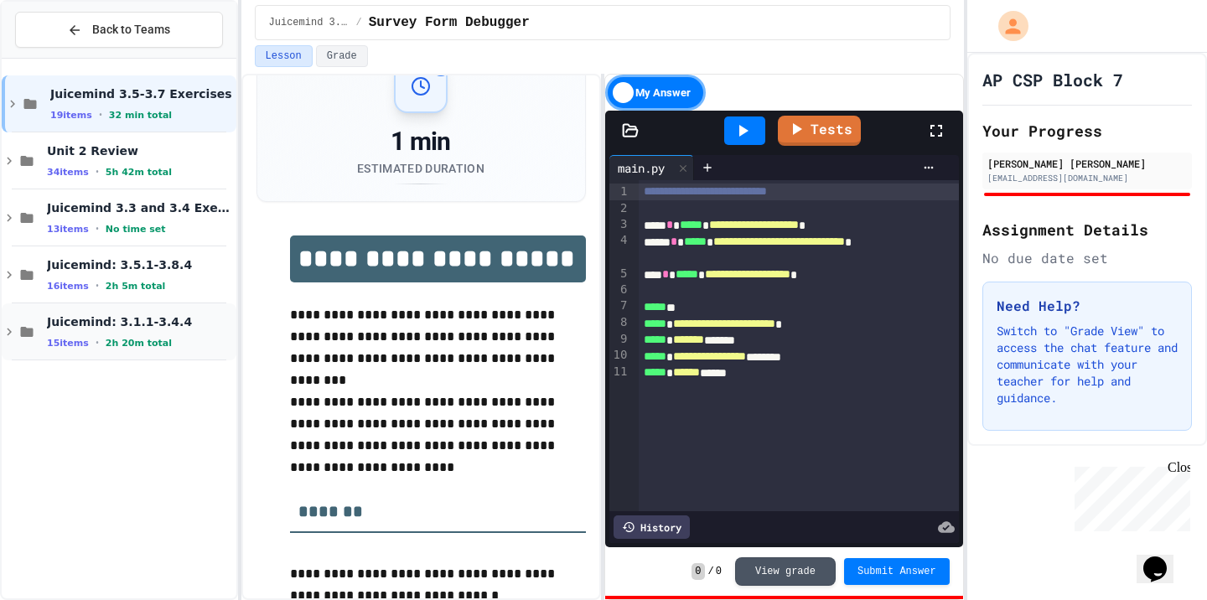
click at [174, 322] on span "Juicemind: 3.1.1-3.4.4" at bounding box center [140, 321] width 186 height 15
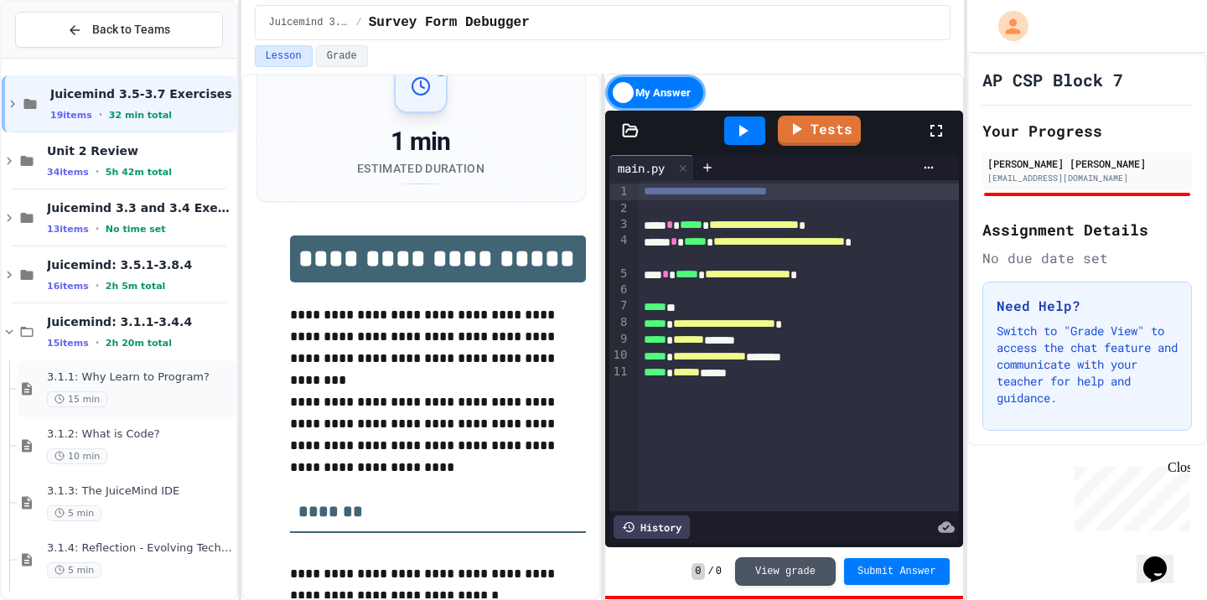
click at [153, 410] on div "3.1.1: Why Learn to Program? 15 min" at bounding box center [127, 389] width 220 height 57
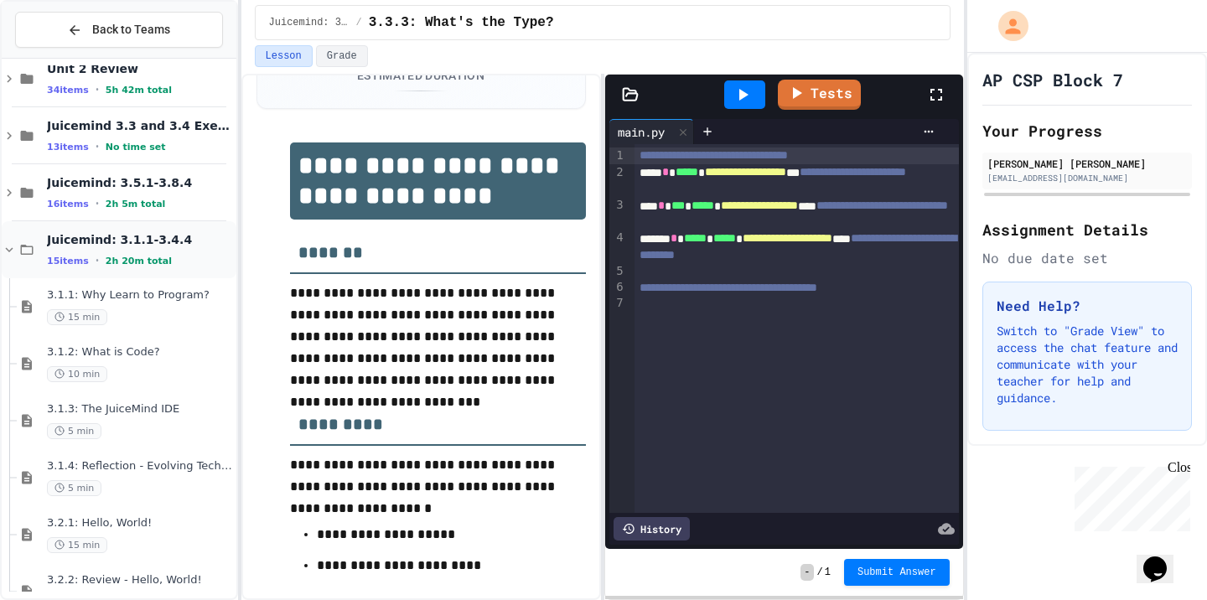
scroll to position [80, 0]
click at [159, 238] on span "Juicemind: 3.1.1-3.4.4" at bounding box center [140, 241] width 186 height 15
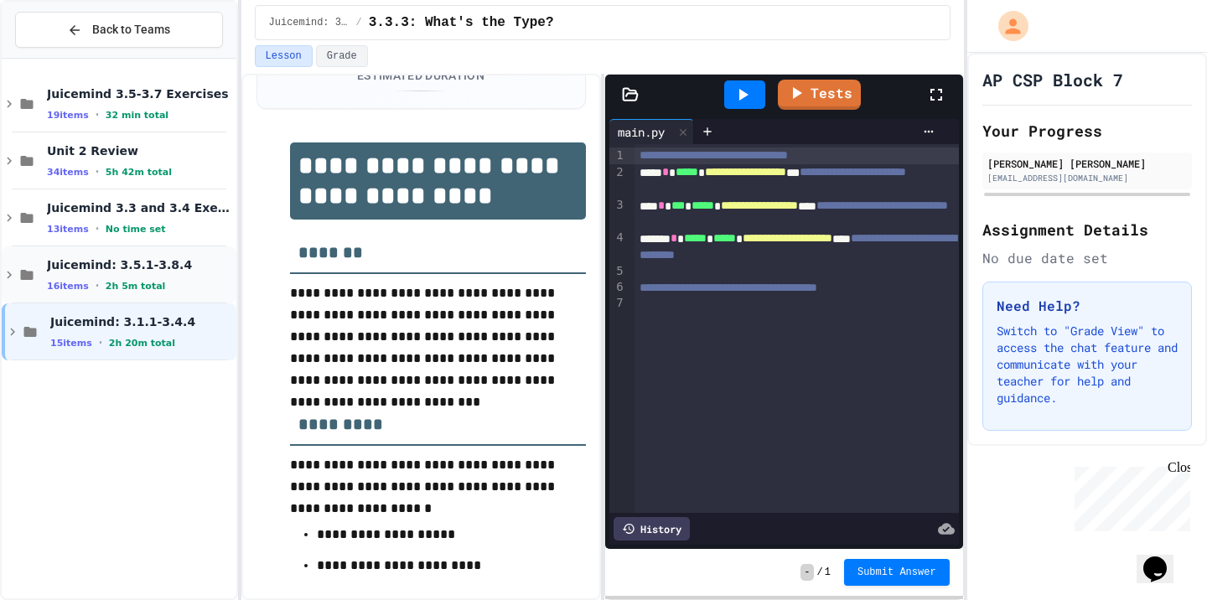
click at [134, 279] on div "16 items • 2h 5m total" at bounding box center [140, 285] width 186 height 13
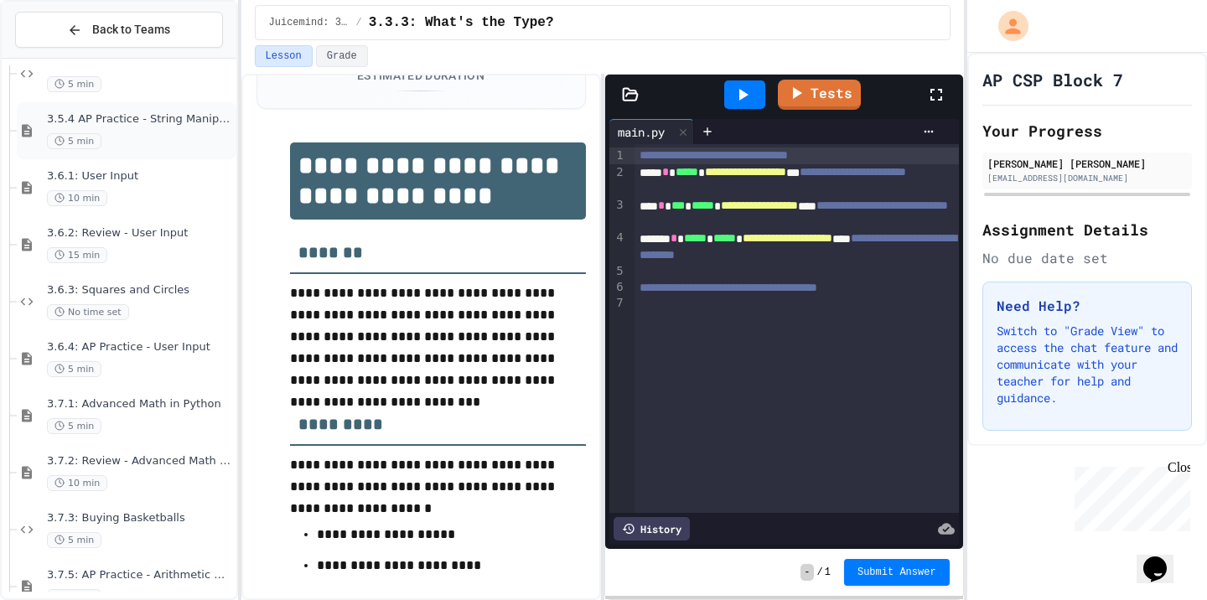
scroll to position [371, 0]
click at [182, 426] on div "5 min" at bounding box center [140, 428] width 186 height 16
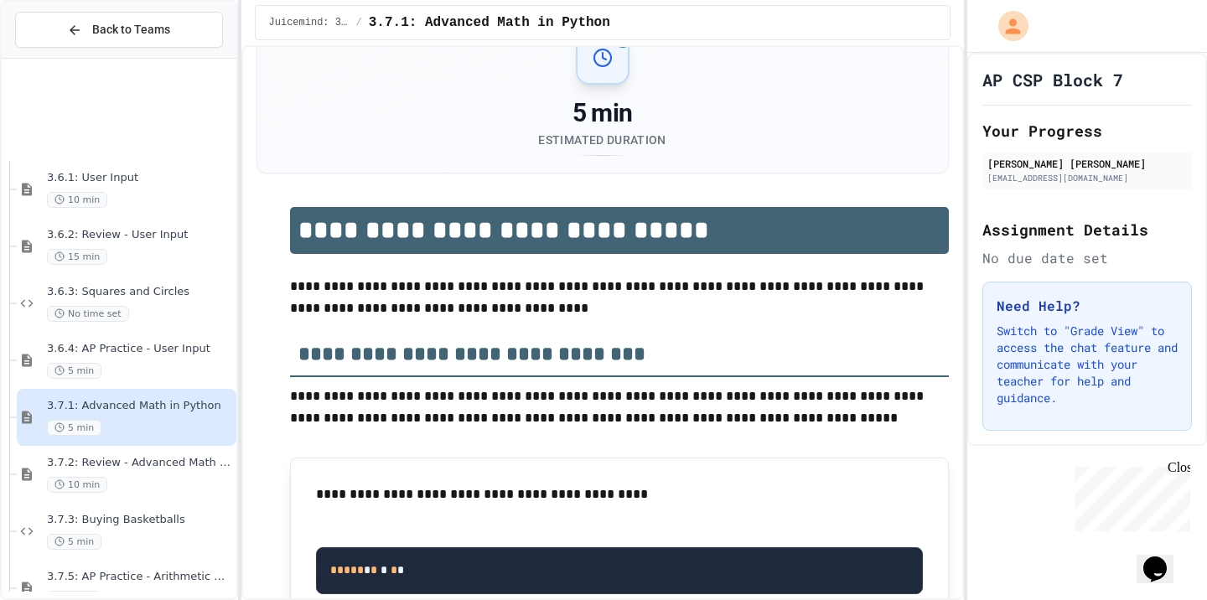
scroll to position [521, 0]
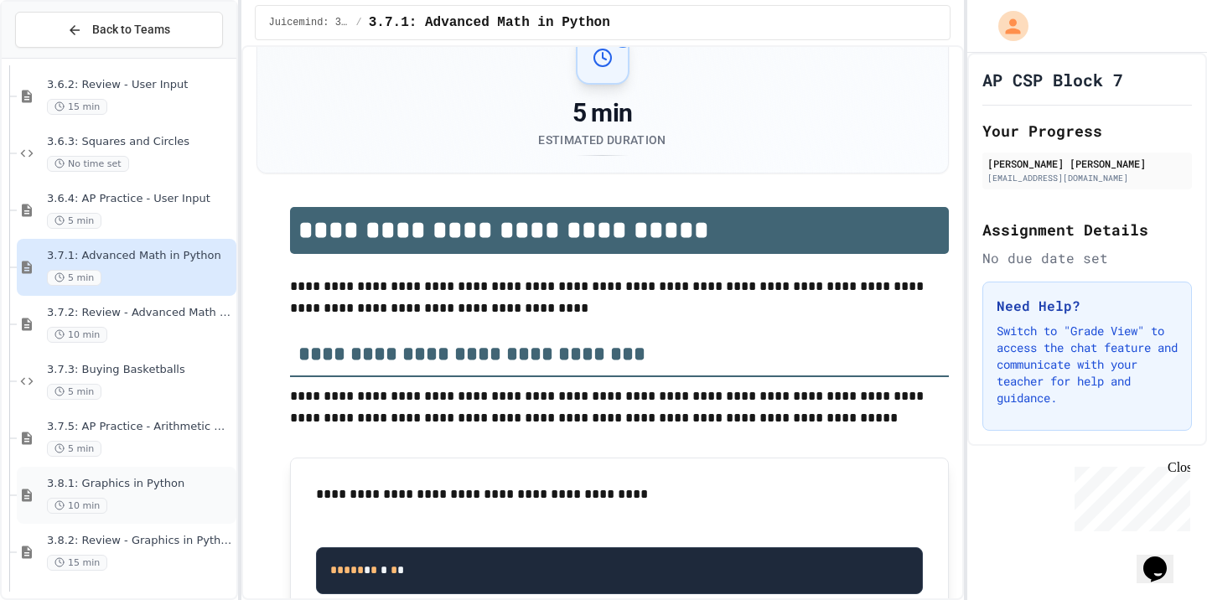
click at [162, 480] on span "3.8.1: Graphics in Python" at bounding box center [140, 484] width 186 height 14
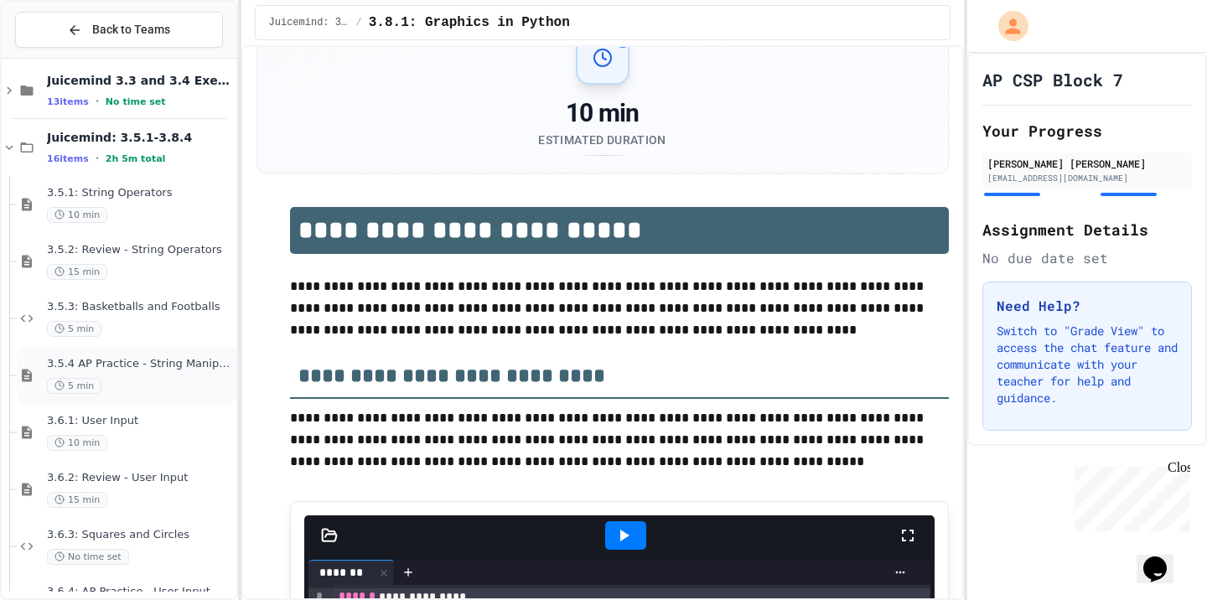
scroll to position [24, 0]
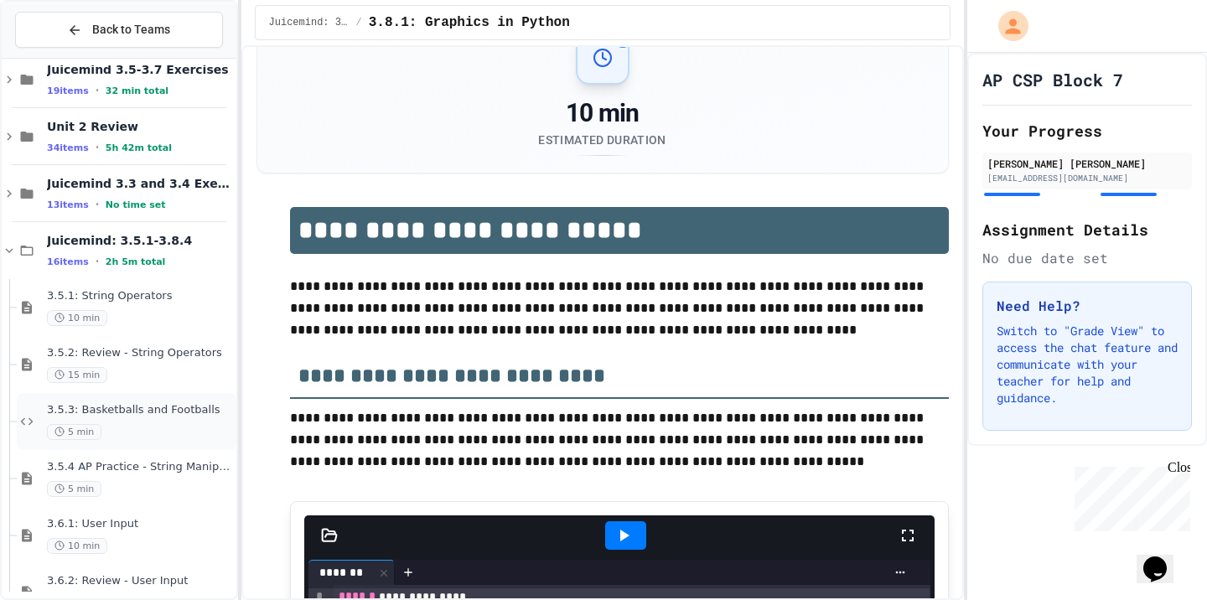
click at [145, 441] on div "3.5.3: Basketballs and Footballs 5 min" at bounding box center [127, 421] width 220 height 57
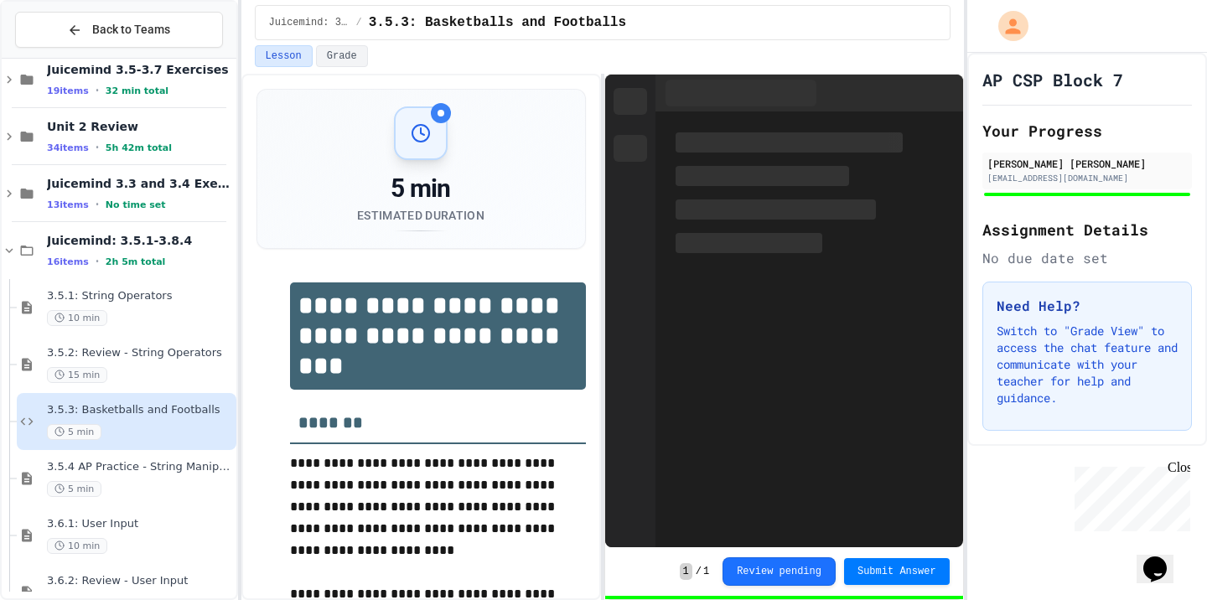
scroll to position [170, 0]
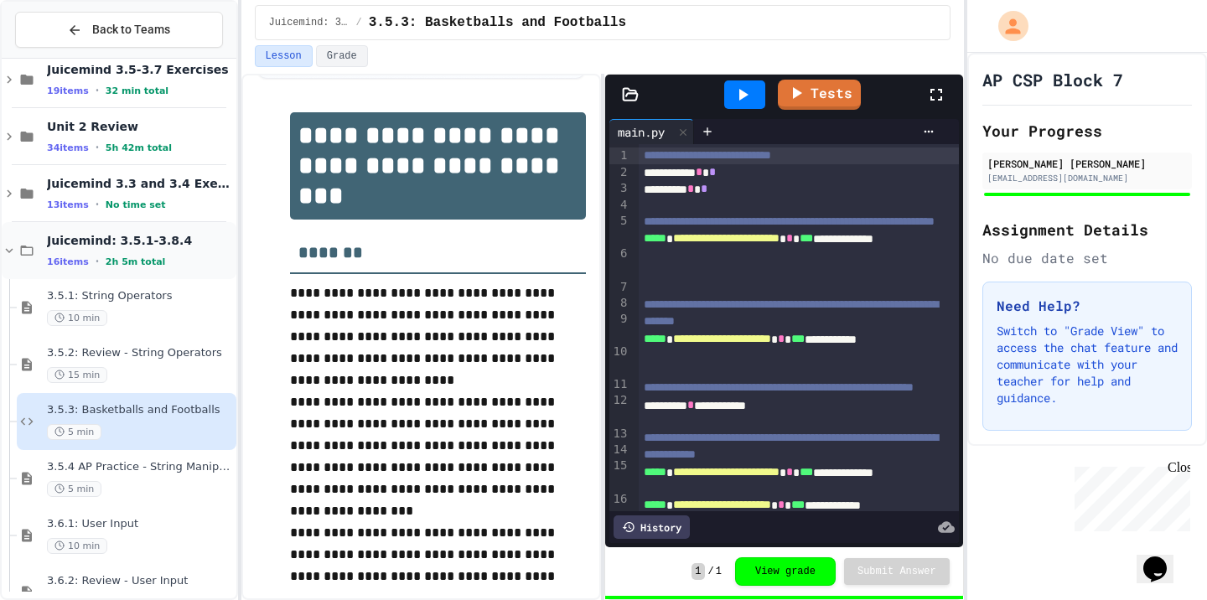
click at [163, 239] on span "Juicemind: 3.5.1-3.8.4" at bounding box center [140, 240] width 186 height 15
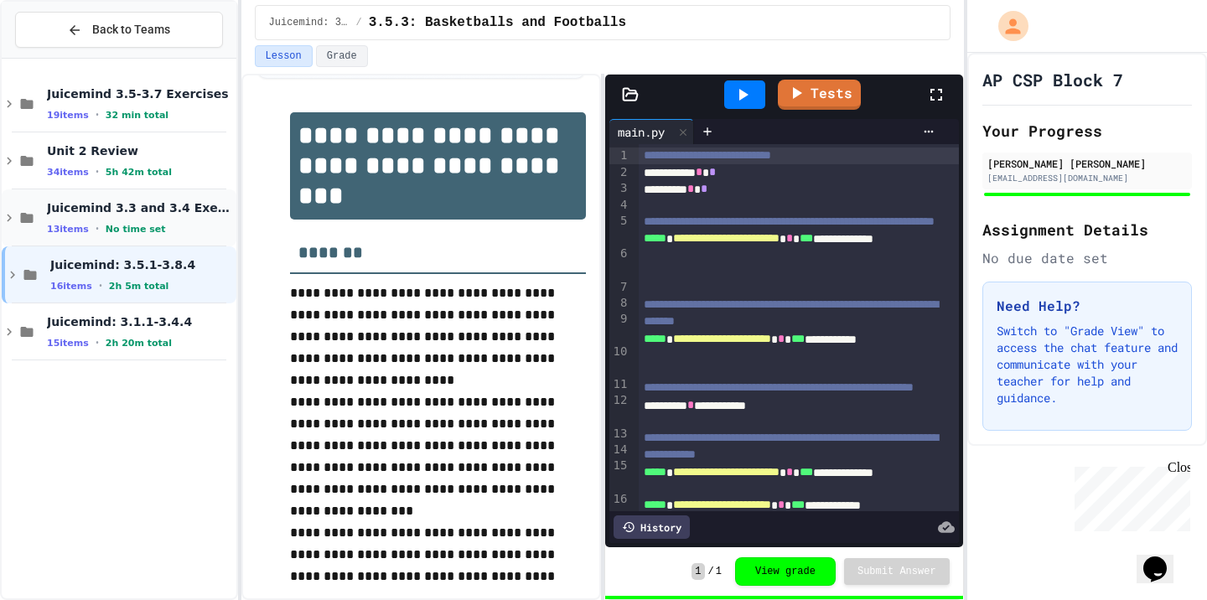
click at [146, 221] on div "Juicemind 3.3 and 3.4 Exercises 13 items • No time set" at bounding box center [140, 217] width 186 height 35
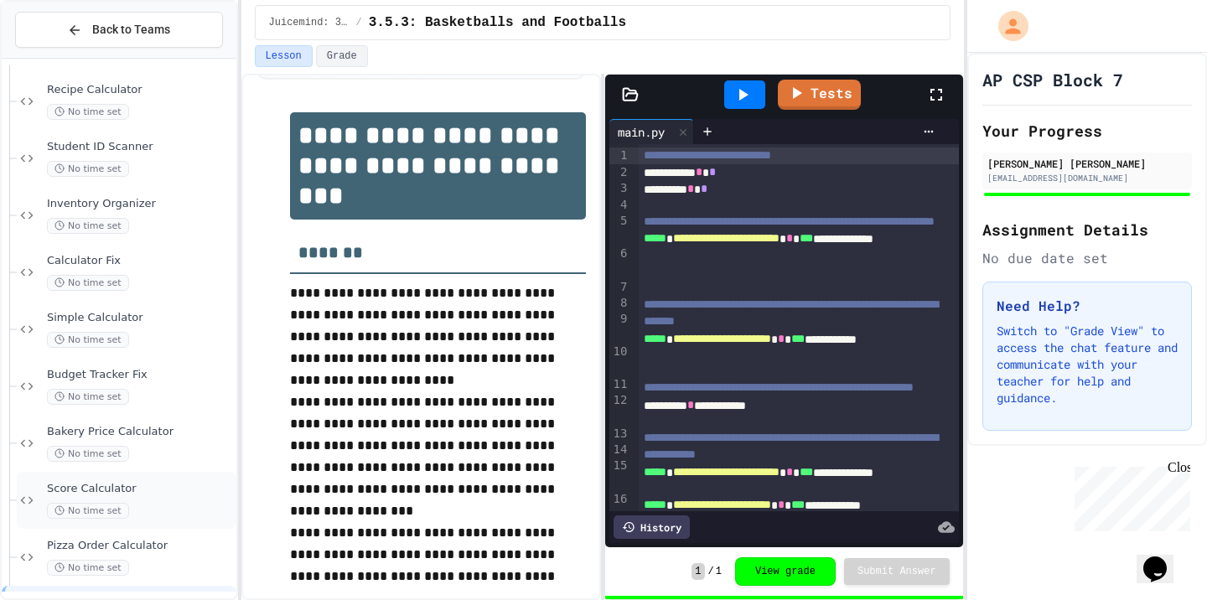
scroll to position [368, 0]
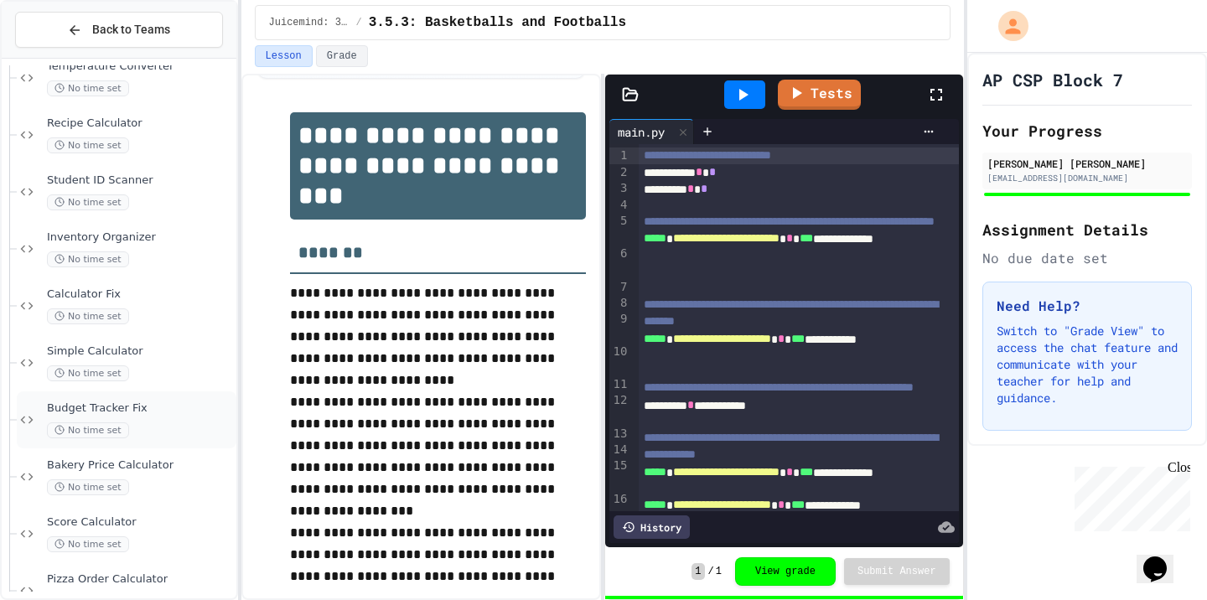
click at [153, 408] on span "Budget Tracker Fix" at bounding box center [140, 409] width 186 height 14
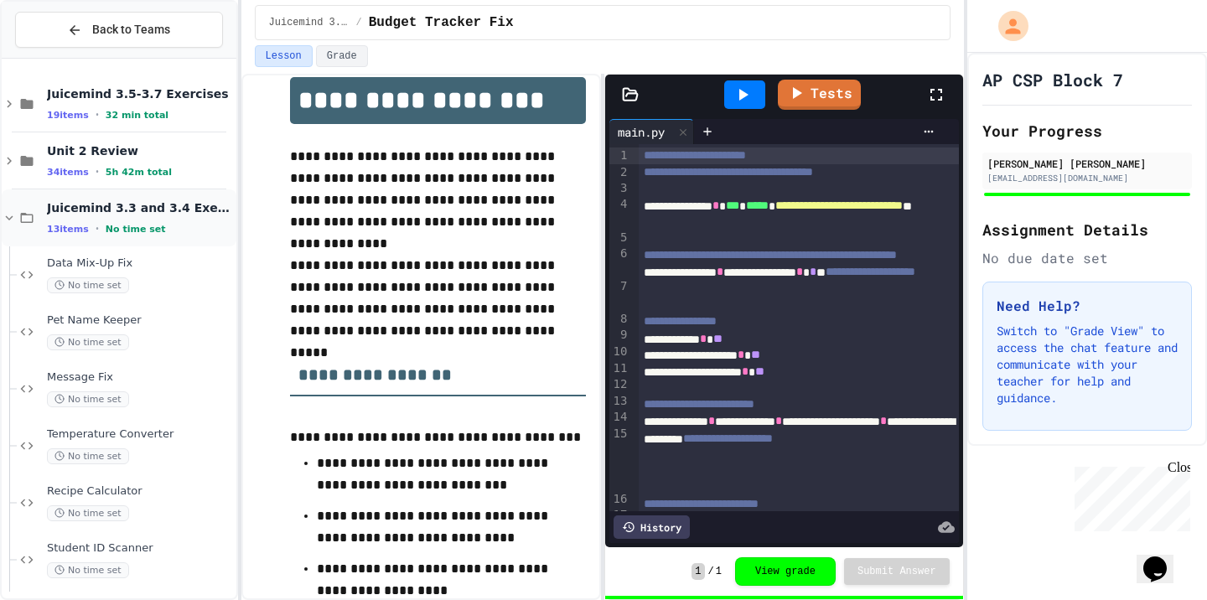
click at [157, 226] on div "13 items • No time set" at bounding box center [140, 228] width 186 height 13
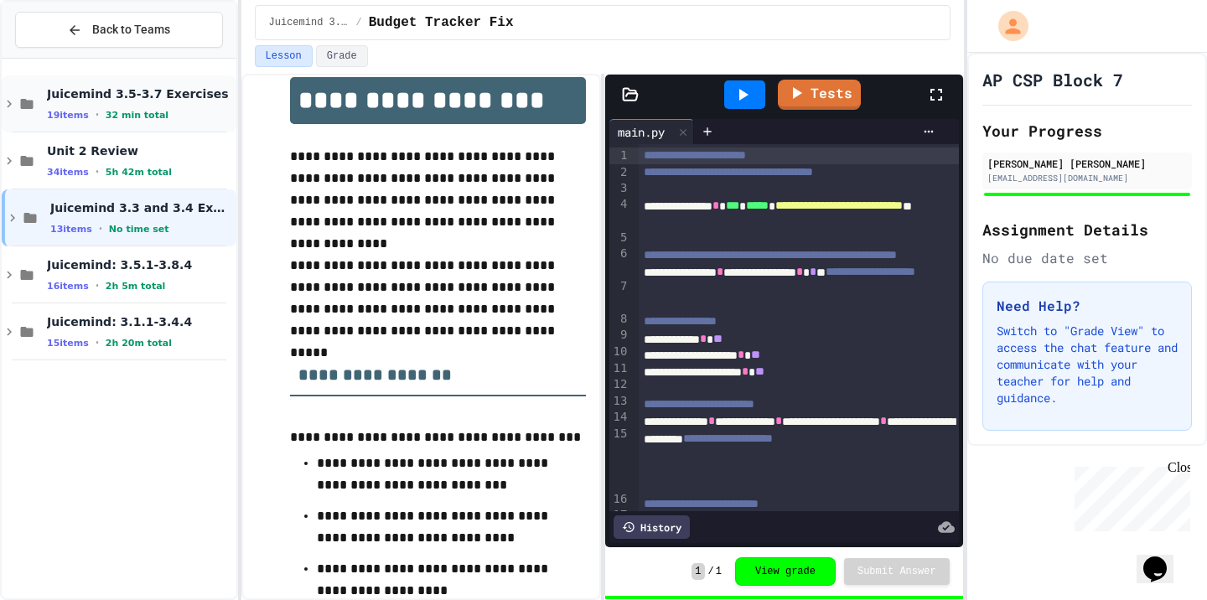
click at [166, 117] on div "19 items • 32 min total" at bounding box center [140, 114] width 186 height 13
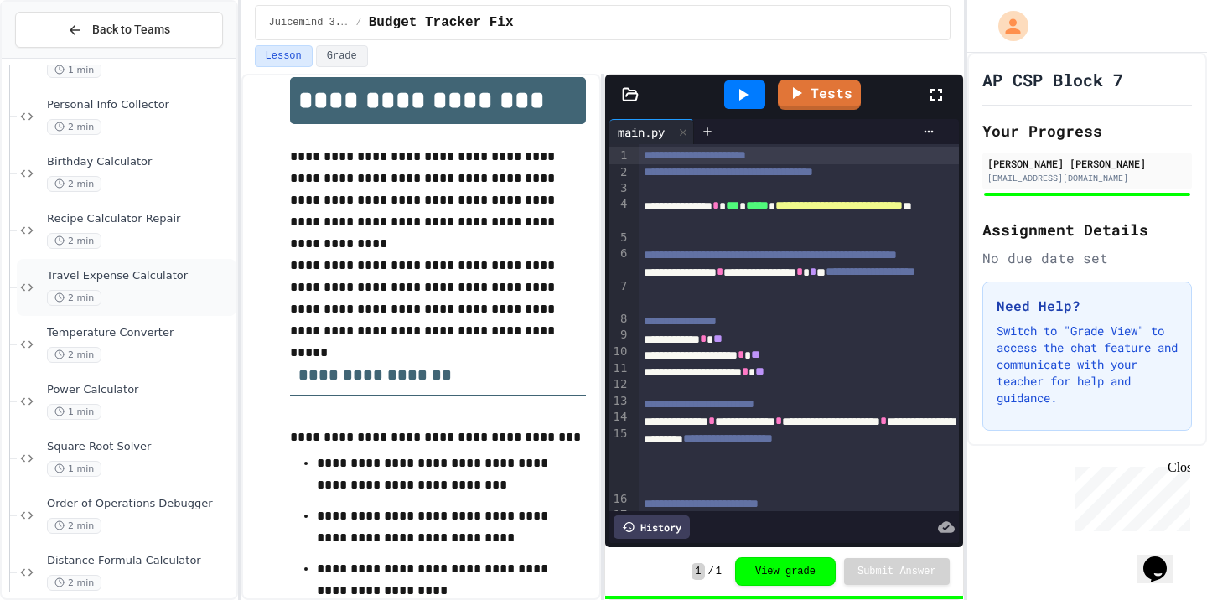
scroll to position [532, 0]
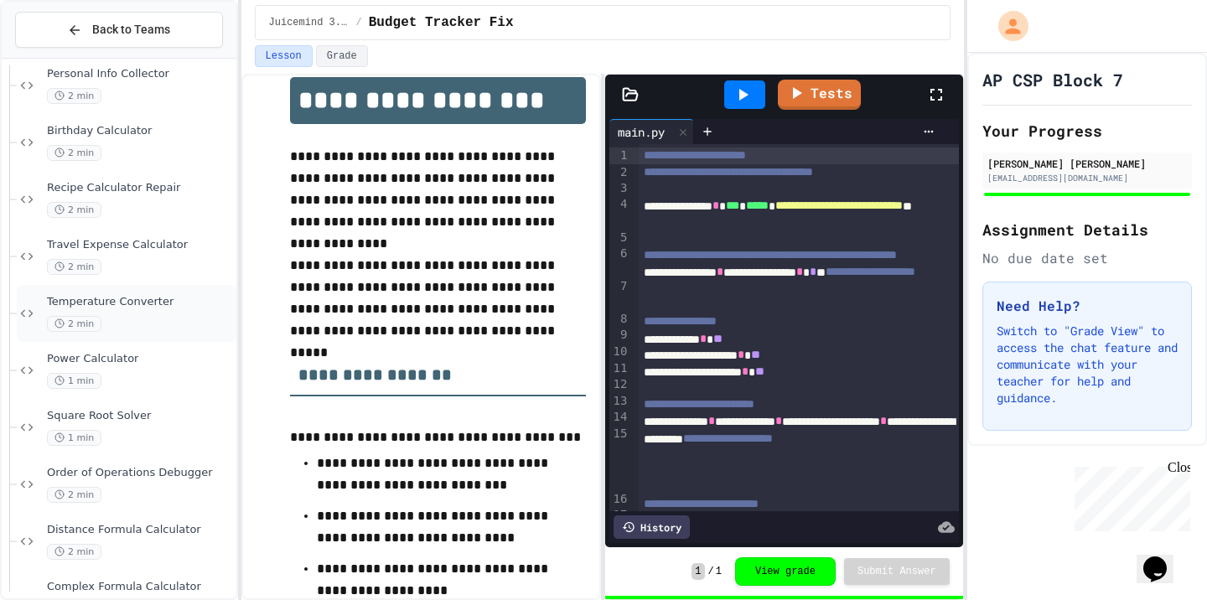
click at [158, 301] on span "Temperature Converter" at bounding box center [140, 302] width 186 height 14
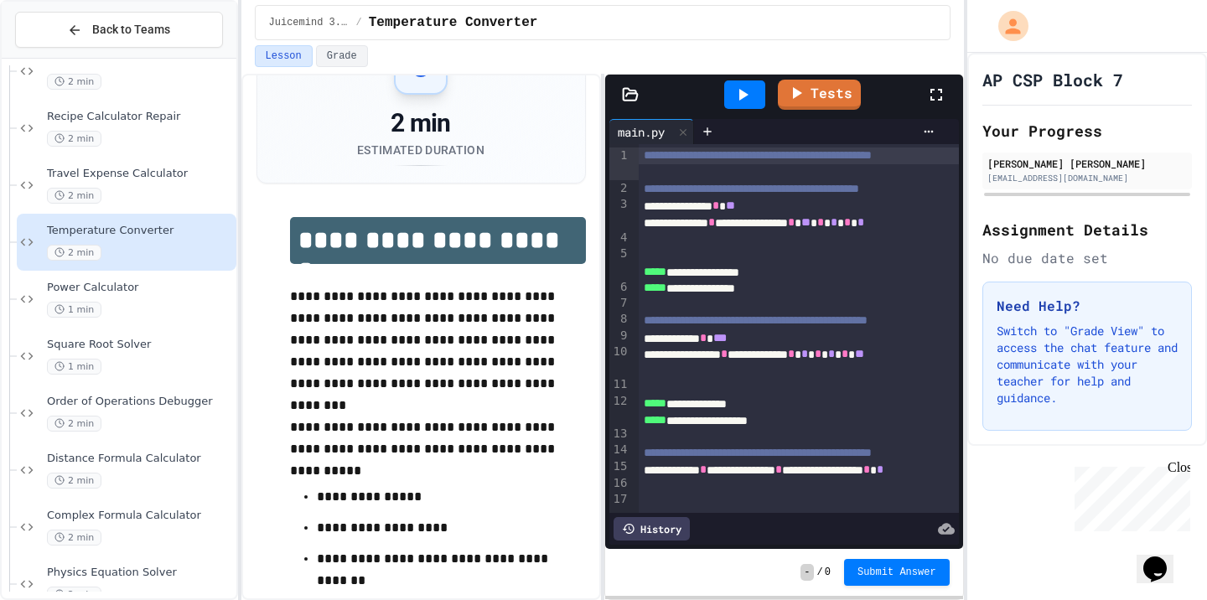
click at [920, 247] on div "**********" at bounding box center [799, 231] width 320 height 33
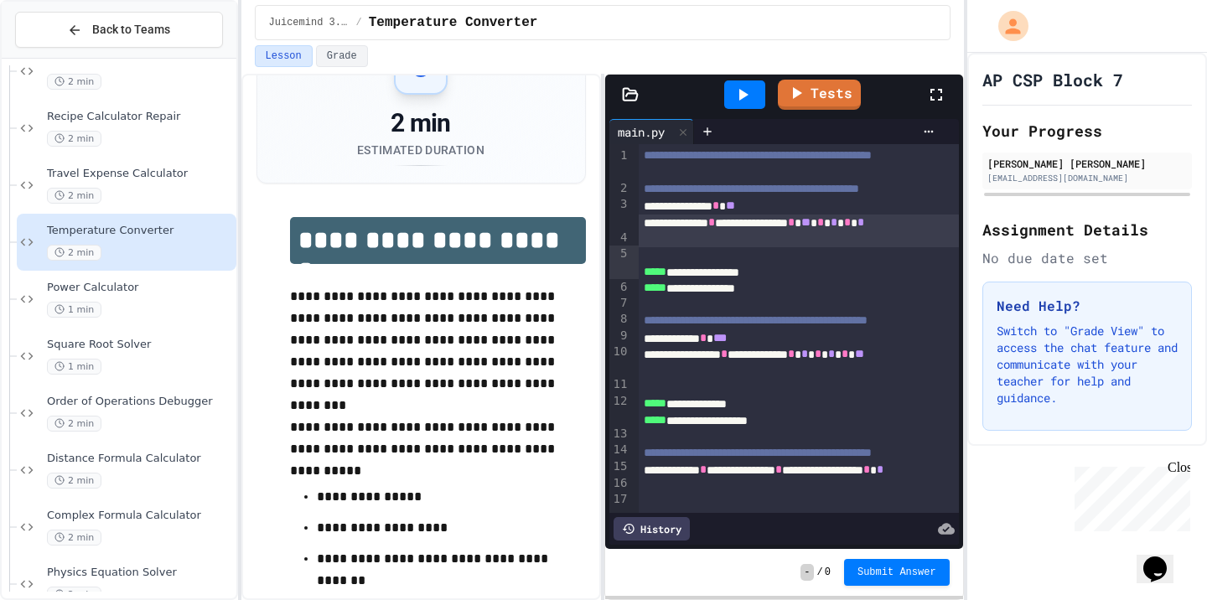
click at [905, 247] on div "**********" at bounding box center [799, 231] width 320 height 33
click at [1081, 0] on div at bounding box center [1088, 26] width 240 height 53
click at [908, 247] on div "**********" at bounding box center [799, 231] width 320 height 33
click at [766, 247] on div "**********" at bounding box center [799, 231] width 320 height 33
click at [840, 228] on span "*" at bounding box center [836, 222] width 7 height 12
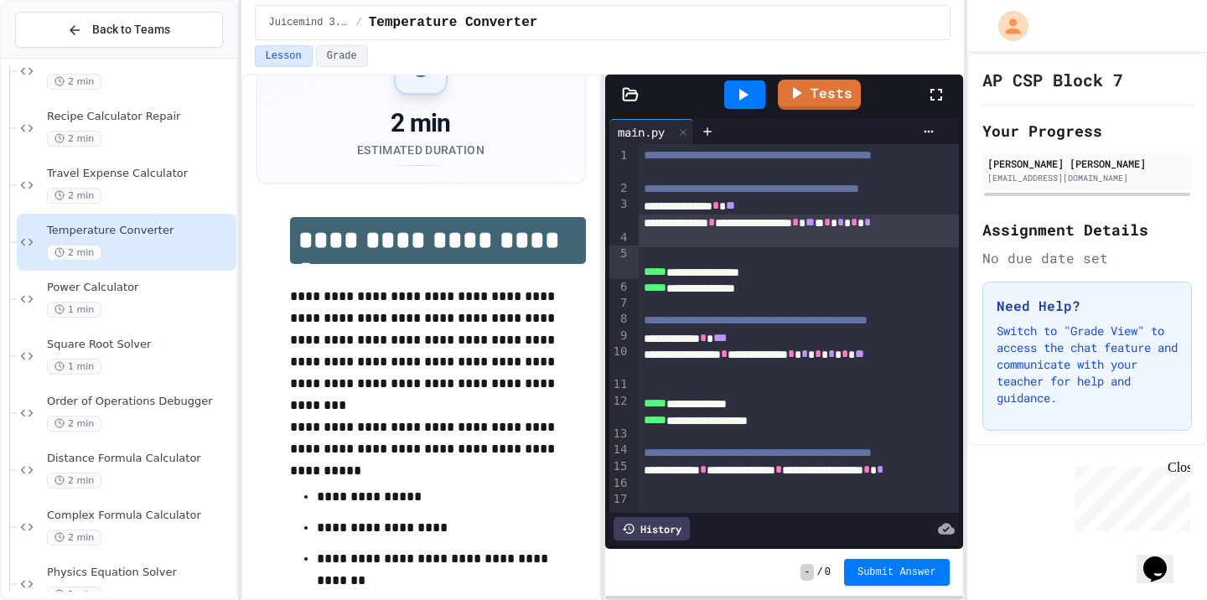
click at [864, 228] on span "*" at bounding box center [867, 222] width 7 height 12
click at [838, 228] on span "*" at bounding box center [841, 222] width 7 height 12
click at [859, 247] on div "**********" at bounding box center [799, 231] width 320 height 33
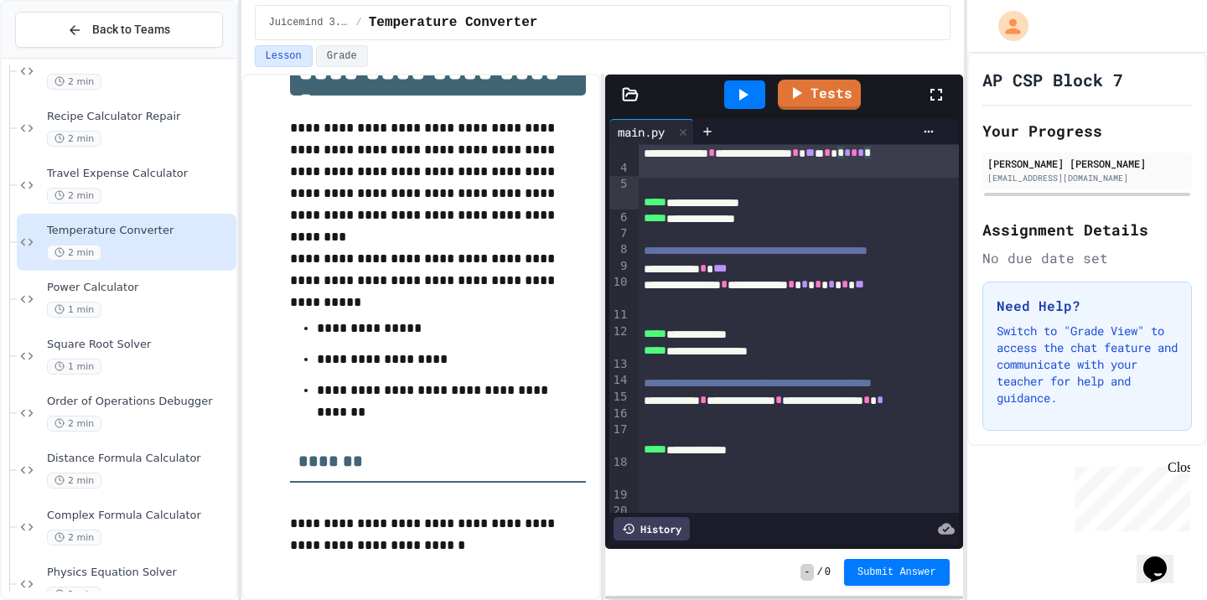
scroll to position [70, 0]
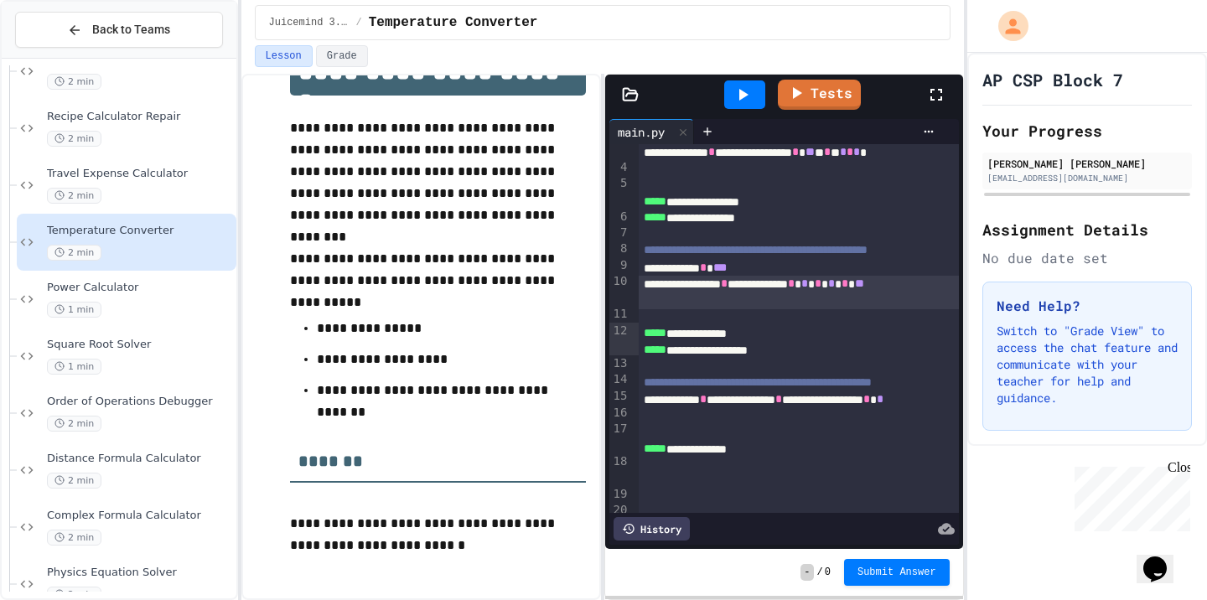
click at [918, 309] on div "**********" at bounding box center [799, 292] width 320 height 33
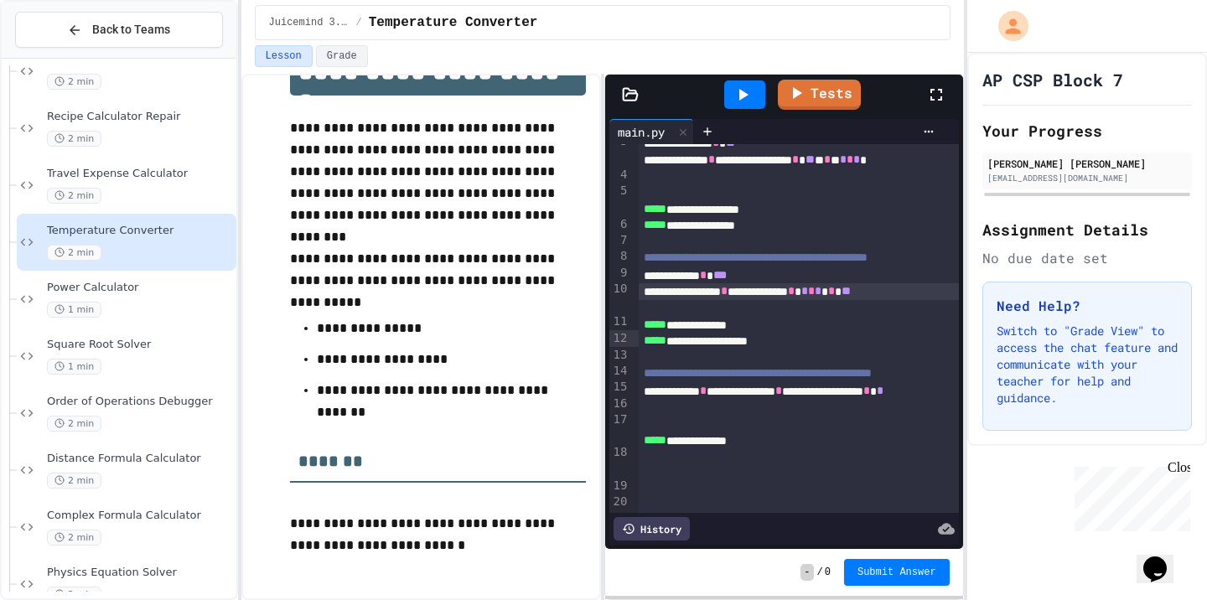
click at [913, 300] on div "**********" at bounding box center [799, 291] width 320 height 17
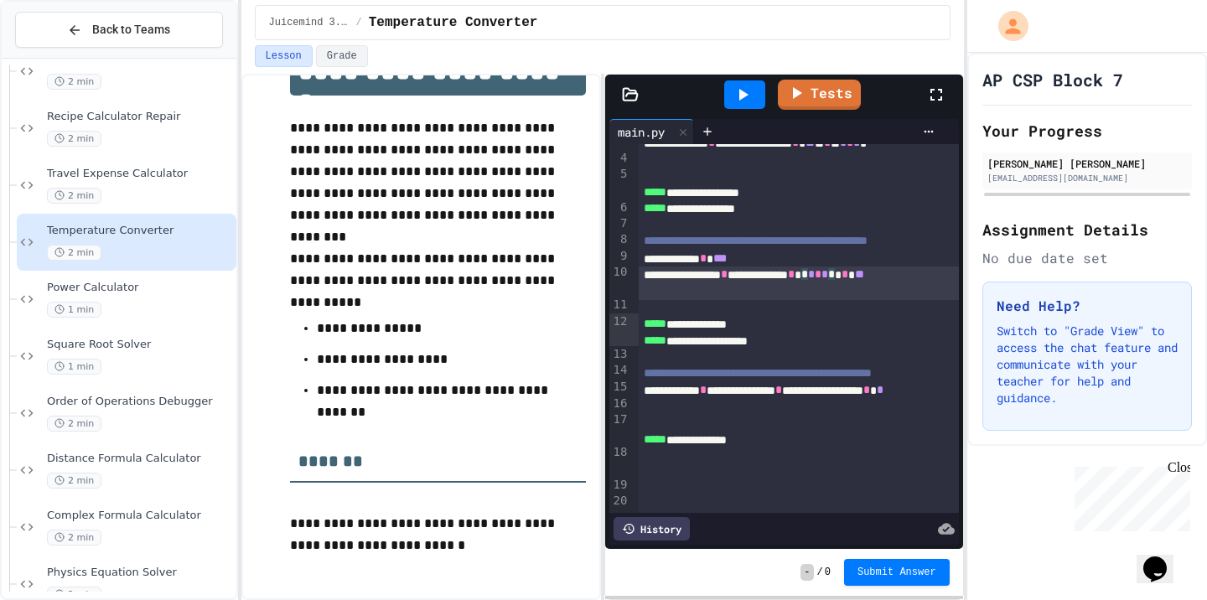
scroll to position [80, 0]
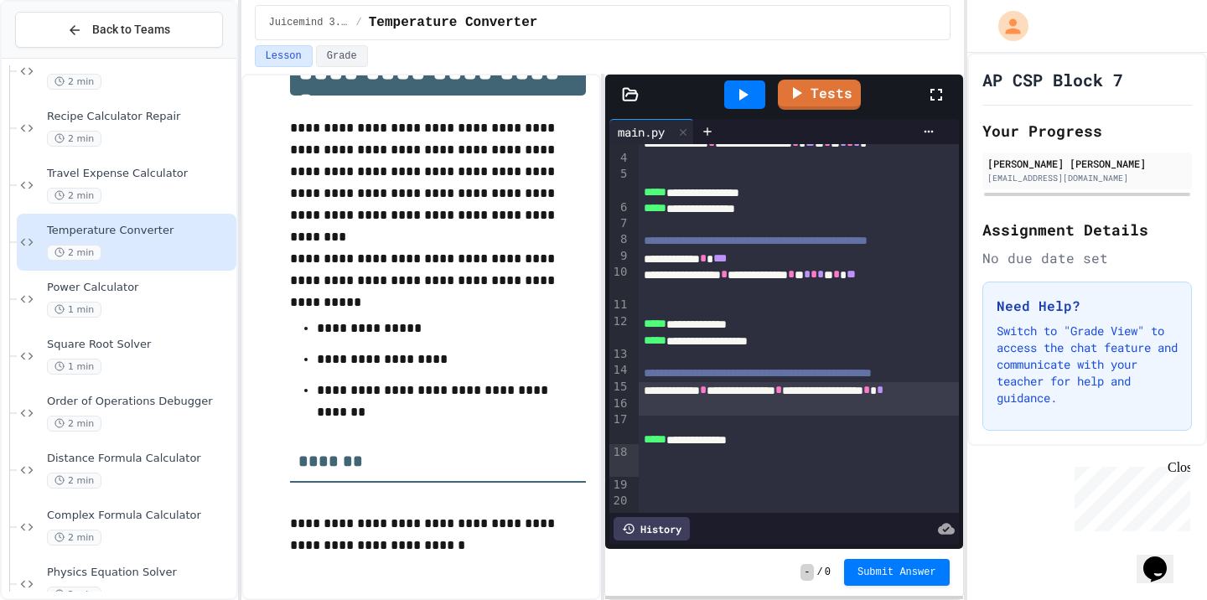
click at [778, 415] on div "**********" at bounding box center [799, 398] width 320 height 33
click at [807, 415] on div "**********" at bounding box center [799, 398] width 320 height 33
click at [864, 396] on span "*" at bounding box center [867, 390] width 7 height 12
click at [764, 415] on div "**********" at bounding box center [799, 398] width 320 height 33
click at [753, 415] on div "**********" at bounding box center [799, 398] width 320 height 33
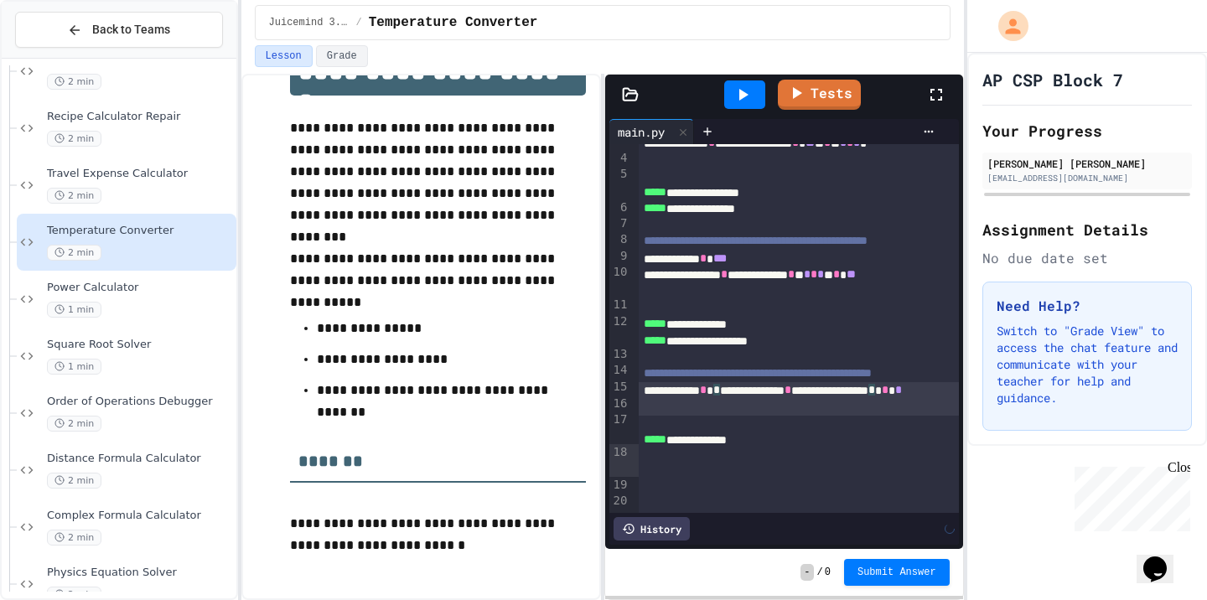
click at [750, 96] on icon at bounding box center [743, 95] width 20 height 20
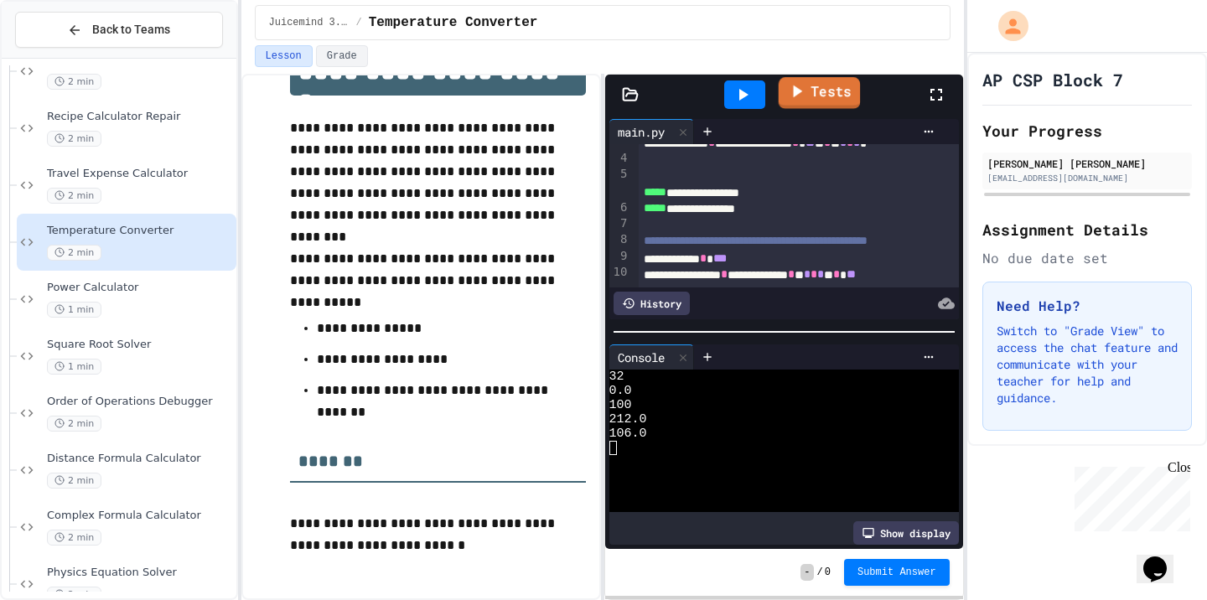
click at [822, 103] on link "Tests" at bounding box center [820, 93] width 82 height 32
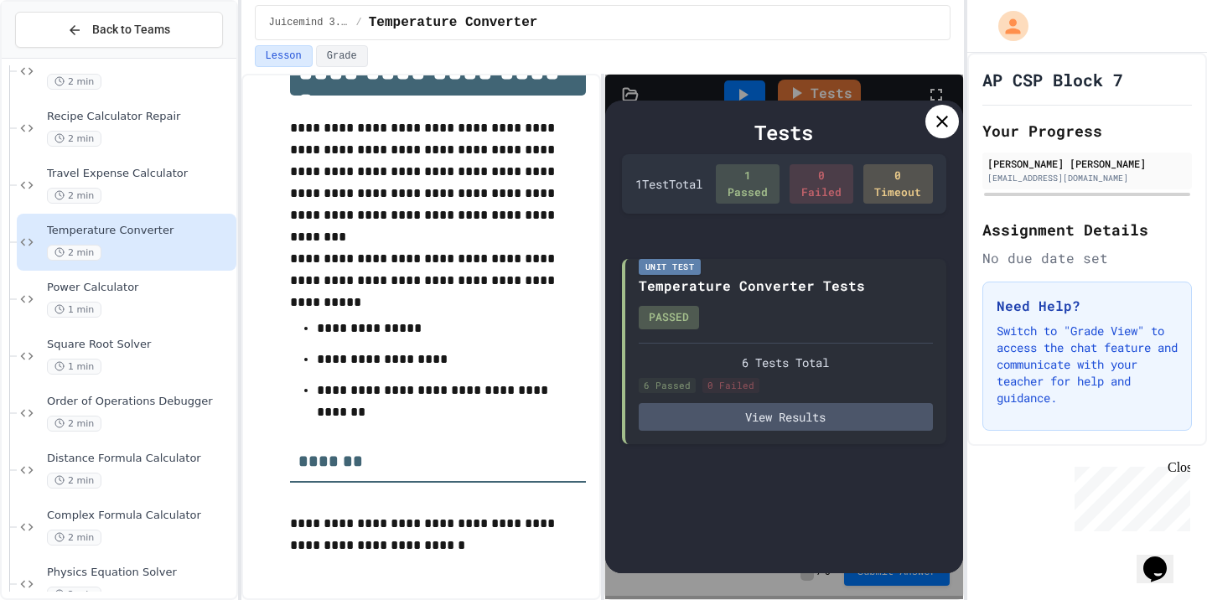
click at [947, 130] on icon at bounding box center [942, 122] width 20 height 20
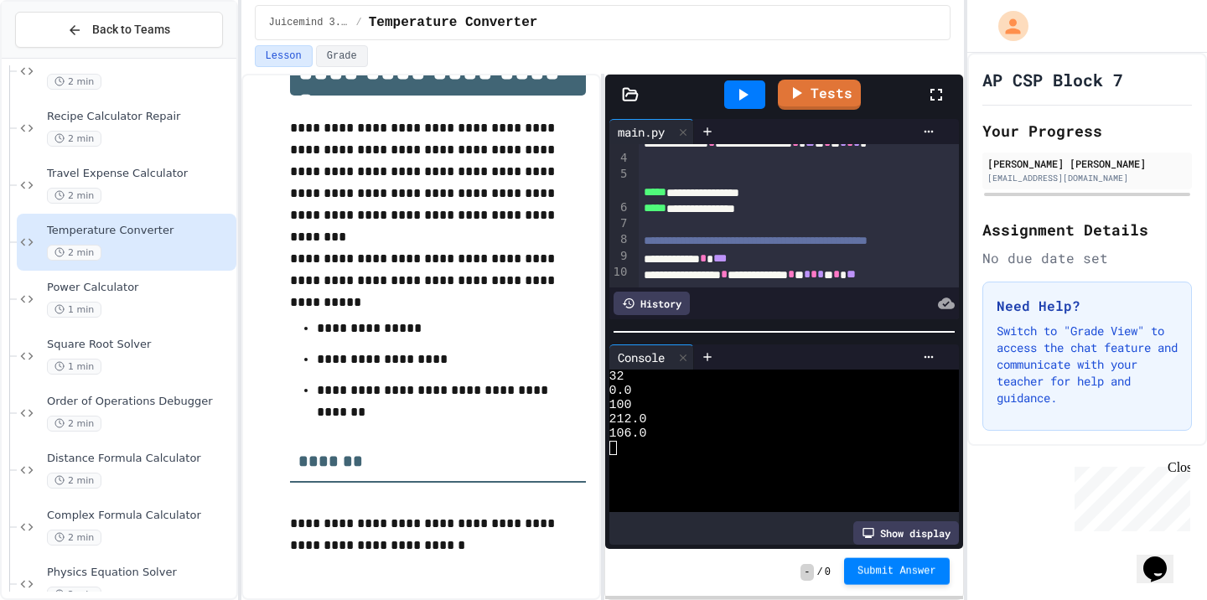
click at [888, 579] on button "Submit Answer" at bounding box center [897, 571] width 106 height 27
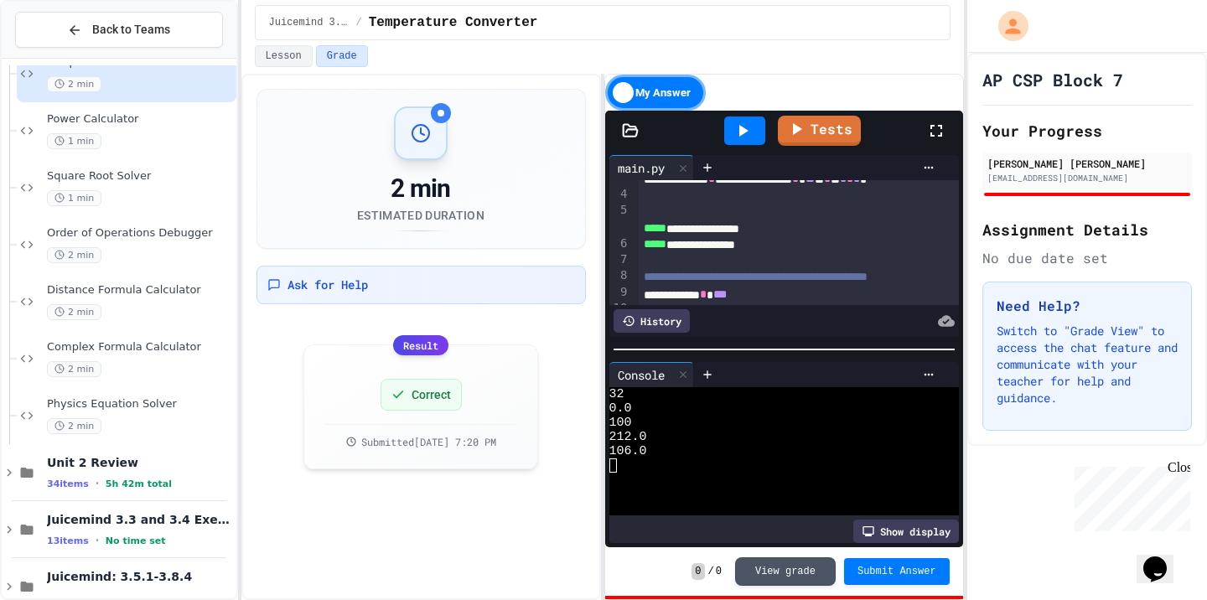
scroll to position [776, 0]
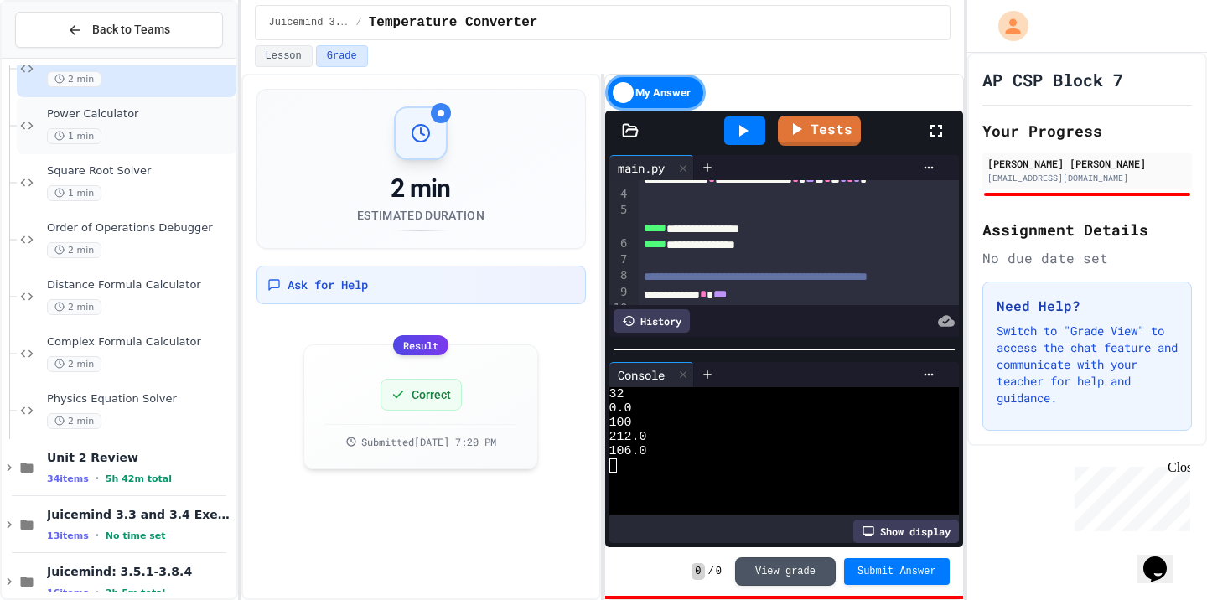
click at [141, 135] on div "1 min" at bounding box center [140, 136] width 186 height 16
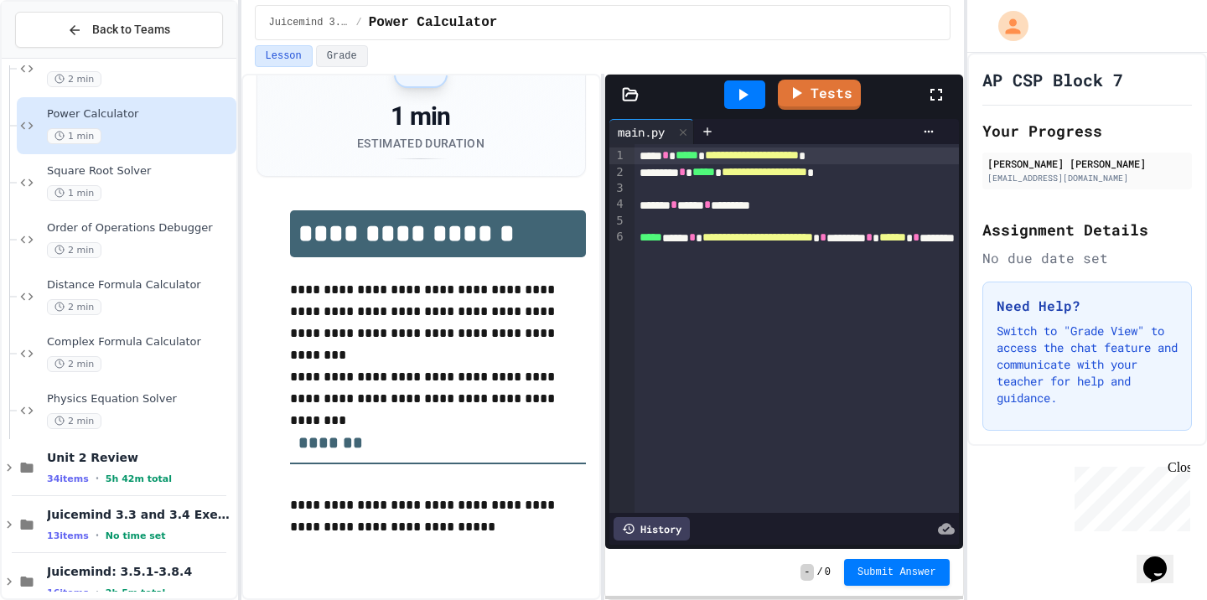
scroll to position [73, 0]
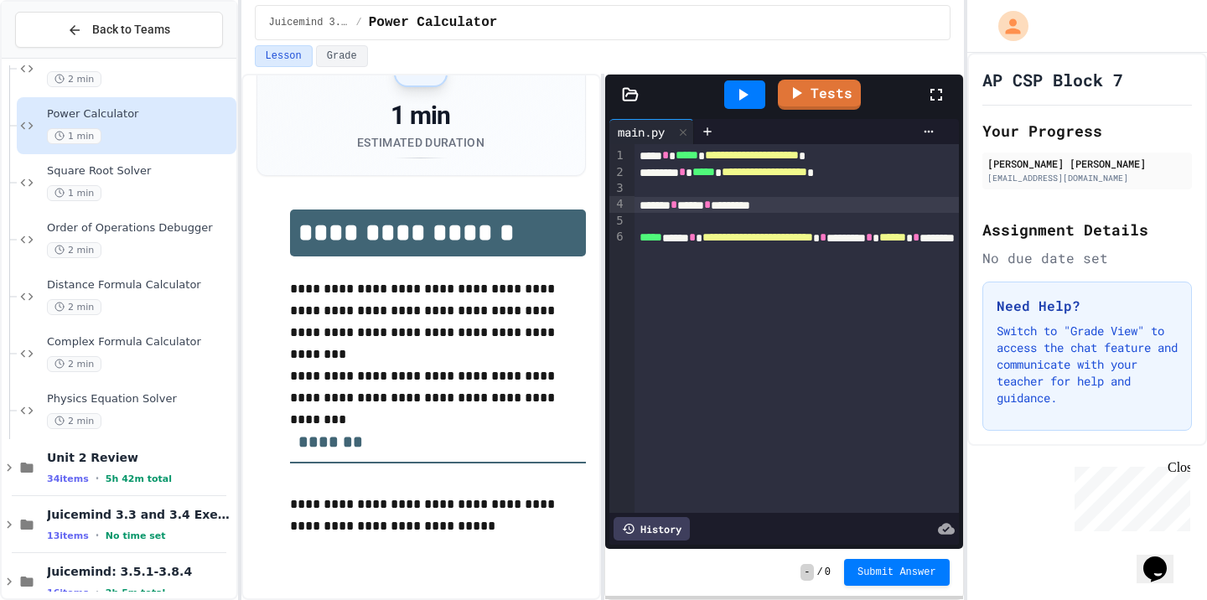
click at [711, 203] on span "*" at bounding box center [707, 205] width 7 height 12
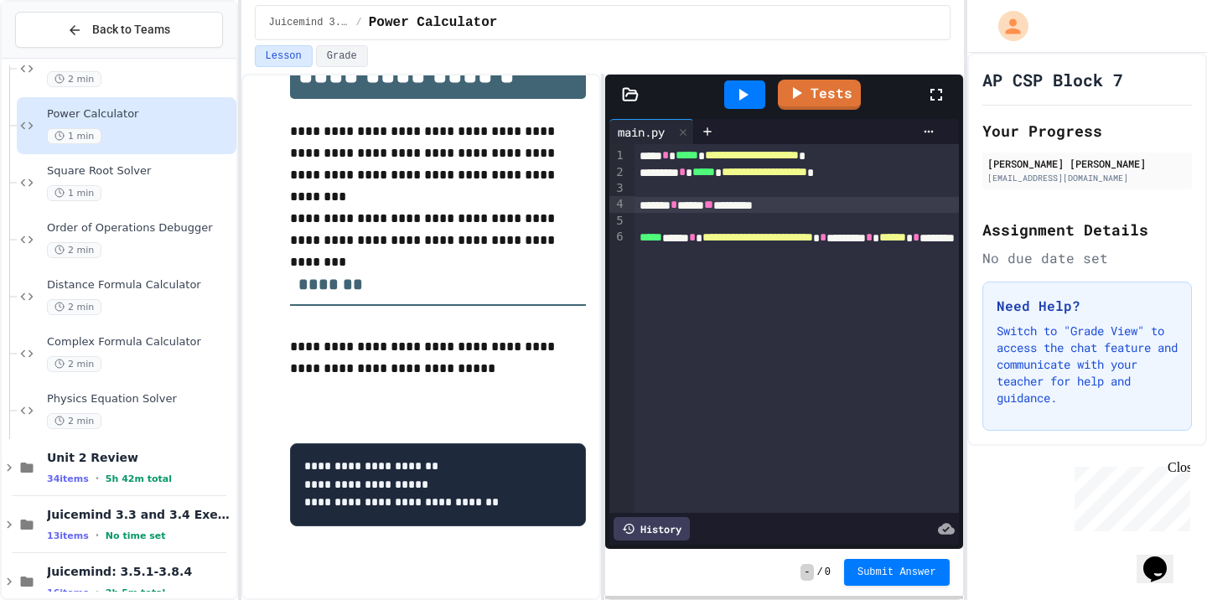
scroll to position [232, 0]
click at [755, 101] on div at bounding box center [744, 94] width 41 height 29
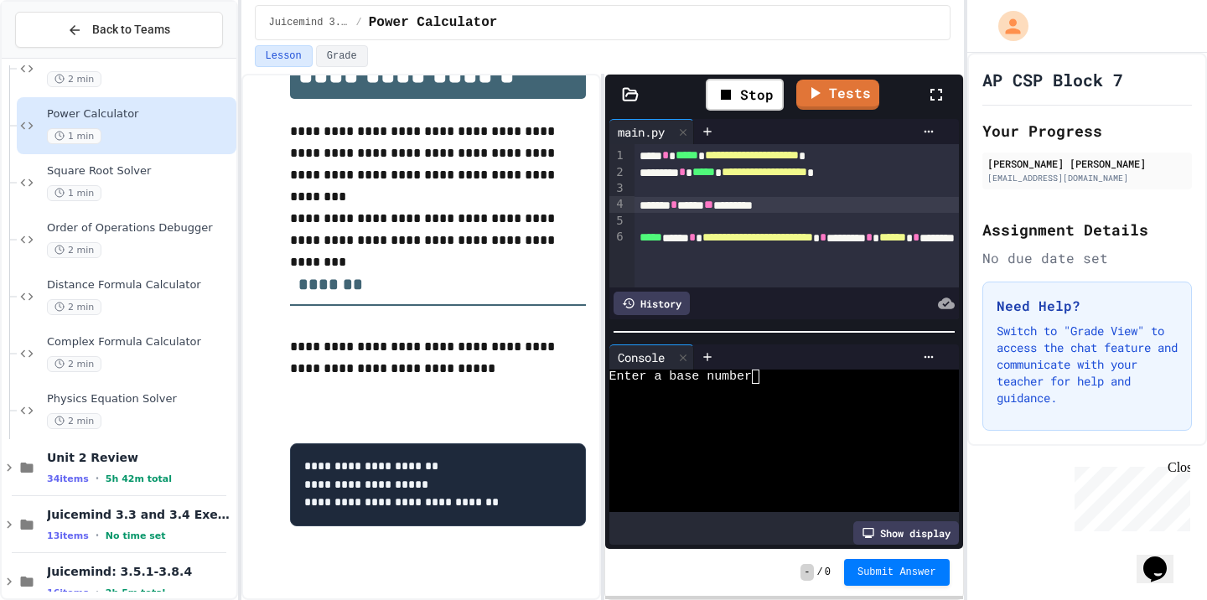
click at [797, 433] on div at bounding box center [776, 434] width 332 height 14
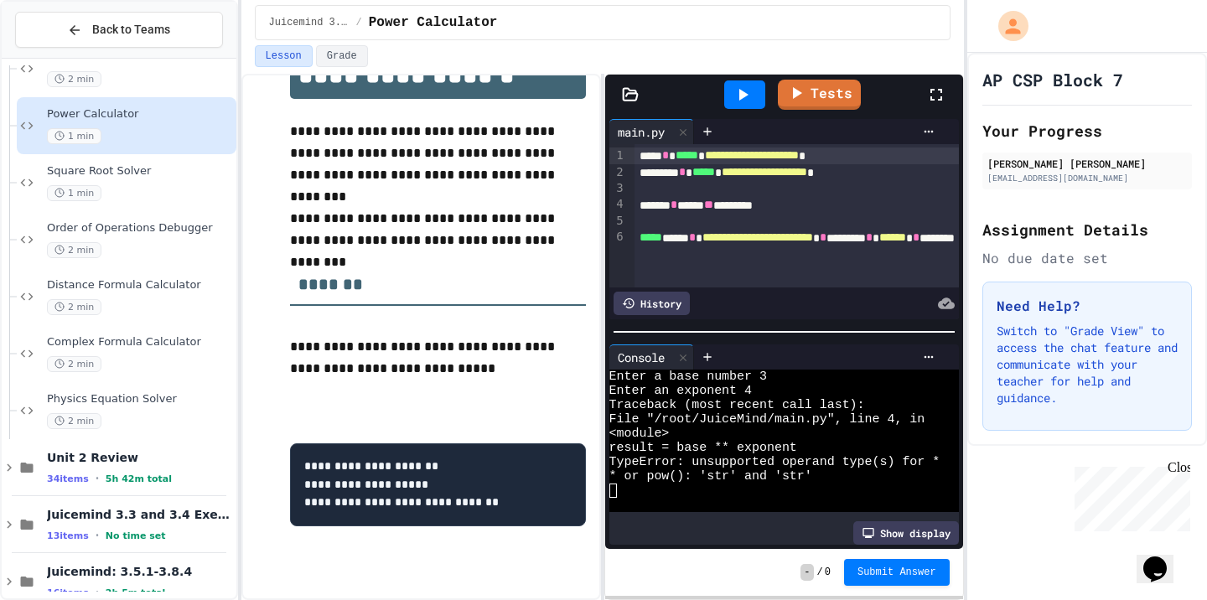
click at [689, 157] on span "*****" at bounding box center [687, 155] width 23 height 12
click at [927, 144] on div "**********" at bounding box center [797, 215] width 324 height 143
click at [927, 158] on div "**********" at bounding box center [797, 156] width 324 height 17
click at [715, 174] on span "*****" at bounding box center [704, 172] width 23 height 12
click at [941, 164] on div "**********" at bounding box center [797, 172] width 324 height 17
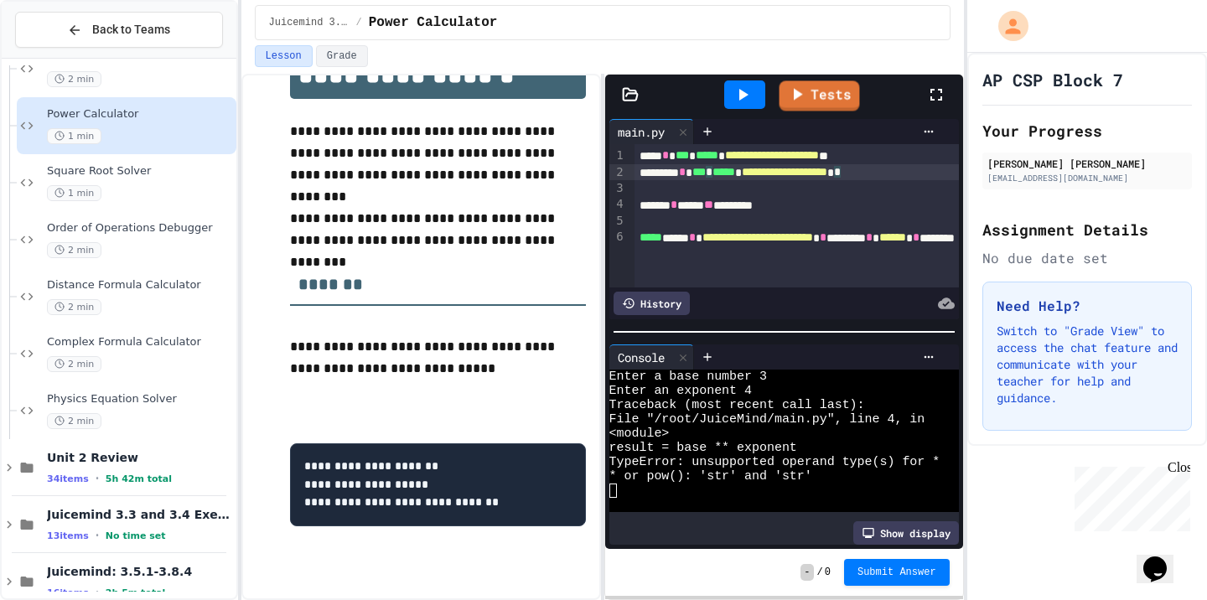
click at [754, 86] on div at bounding box center [744, 94] width 41 height 29
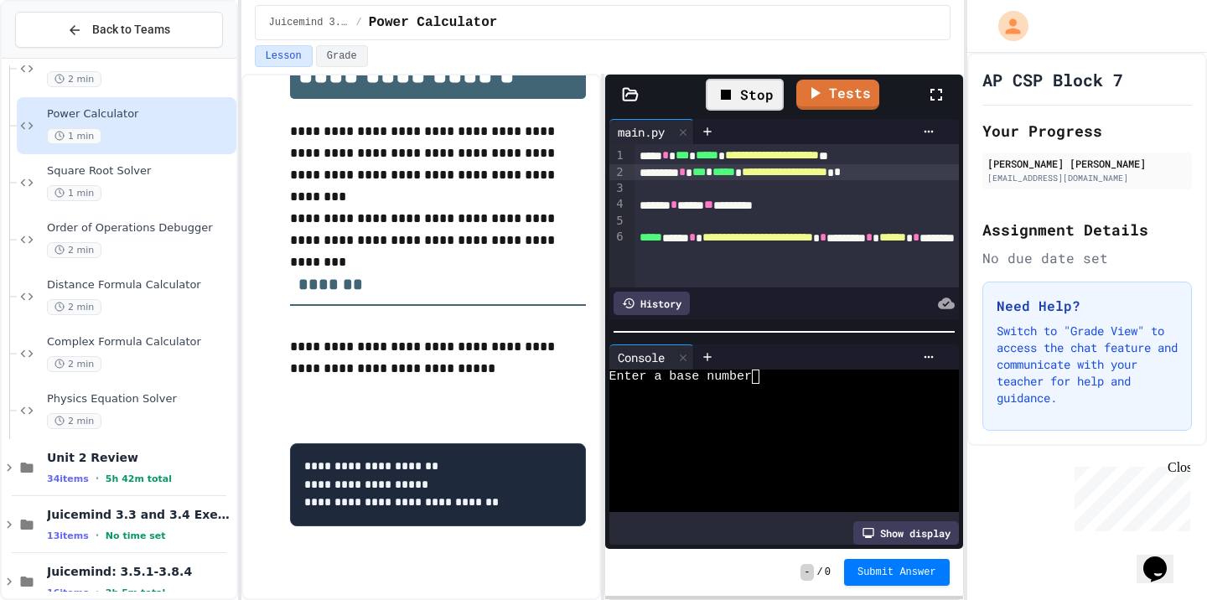
click at [778, 415] on div at bounding box center [776, 420] width 332 height 14
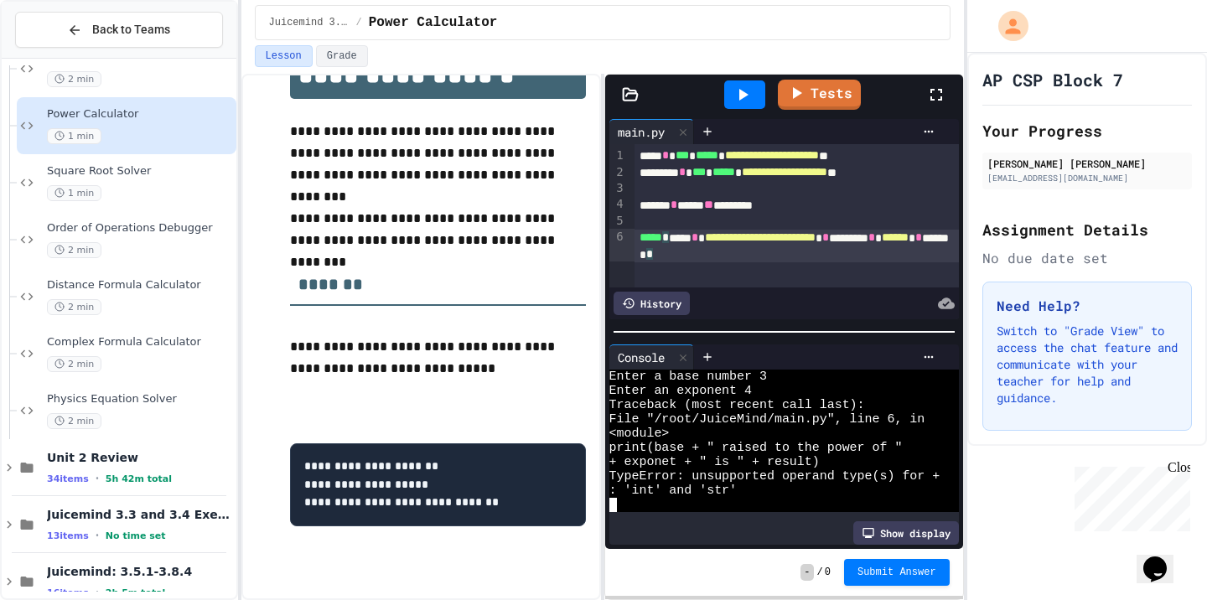
click at [852, 251] on div "**********" at bounding box center [797, 246] width 324 height 33
click at [682, 234] on div "**********" at bounding box center [797, 246] width 324 height 33
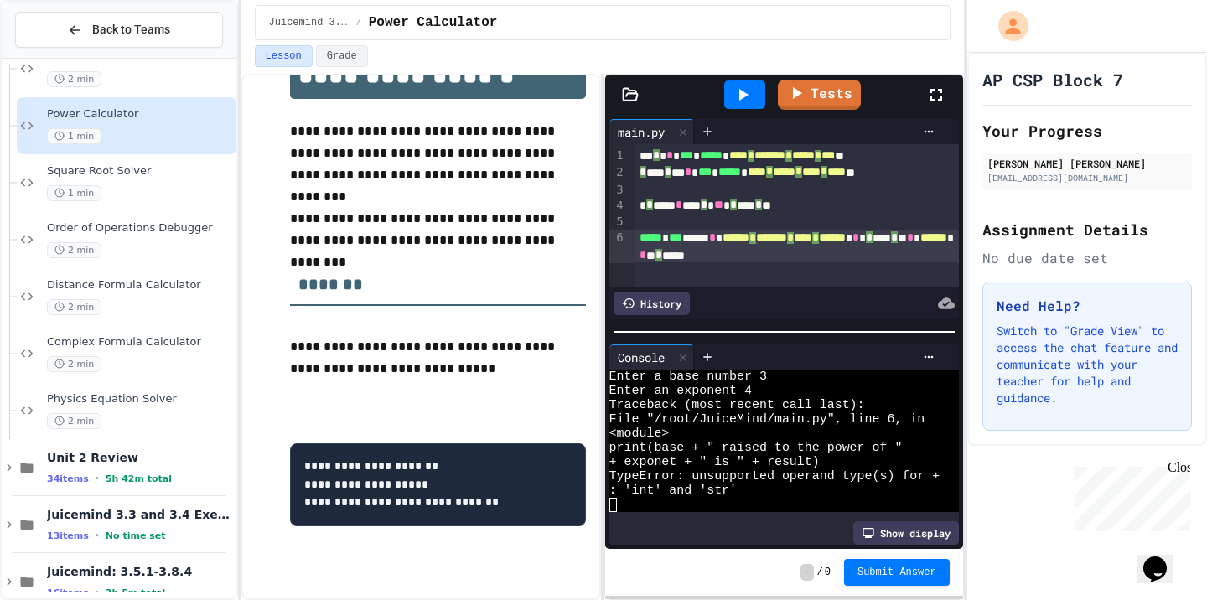
click at [735, 241] on div "***** * *** ***** * ****** * ******* * *** * ****** * * **** * * * ****** * * *…" at bounding box center [797, 246] width 324 height 33
click at [742, 247] on div "***** * *** ***** * ****** * ******* * *** * ****** * * **** * * * ****** * * *…" at bounding box center [797, 248] width 324 height 34
click at [740, 236] on div "**********" at bounding box center [797, 246] width 324 height 33
click at [711, 249] on div "**********" at bounding box center [797, 246] width 324 height 33
click at [669, 250] on div "**********" at bounding box center [797, 246] width 324 height 33
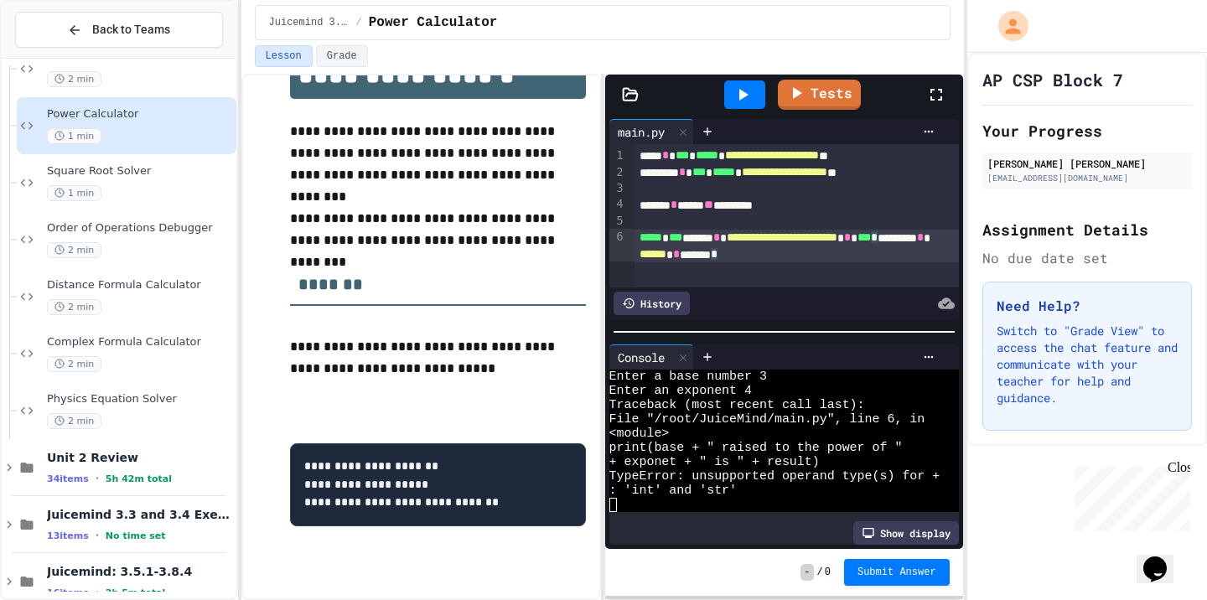
click at [751, 247] on div "**********" at bounding box center [797, 246] width 324 height 33
click at [847, 251] on div "**********" at bounding box center [797, 246] width 324 height 33
click at [740, 252] on span "*" at bounding box center [737, 254] width 7 height 12
click at [753, 92] on icon at bounding box center [743, 95] width 20 height 20
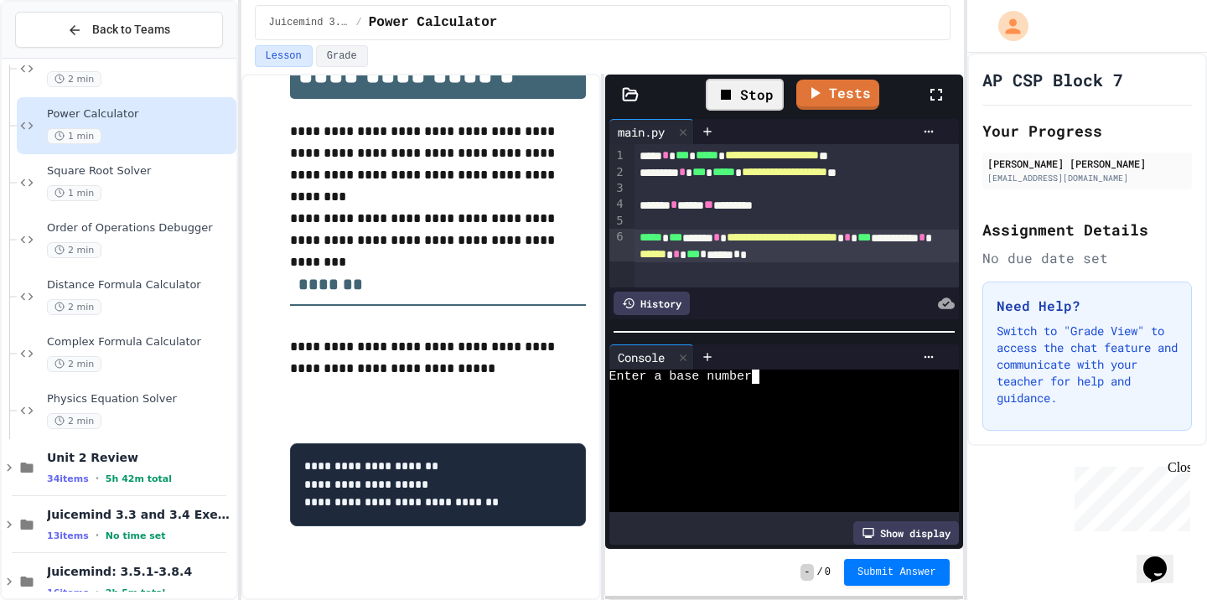
click at [822, 428] on div at bounding box center [776, 434] width 332 height 14
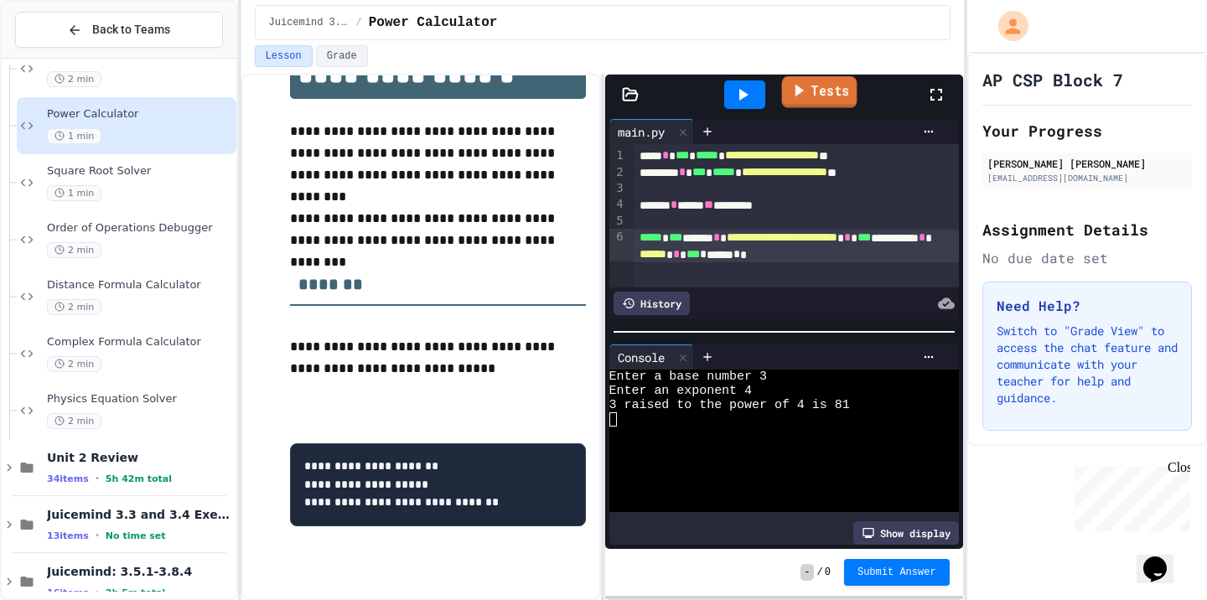
click at [822, 89] on link "Tests" at bounding box center [819, 92] width 75 height 32
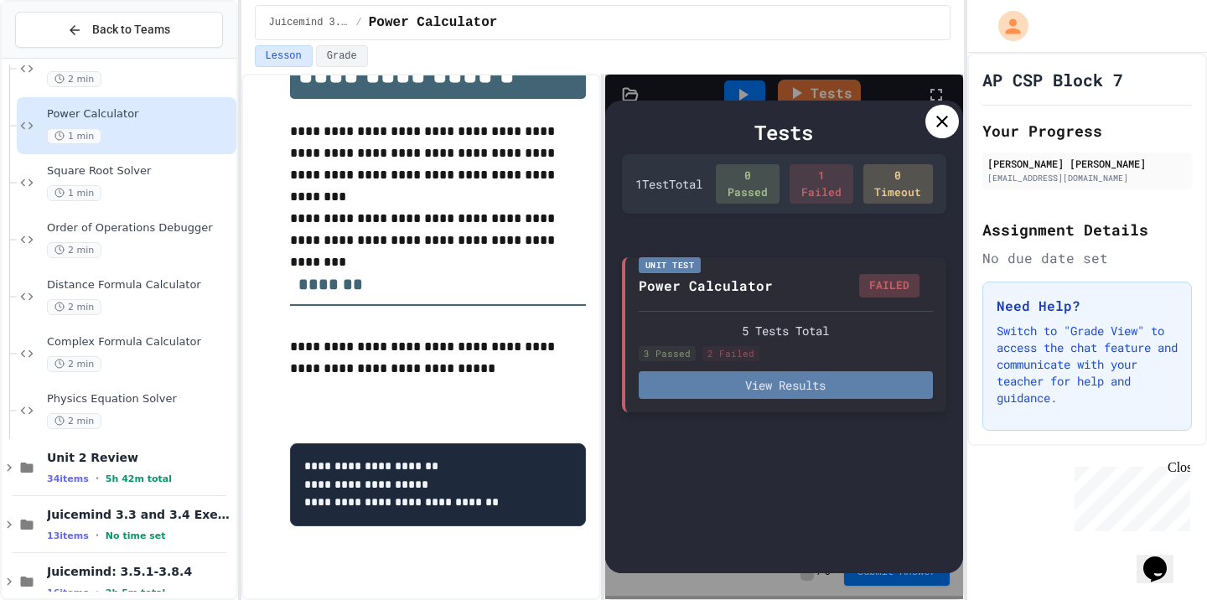
click at [848, 384] on button "View Results" at bounding box center [786, 385] width 294 height 28
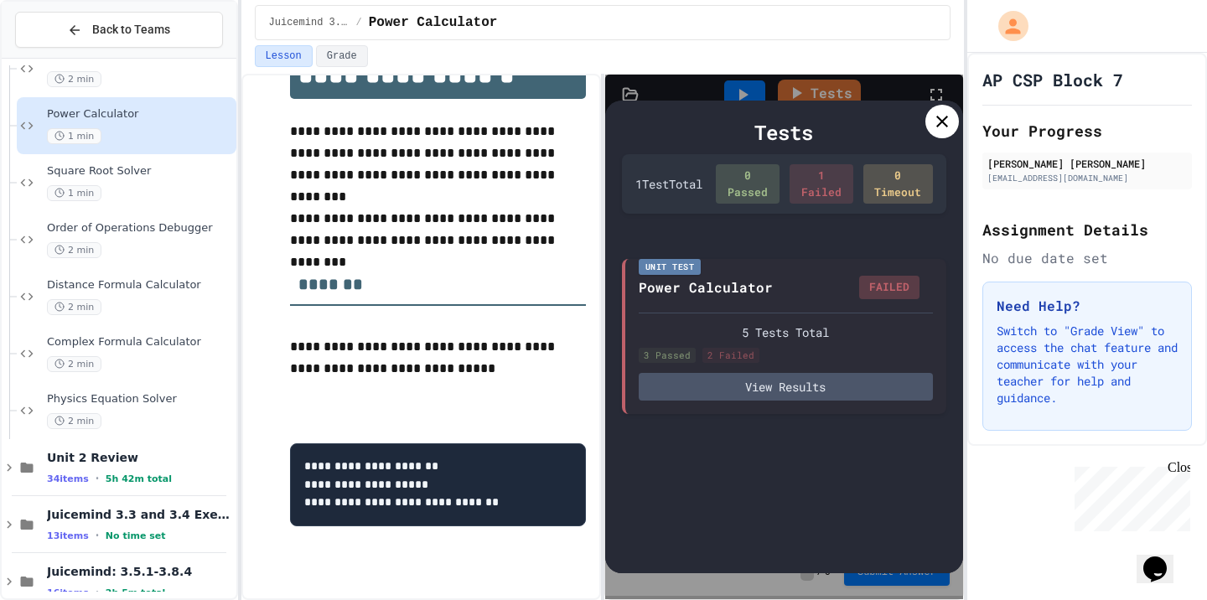
click at [937, 129] on icon at bounding box center [942, 122] width 20 height 20
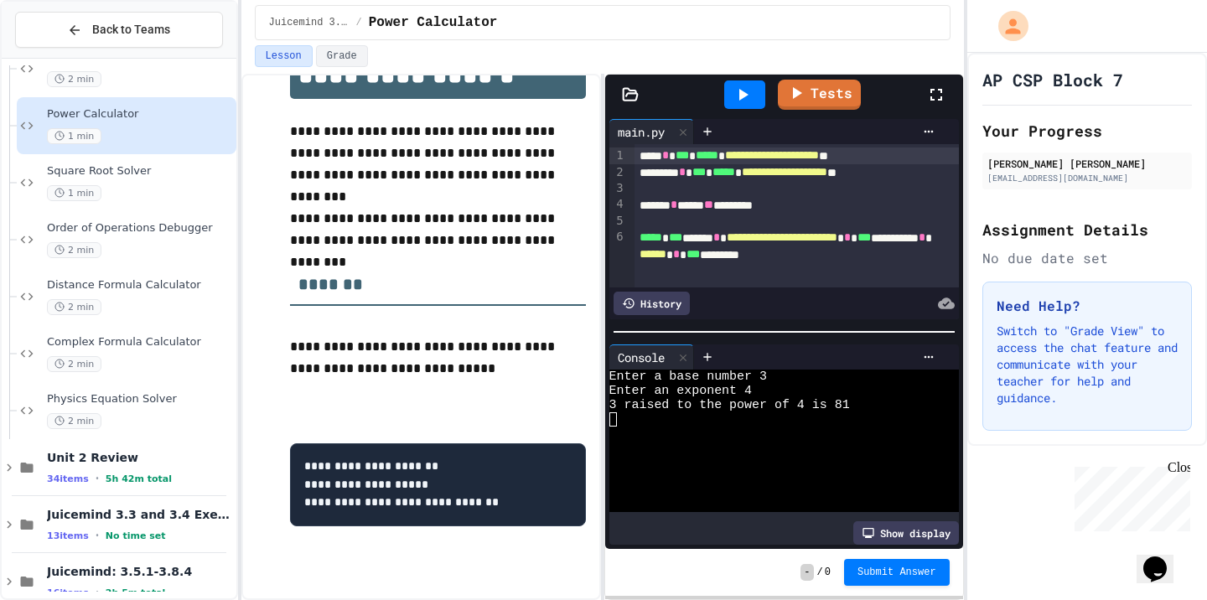
click at [902, 148] on div "**********" at bounding box center [797, 156] width 324 height 17
click at [828, 173] on span "**********" at bounding box center [785, 172] width 86 height 12
click at [801, 92] on icon at bounding box center [799, 91] width 8 height 13
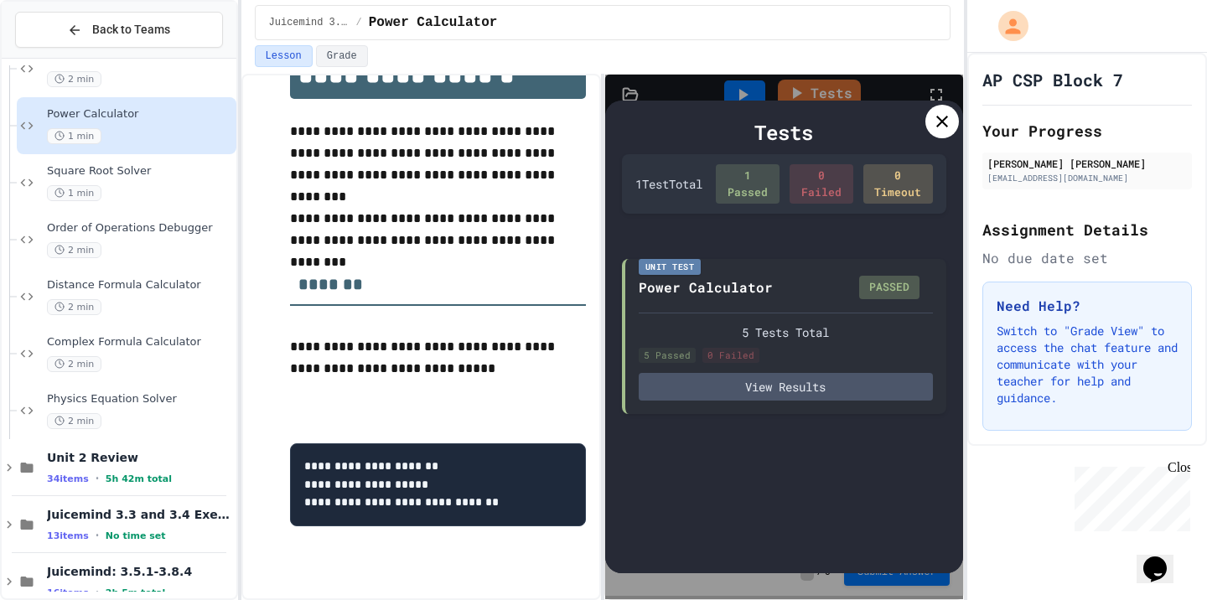
click at [933, 130] on icon at bounding box center [942, 122] width 20 height 20
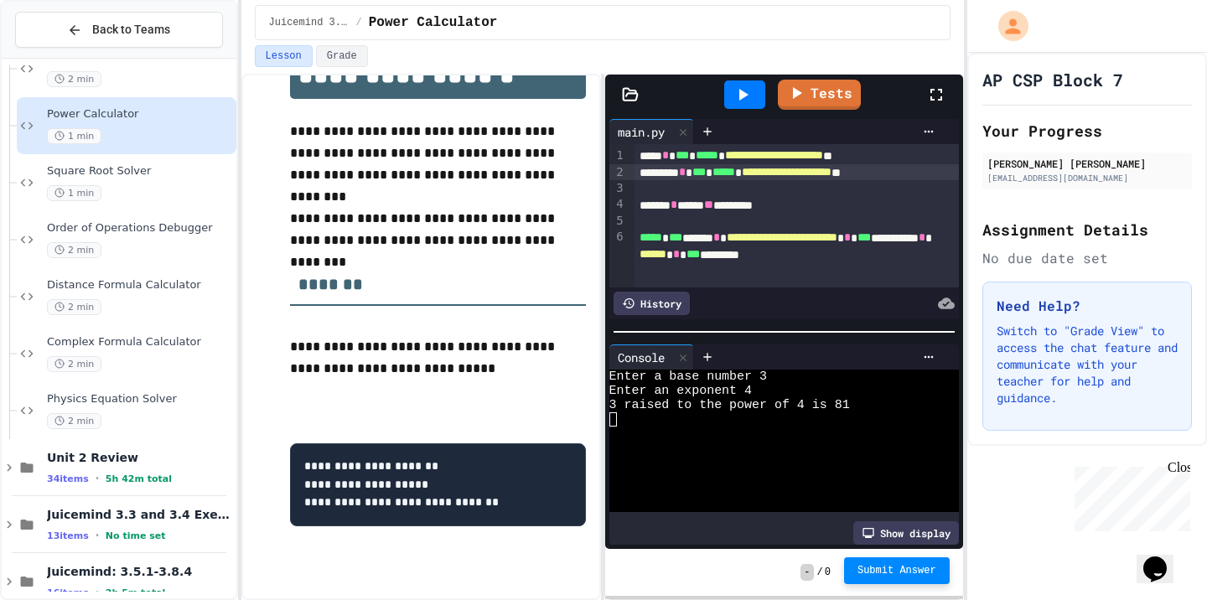
click at [885, 570] on span "Submit Answer" at bounding box center [897, 570] width 79 height 13
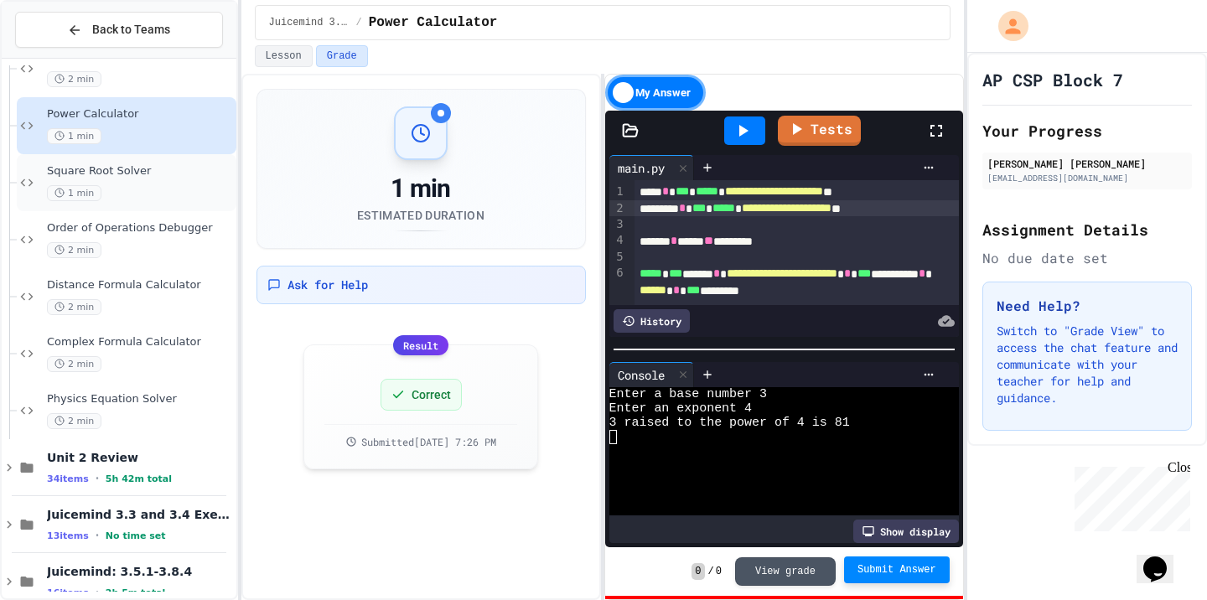
click at [145, 174] on span "Square Root Solver" at bounding box center [140, 171] width 186 height 14
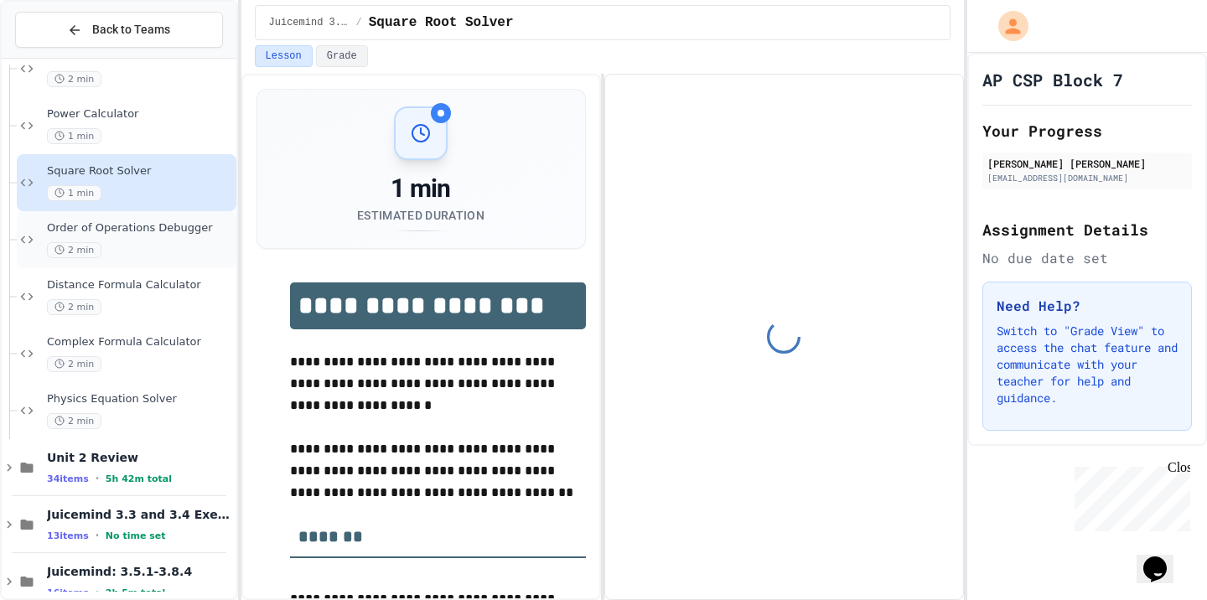
scroll to position [47, 0]
